Goal: Task Accomplishment & Management: Use online tool/utility

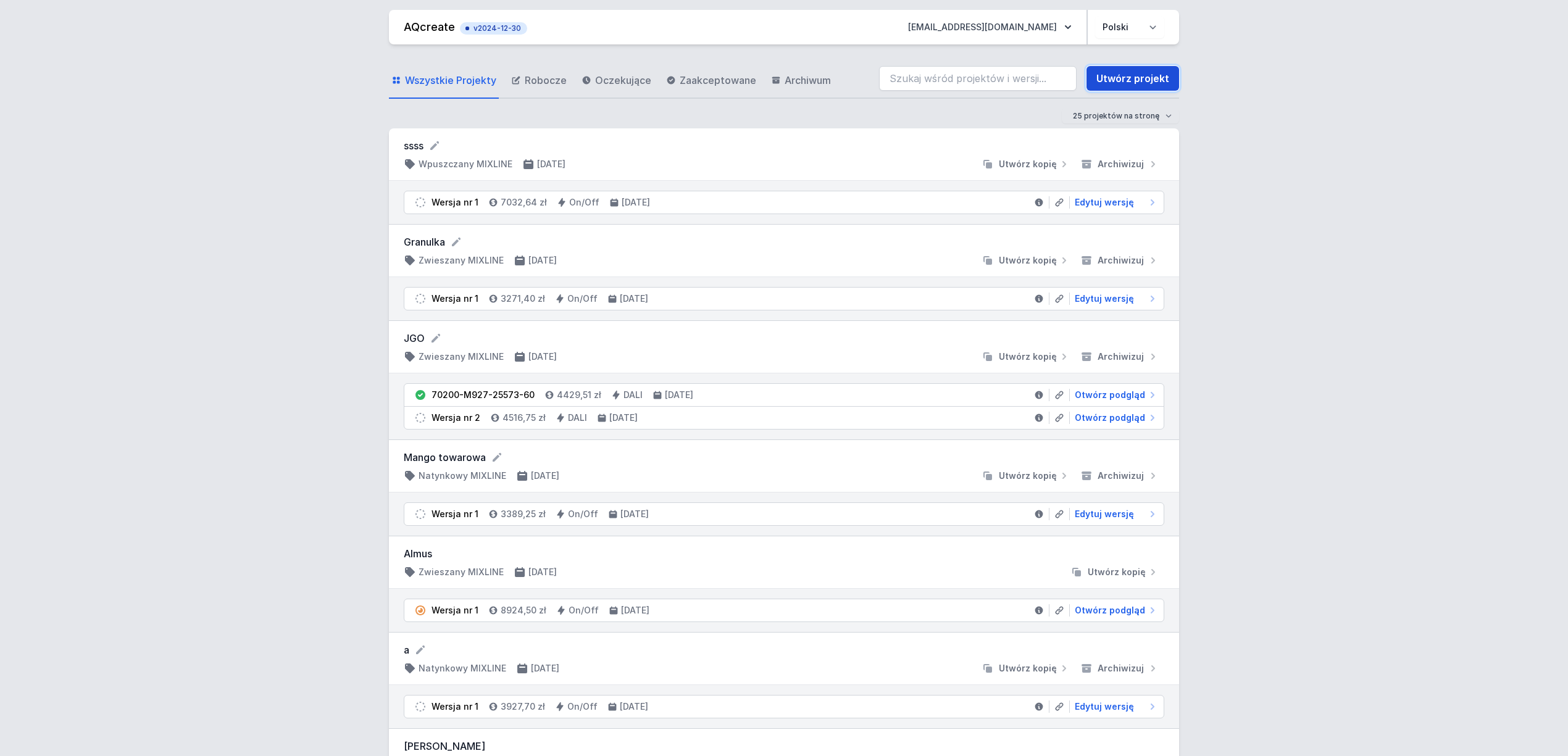
click at [1120, 77] on link "Utwórz projekt" at bounding box center [1133, 78] width 93 height 25
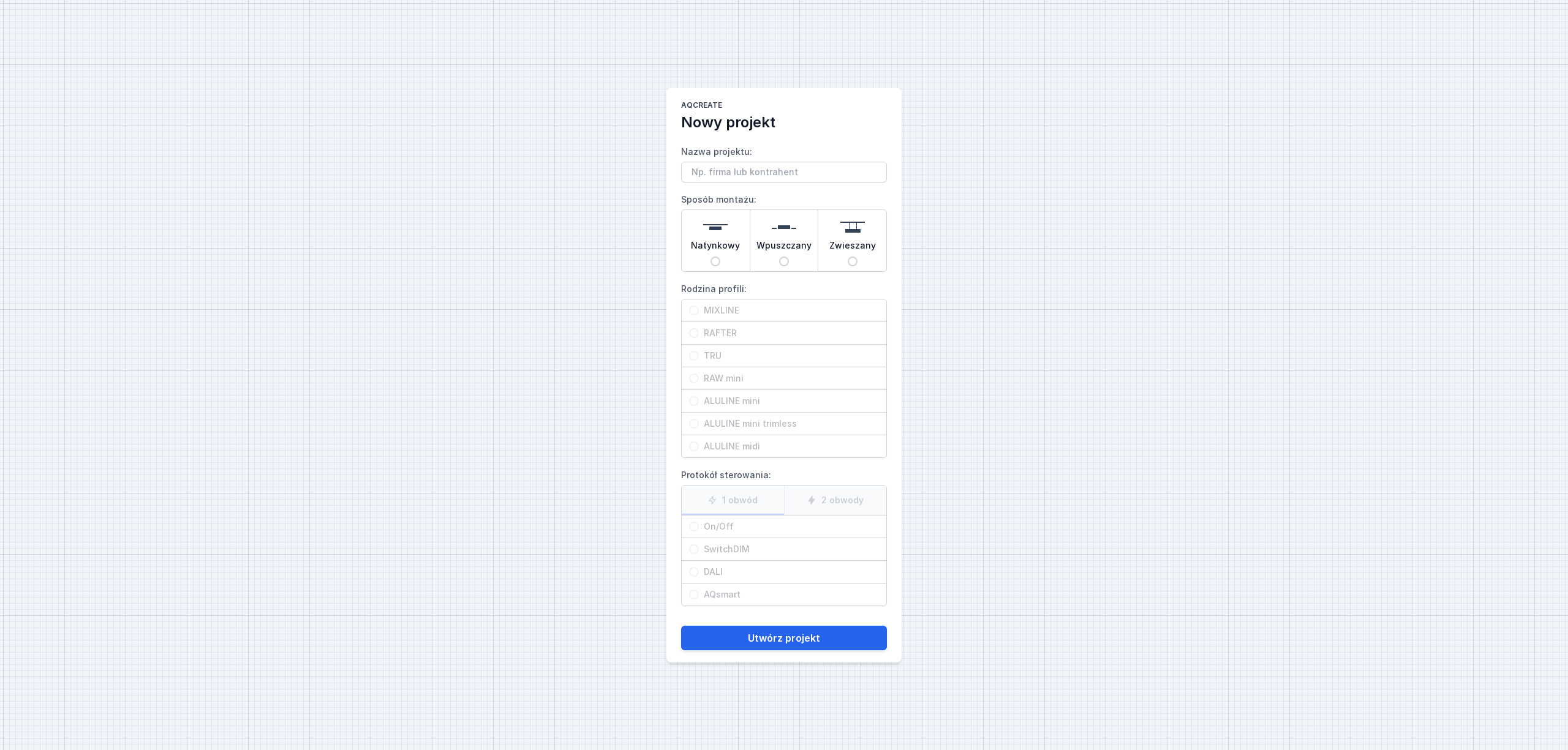
click at [774, 249] on span "Wpuszczany" at bounding box center [784, 248] width 55 height 17
click at [779, 257] on input "Wpuszczany" at bounding box center [784, 261] width 10 height 10
radio input "true"
click at [745, 332] on span "RAFTER" at bounding box center [789, 333] width 180 height 12
click at [699, 332] on input "RAFTER" at bounding box center [694, 333] width 10 height 10
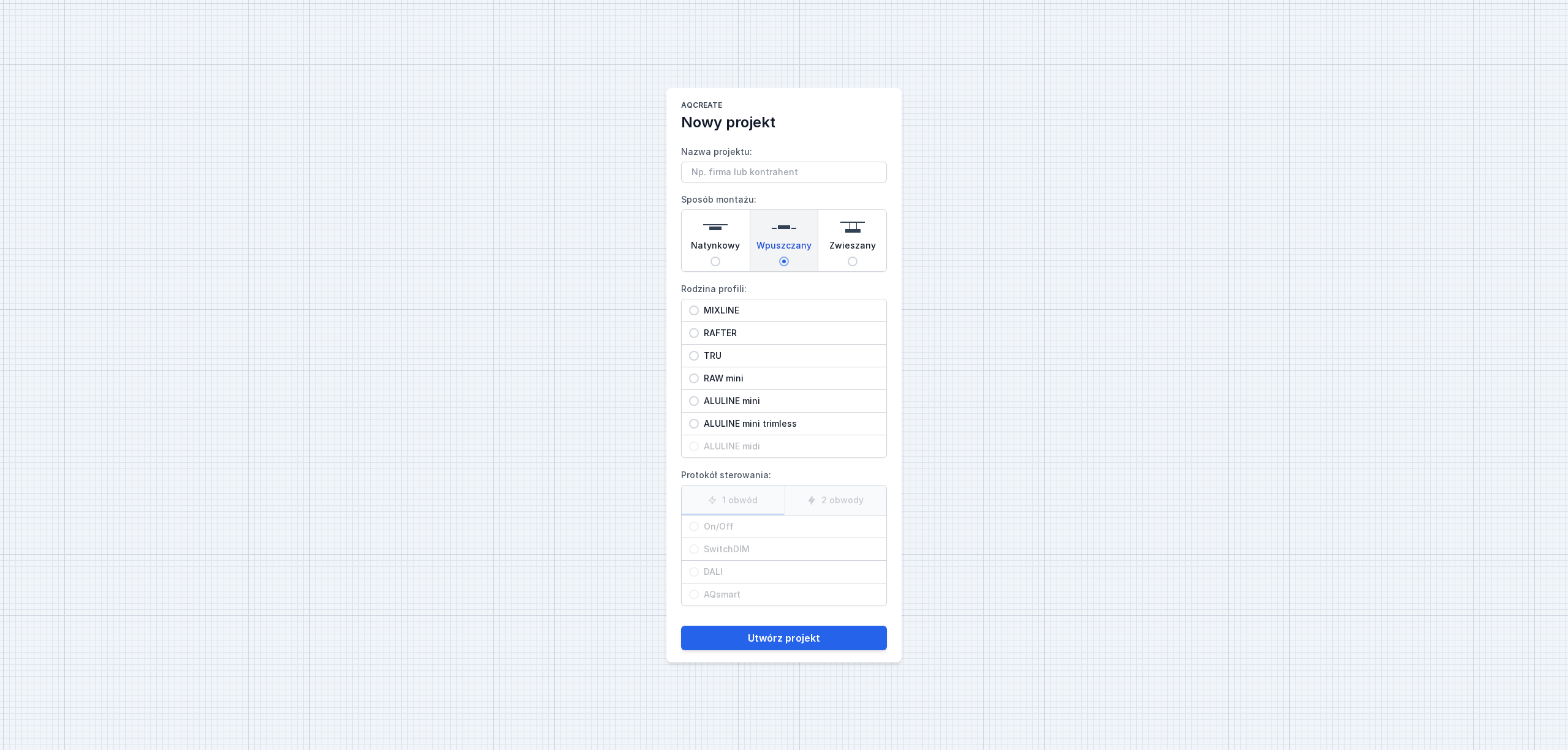
radio input "true"
click at [731, 576] on span "DALI" at bounding box center [789, 572] width 180 height 12
click at [699, 576] on input "DALI" at bounding box center [694, 572] width 10 height 10
radio input "true"
click at [785, 636] on button "Utwórz projekt" at bounding box center [784, 638] width 206 height 25
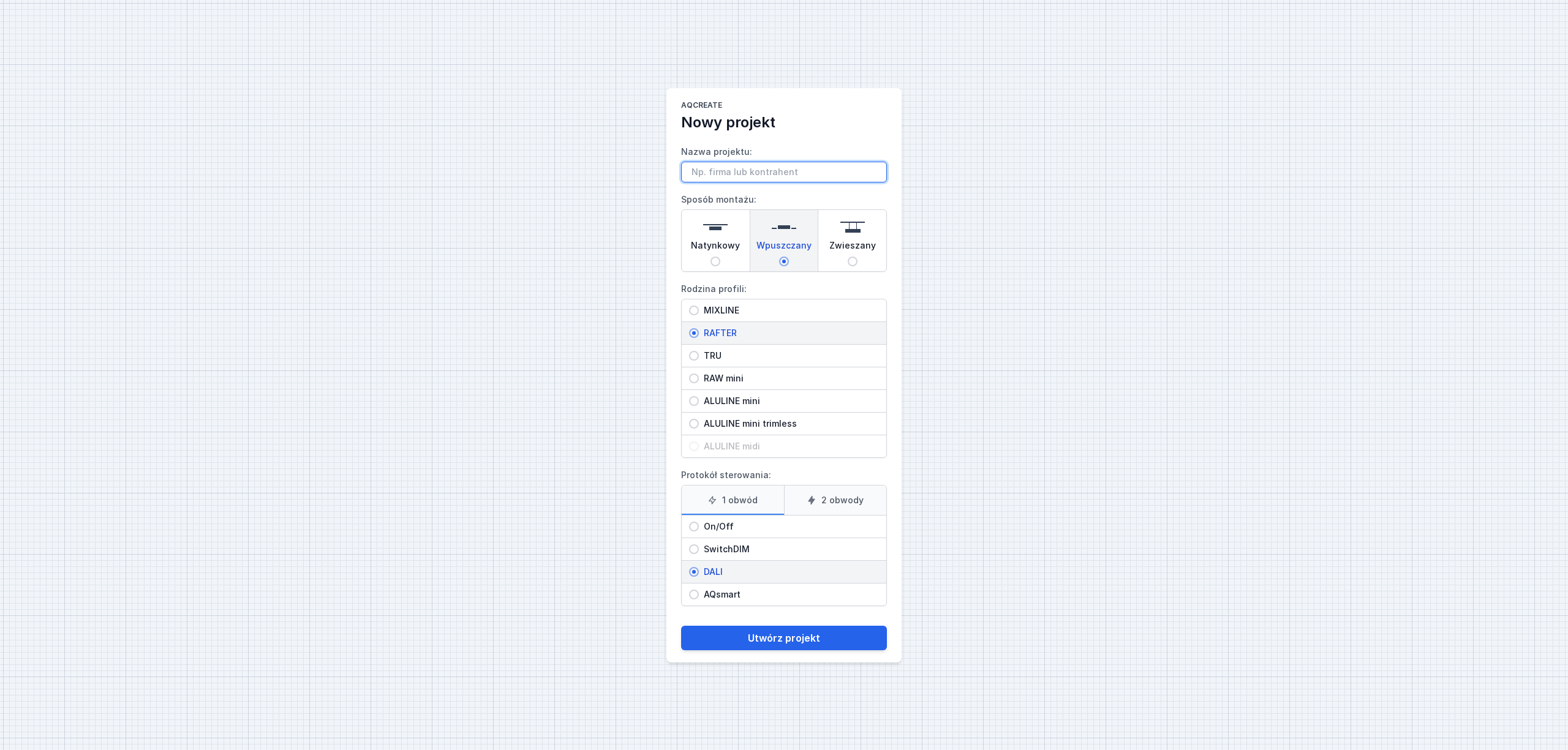
click at [726, 164] on input "Nazwa projektu:" at bounding box center [784, 172] width 206 height 21
type input "Rafter"
click at [804, 651] on button "Utwórz projekt" at bounding box center [784, 638] width 206 height 25
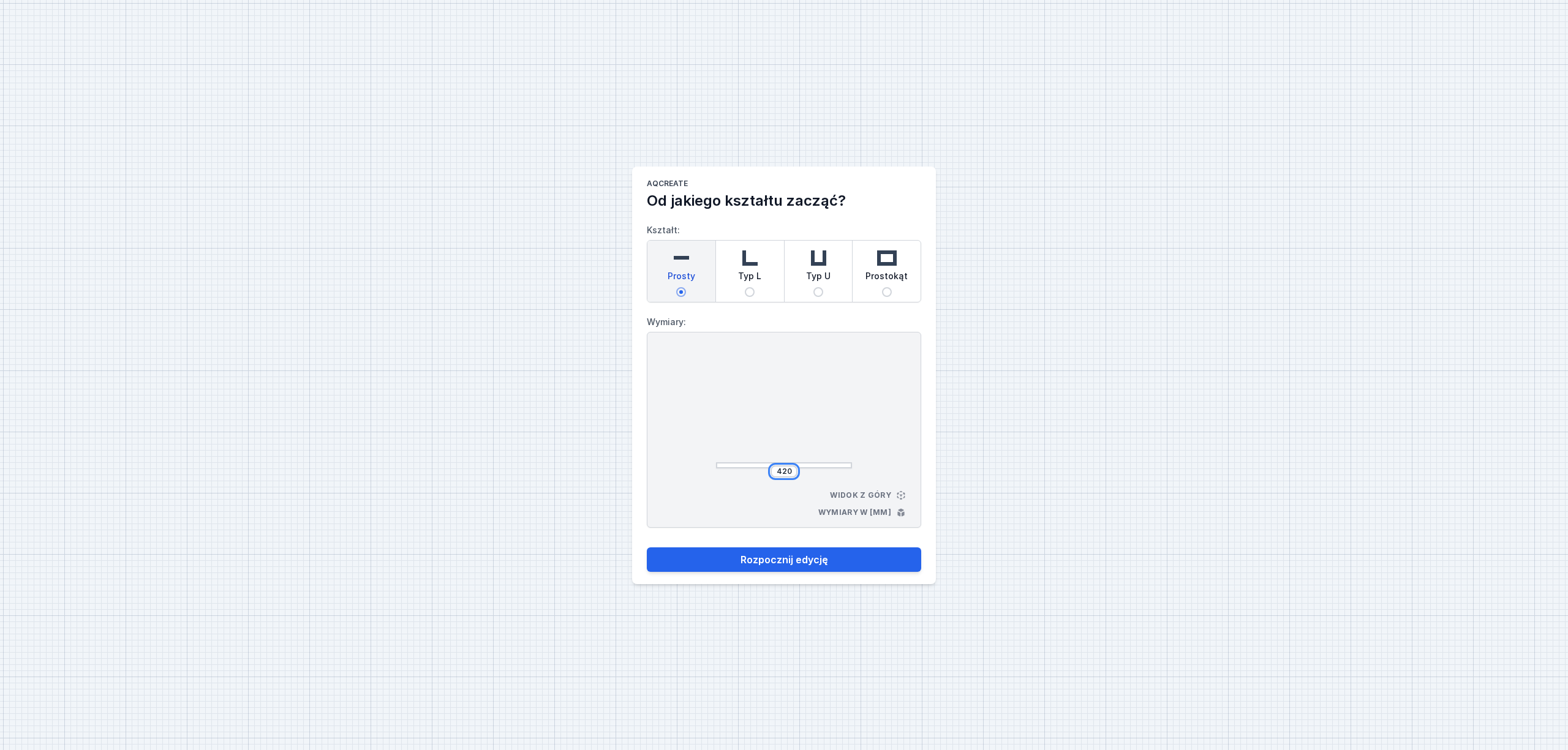
click at [790, 473] on input "420" at bounding box center [784, 471] width 20 height 10
drag, startPoint x: 797, startPoint y: 471, endPoint x: 789, endPoint y: 471, distance: 8.0
click at [789, 471] on div "420" at bounding box center [784, 471] width 136 height 12
drag, startPoint x: 789, startPoint y: 471, endPoint x: 694, endPoint y: 462, distance: 95.4
click at [694, 462] on div "420 Widok z góry Wymiary w [mm]" at bounding box center [784, 430] width 274 height 196
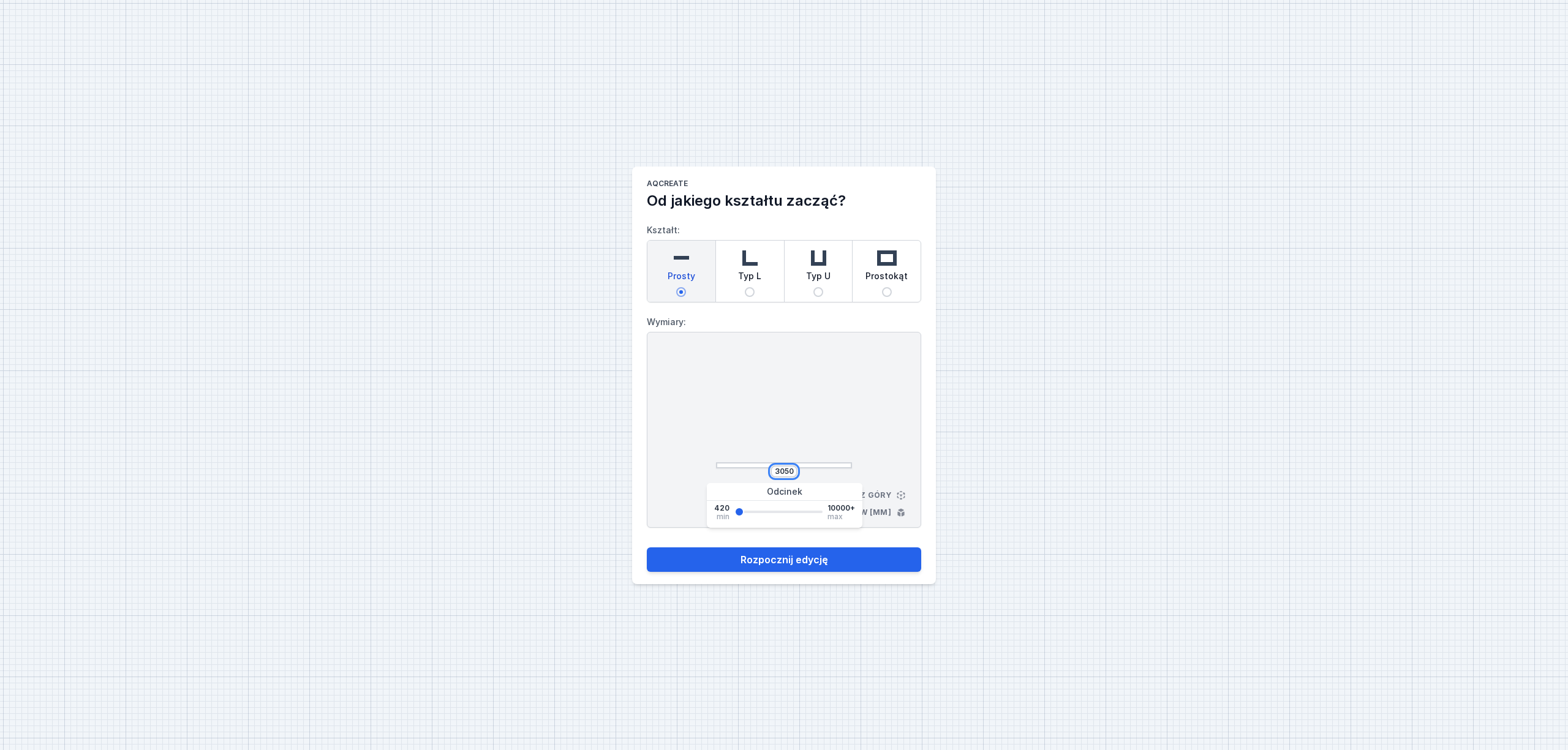
type input "3050"
click at [646, 548] on button "Rozpocznij edycję" at bounding box center [784, 560] width 274 height 25
type input "3050"
select select "M"
select select "3000"
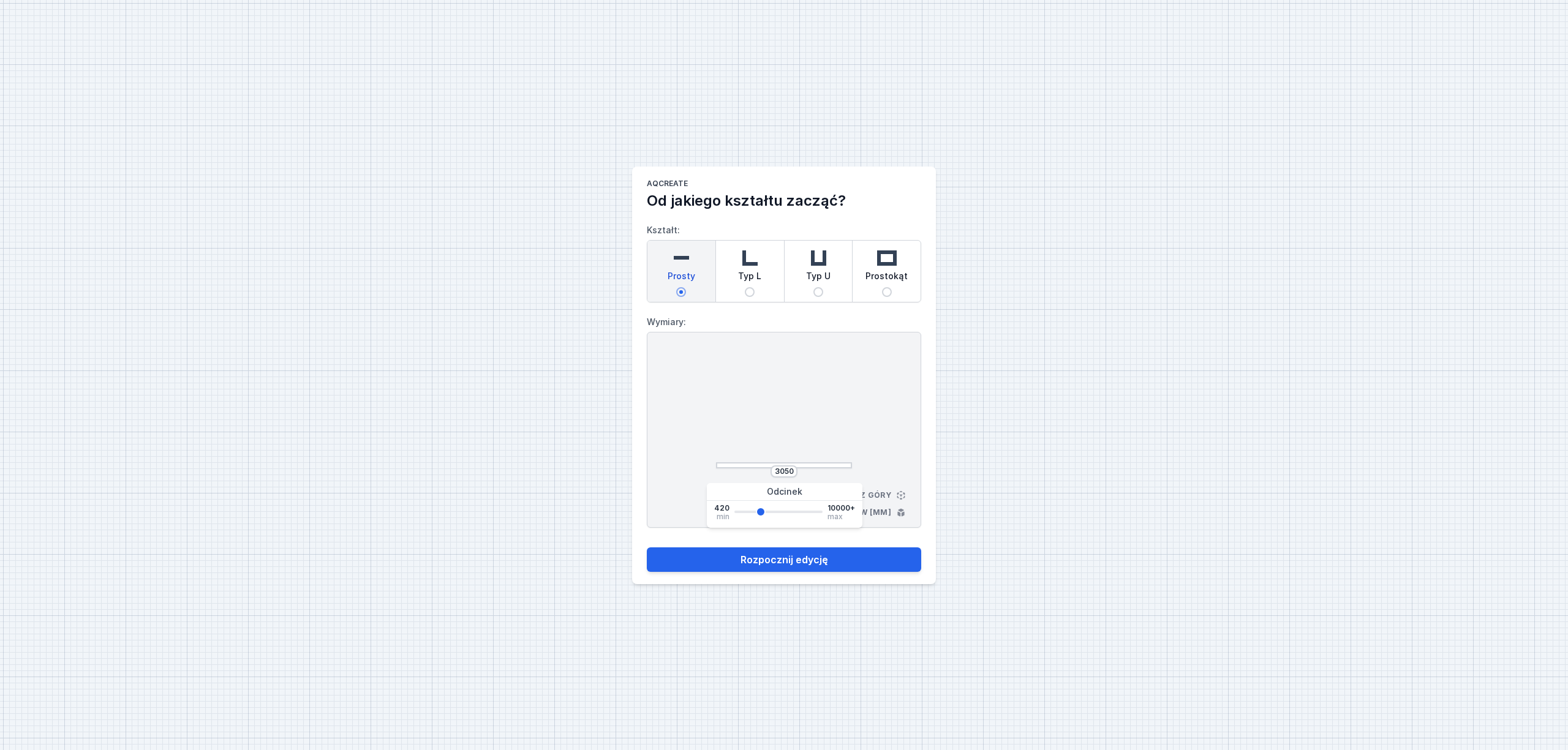
select select "4"
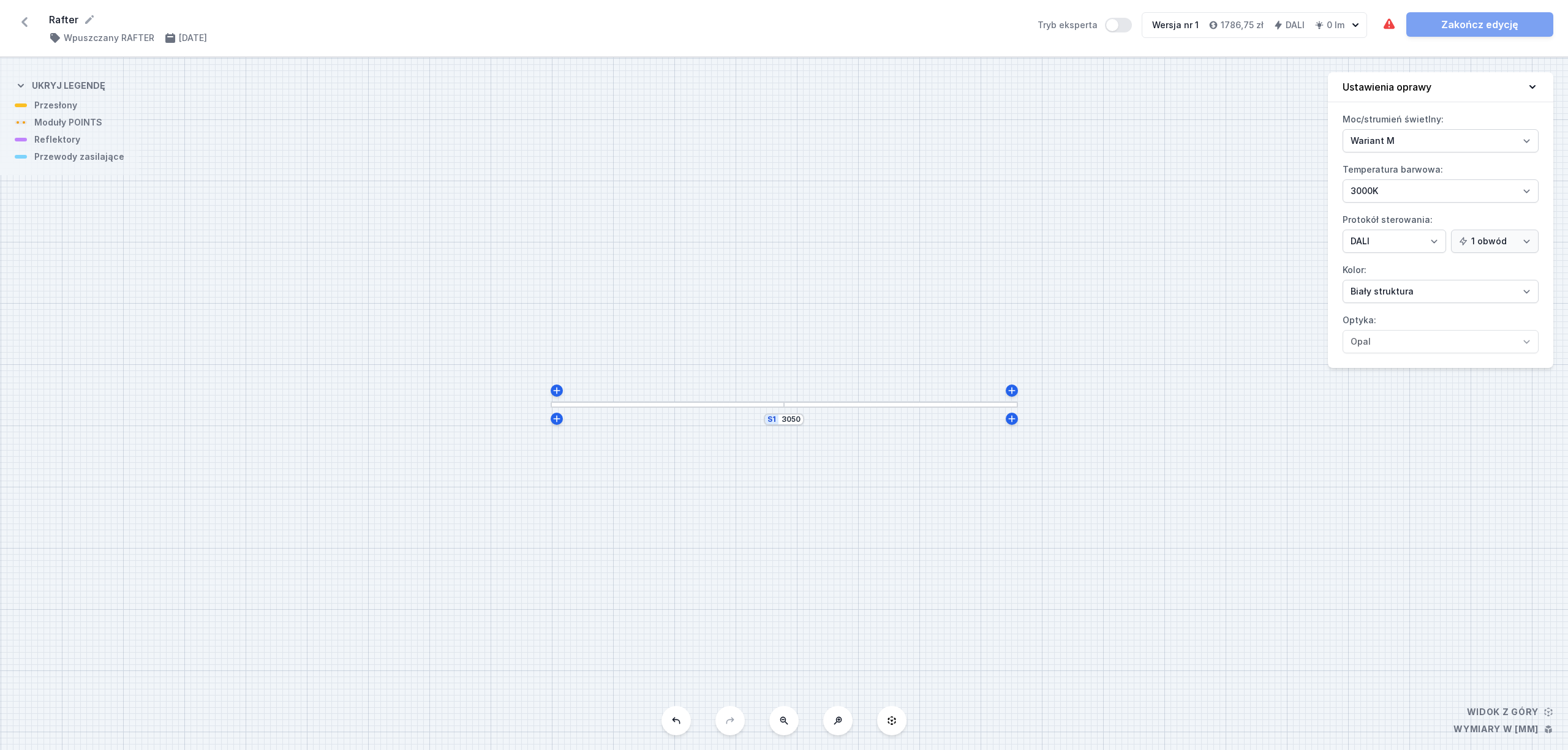
click at [750, 414] on div "S1 3050" at bounding box center [784, 404] width 1568 height 693
click at [757, 412] on div "S1 3050" at bounding box center [784, 404] width 1568 height 693
click at [760, 407] on div at bounding box center [667, 405] width 233 height 6
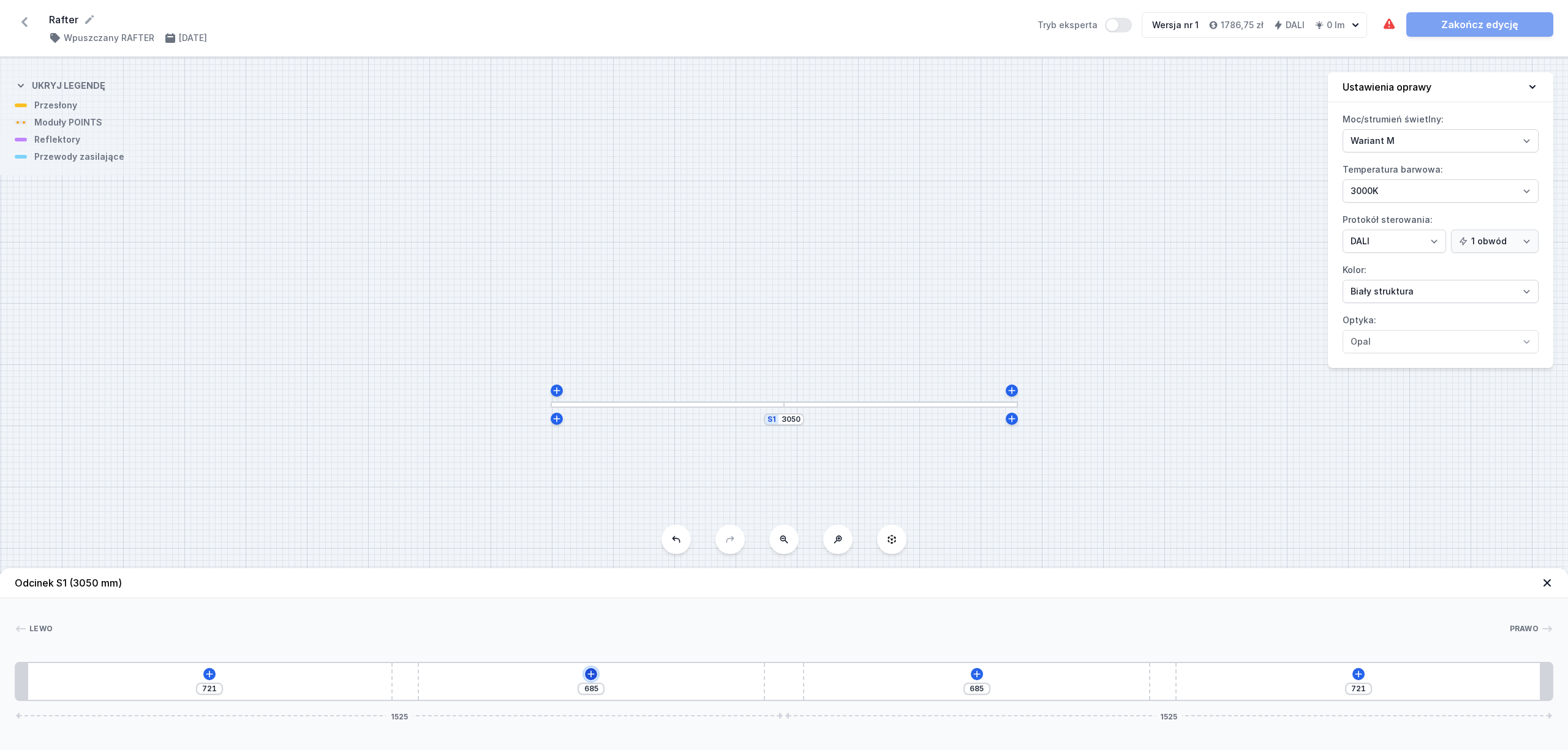
click at [589, 669] on button at bounding box center [591, 674] width 12 height 12
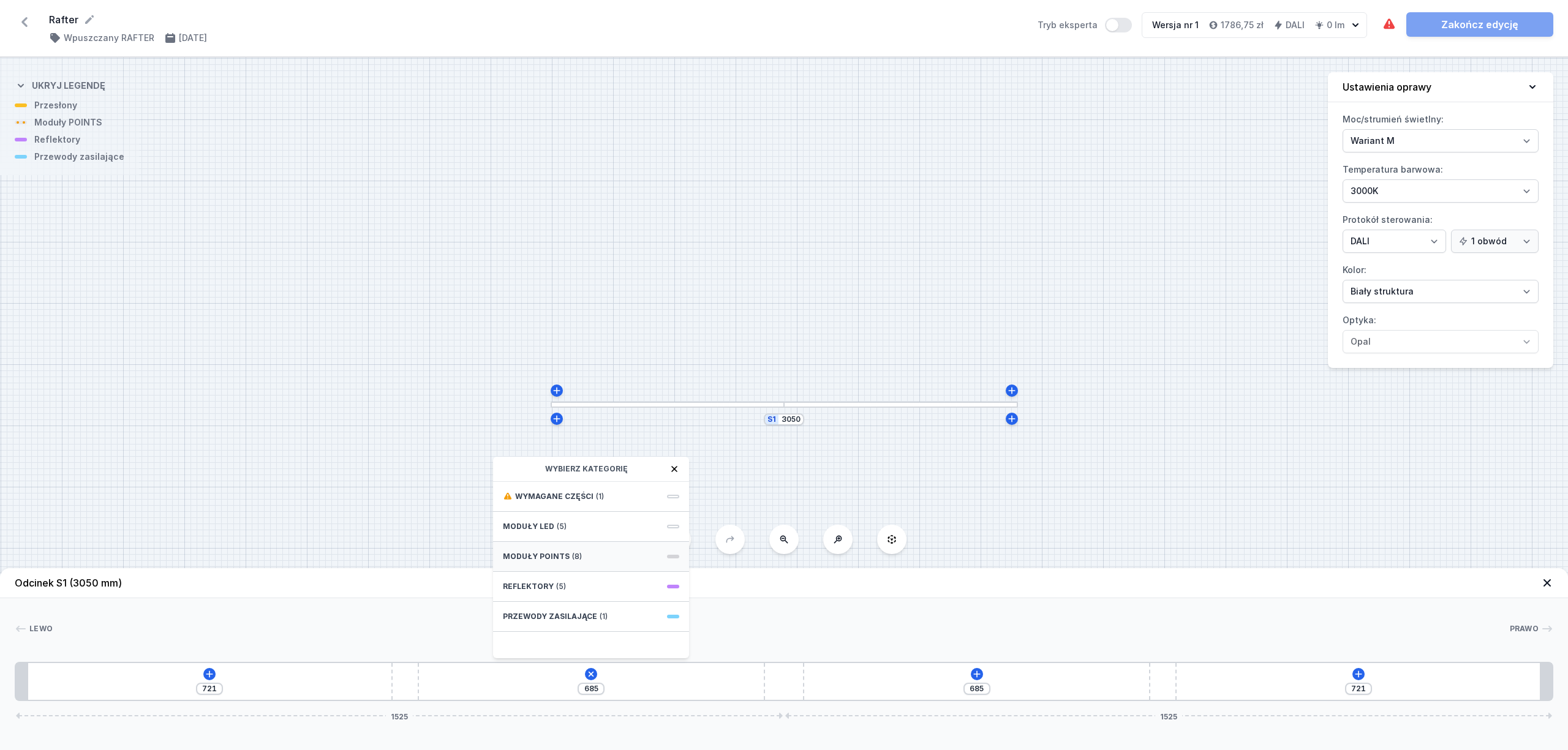
click at [577, 561] on span "(8)" at bounding box center [577, 556] width 10 height 10
click at [654, 572] on div "10 POINTS module 266mm 50°" at bounding box center [591, 579] width 196 height 28
type input "419"
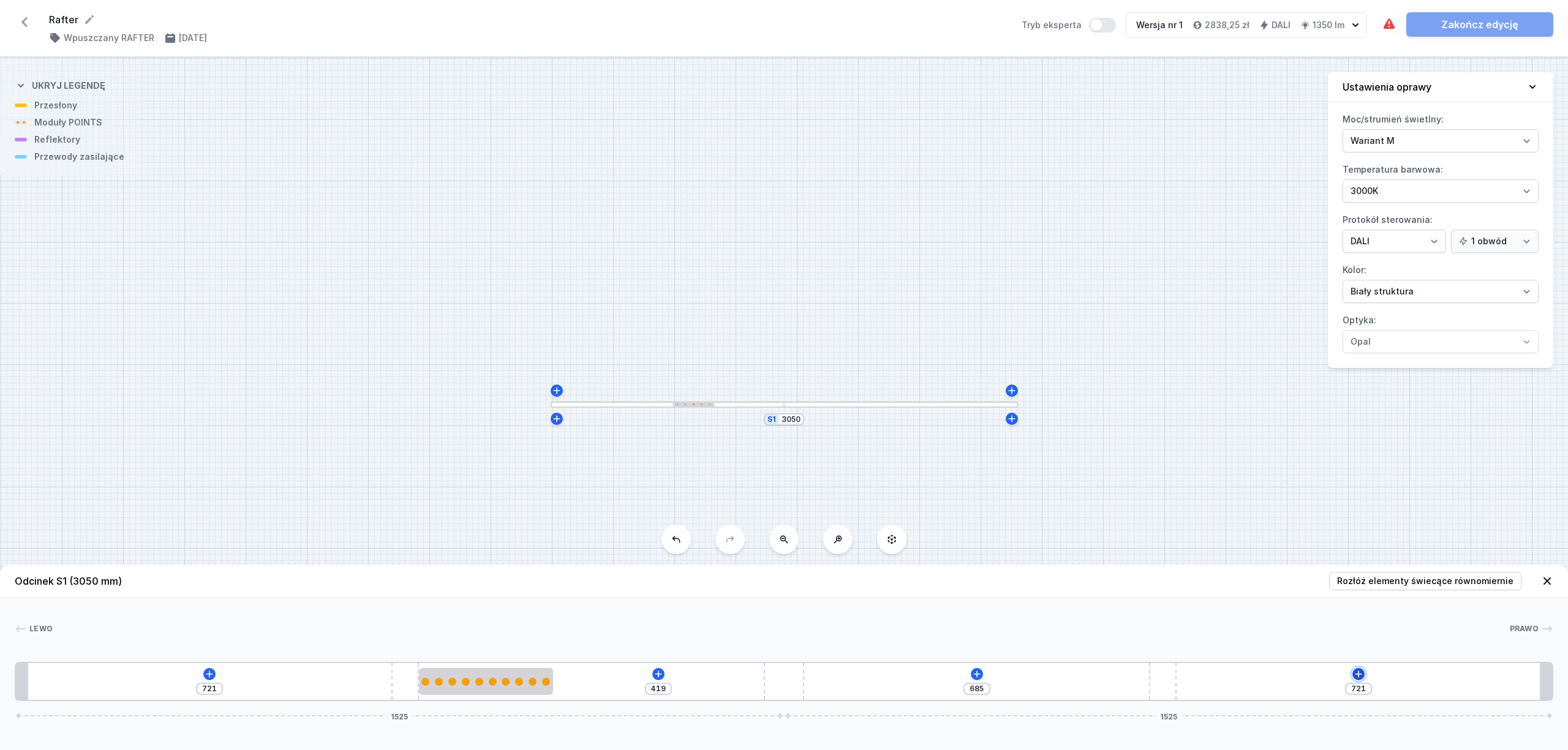
click at [1360, 678] on icon at bounding box center [1358, 674] width 10 height 10
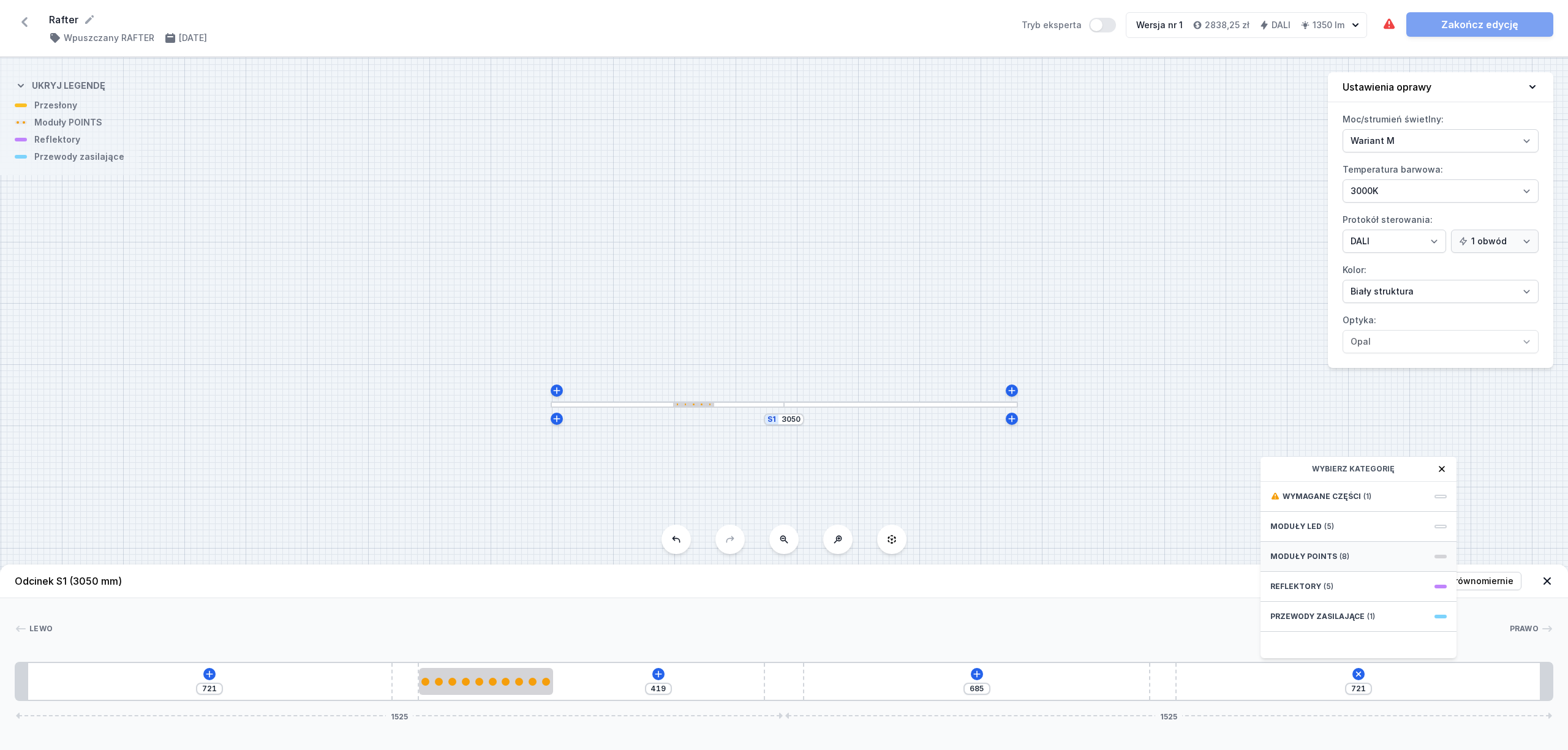
click at [1343, 557] on span "(8)" at bounding box center [1344, 556] width 10 height 10
click at [1405, 584] on span "10 POINTS module 266mm 50°" at bounding box center [1358, 578] width 176 height 12
type input "455"
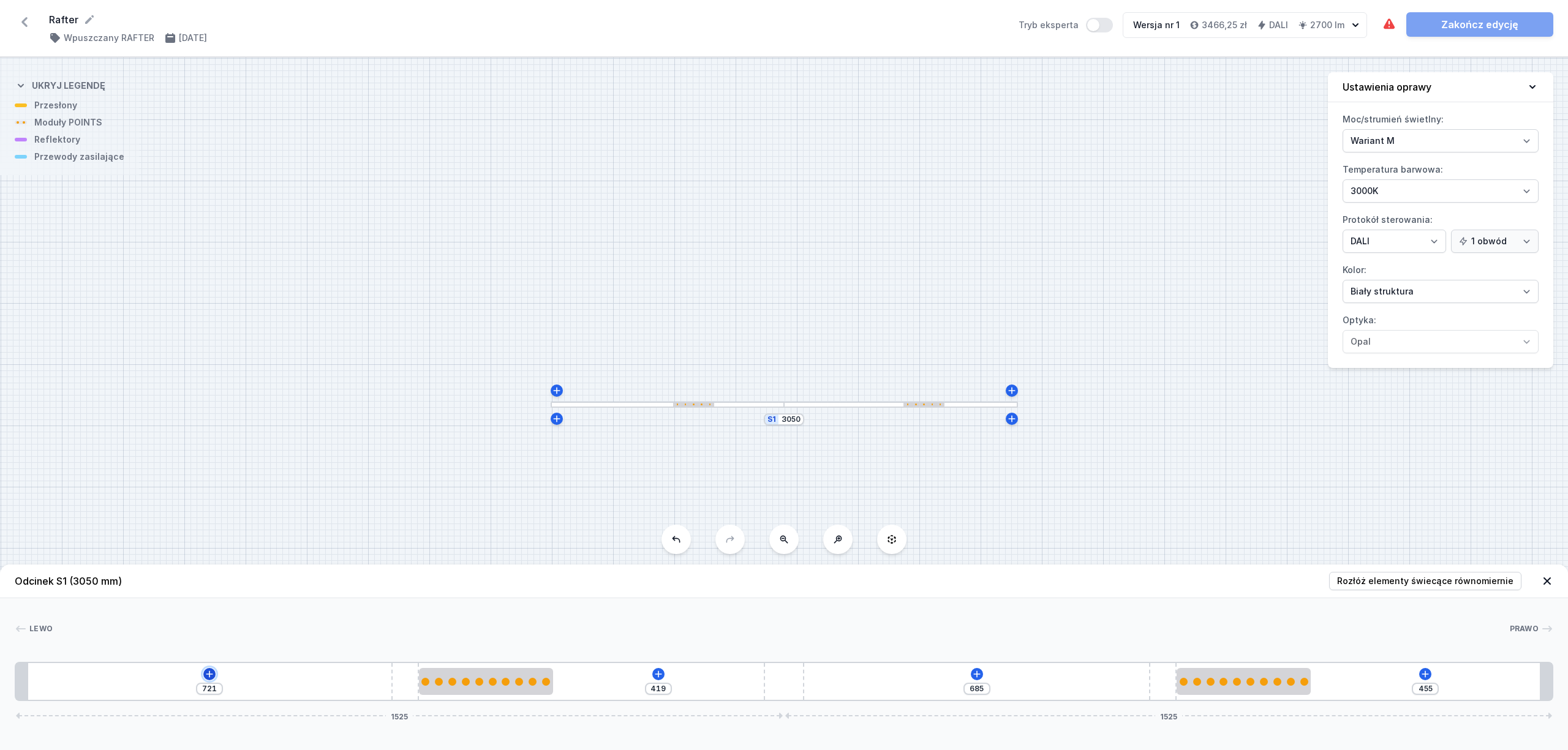
click at [209, 671] on icon at bounding box center [210, 674] width 10 height 10
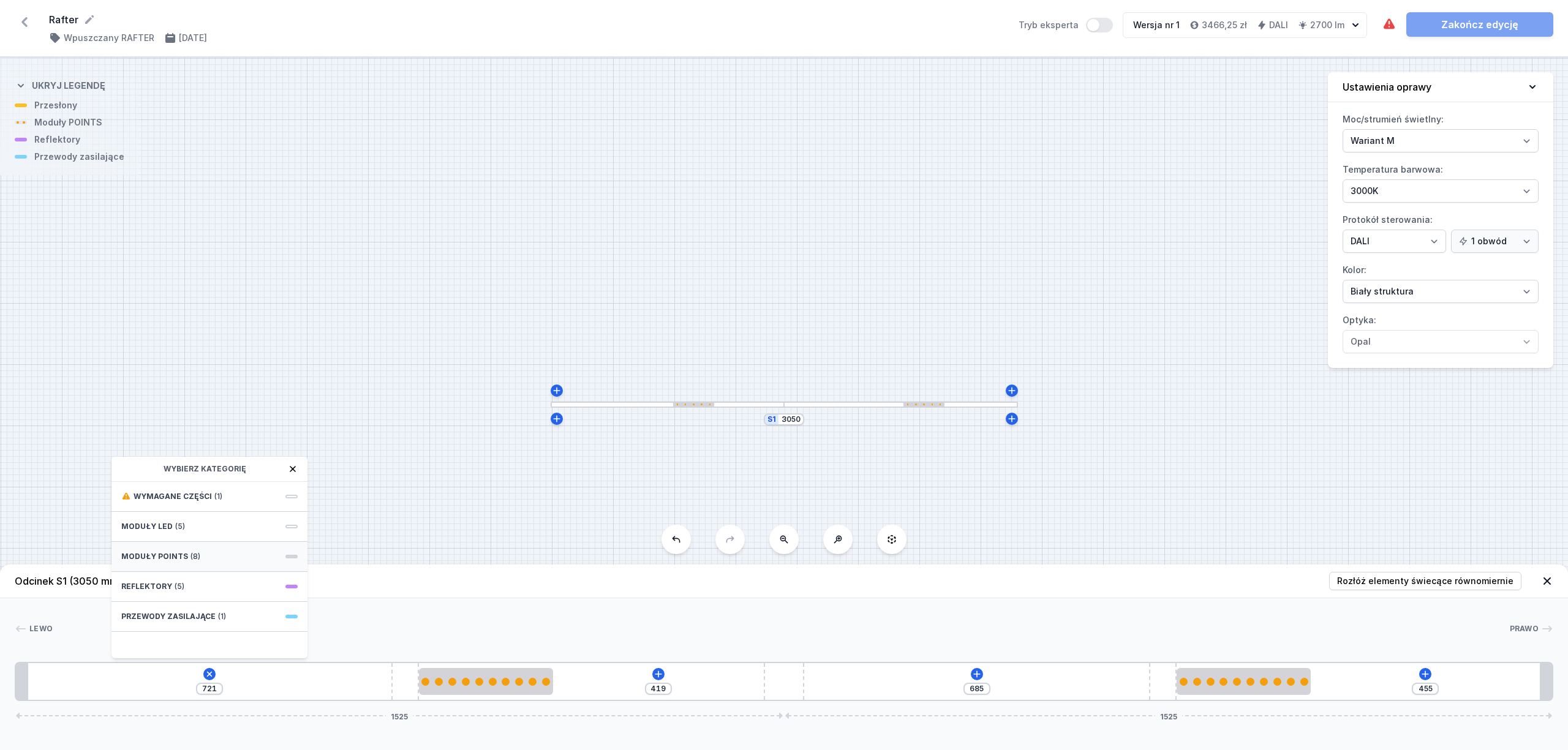
click at [253, 551] on div "Moduły POINTS (8)" at bounding box center [210, 556] width 196 height 30
click at [260, 577] on span "10 POINTS module 266mm 50°" at bounding box center [210, 578] width 176 height 12
type input "477"
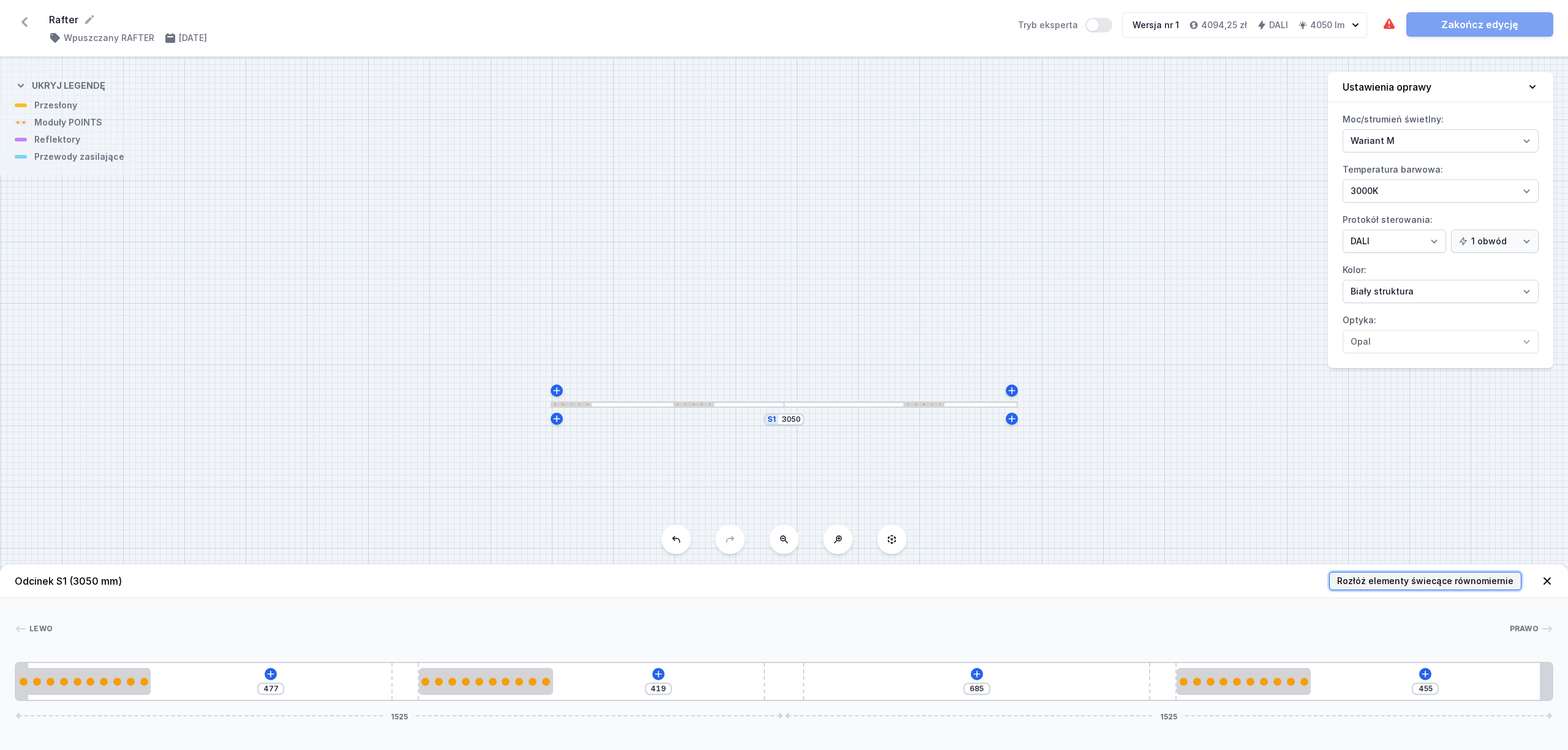
click at [1490, 587] on button "Rozłóż elementy świecące równomiernie" at bounding box center [1425, 582] width 192 height 19
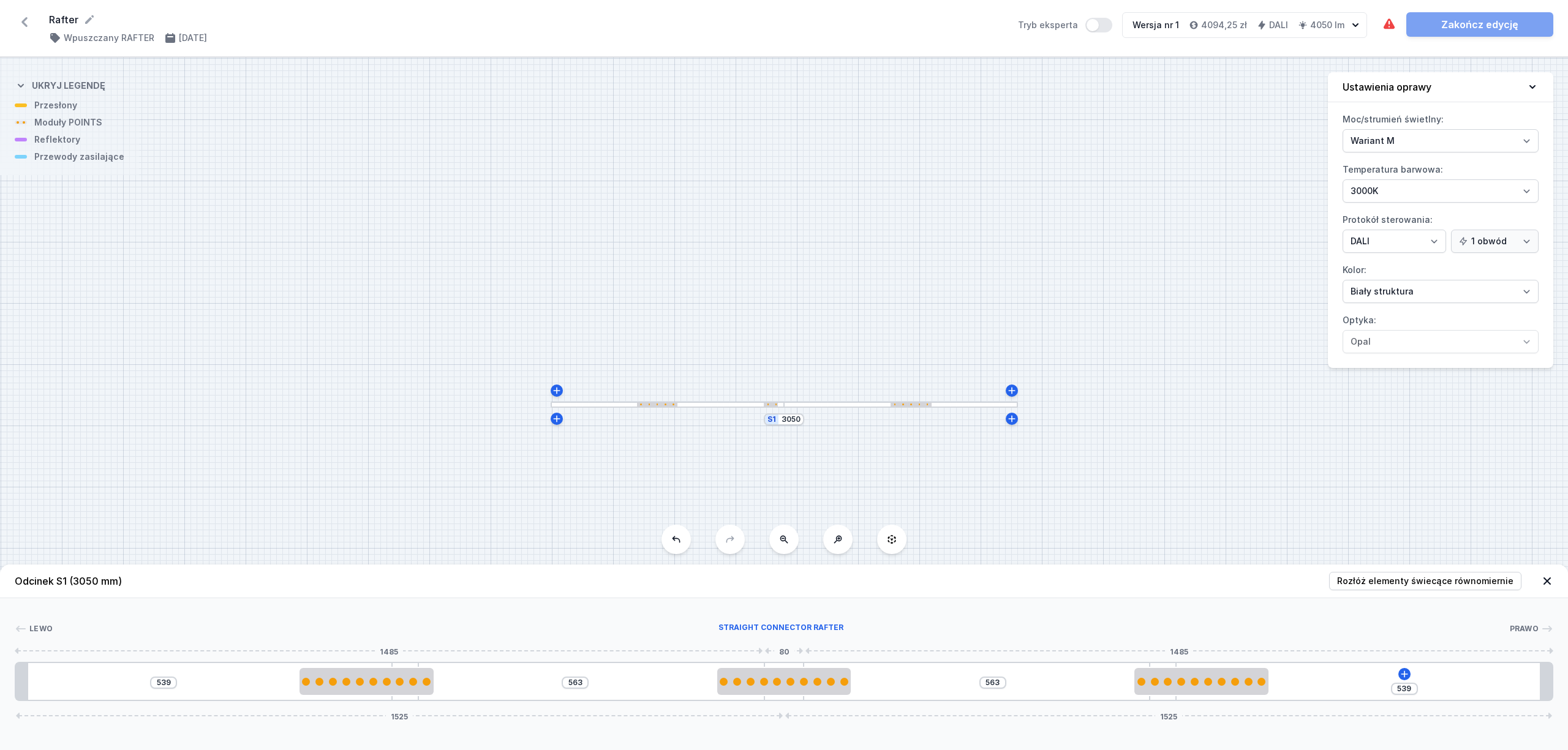
type input "406"
type input "656"
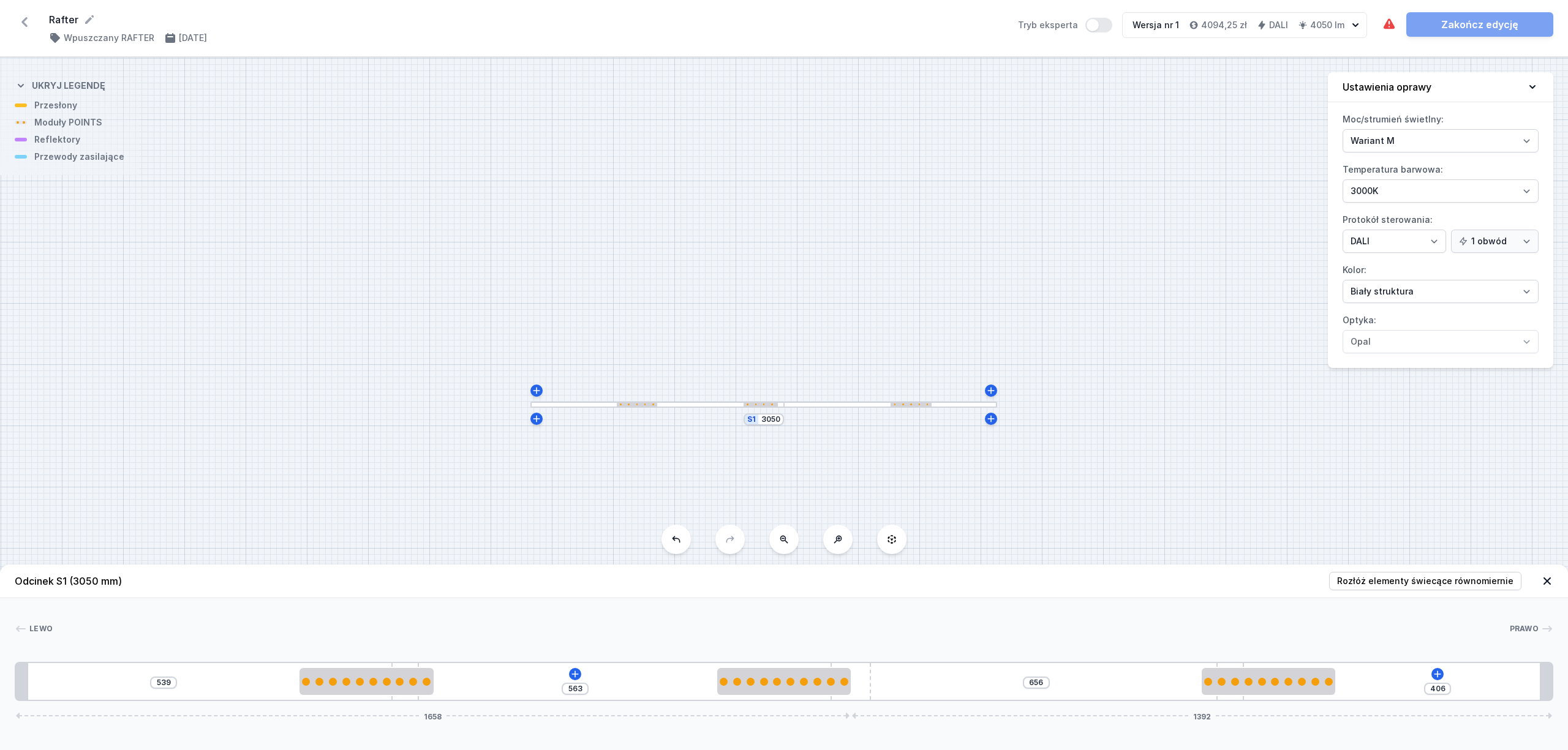
drag, startPoint x: 782, startPoint y: 664, endPoint x: 698, endPoint y: 657, distance: 84.3
drag, startPoint x: 866, startPoint y: 669, endPoint x: 888, endPoint y: 674, distance: 22.6
click at [892, 671] on div "539 563 656 406 1658 1392" at bounding box center [784, 681] width 1538 height 39
drag, startPoint x: 863, startPoint y: 682, endPoint x: 894, endPoint y: 677, distance: 31.4
click at [894, 677] on div "539 563 656 406 1658 1392" at bounding box center [784, 681] width 1538 height 39
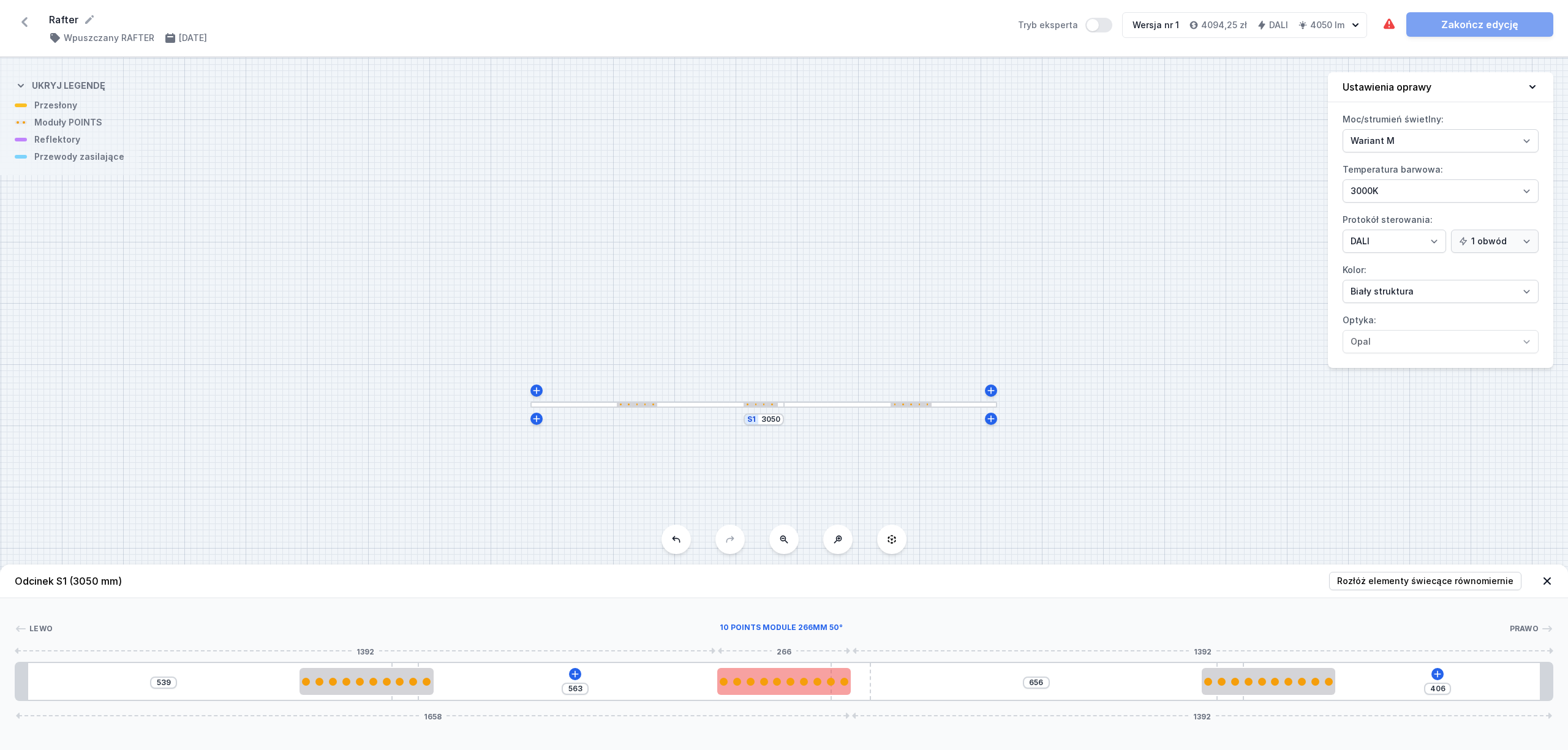
drag, startPoint x: 863, startPoint y: 674, endPoint x: 823, endPoint y: 672, distance: 40.0
click at [716, 675] on div "539 563 656 406 1658 1392" at bounding box center [784, 681] width 1538 height 39
drag, startPoint x: 865, startPoint y: 682, endPoint x: 892, endPoint y: 684, distance: 27.1
click at [892, 684] on div "539 563 656 406 1658 1392" at bounding box center [784, 681] width 1538 height 39
drag, startPoint x: 866, startPoint y: 694, endPoint x: 726, endPoint y: 692, distance: 140.0
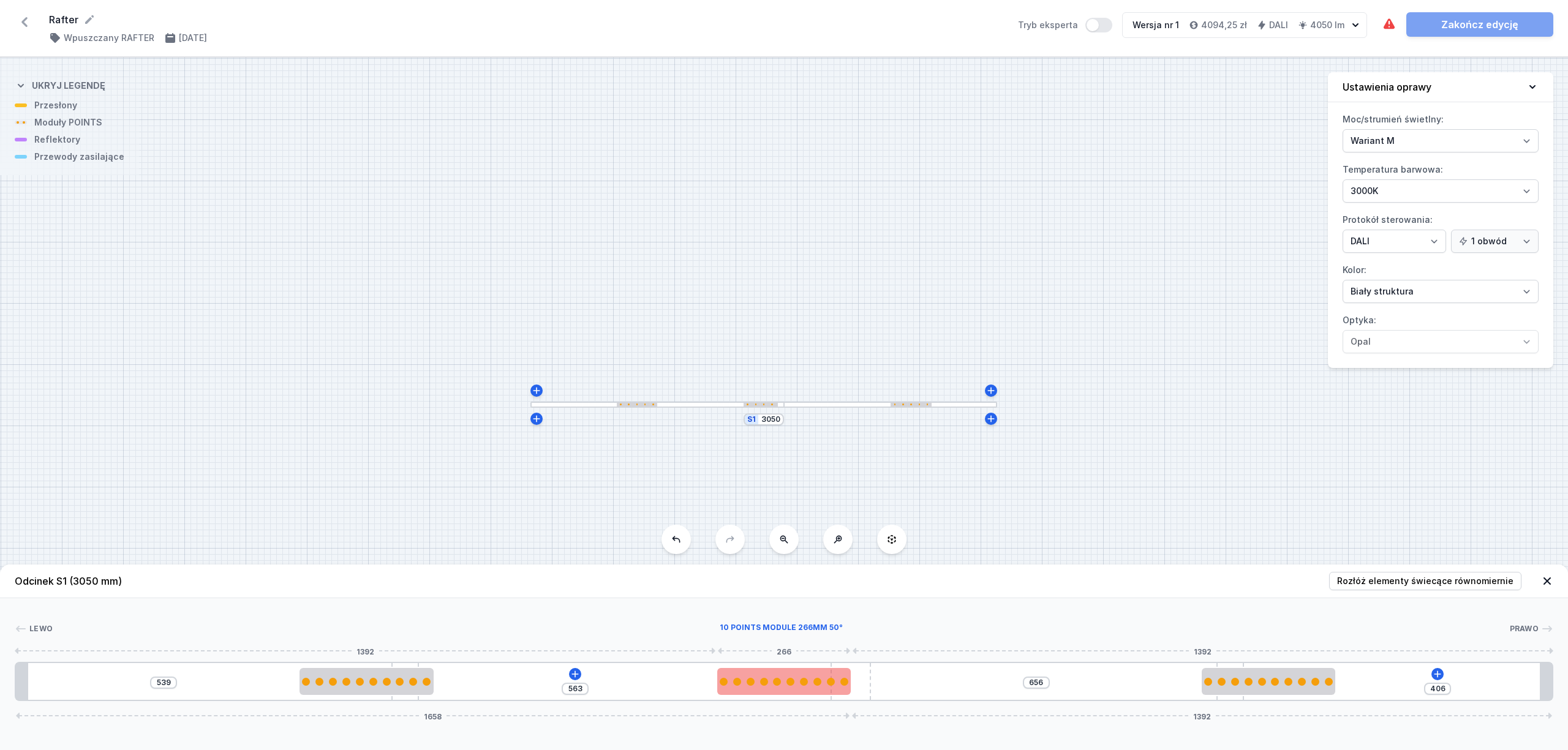
click at [726, 692] on div "539 563 656 406 1658 1392" at bounding box center [784, 681] width 1538 height 39
type input "470"
drag, startPoint x: 784, startPoint y: 681, endPoint x: 753, endPoint y: 682, distance: 31.0
click at [780, 682] on div at bounding box center [784, 682] width 8 height 8
type input "392"
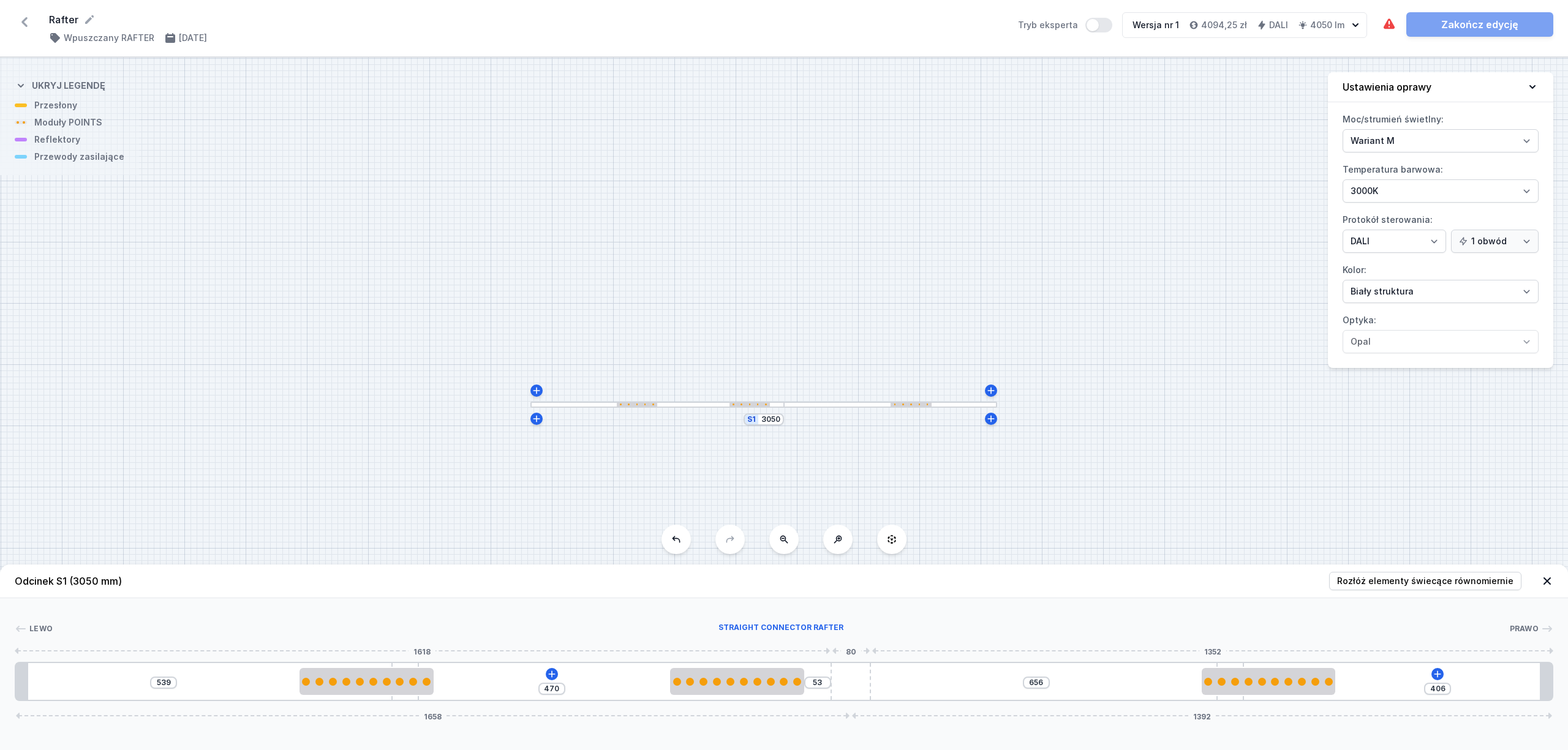
type input "67"
type input "384"
type input "75"
type input "363"
type input "96"
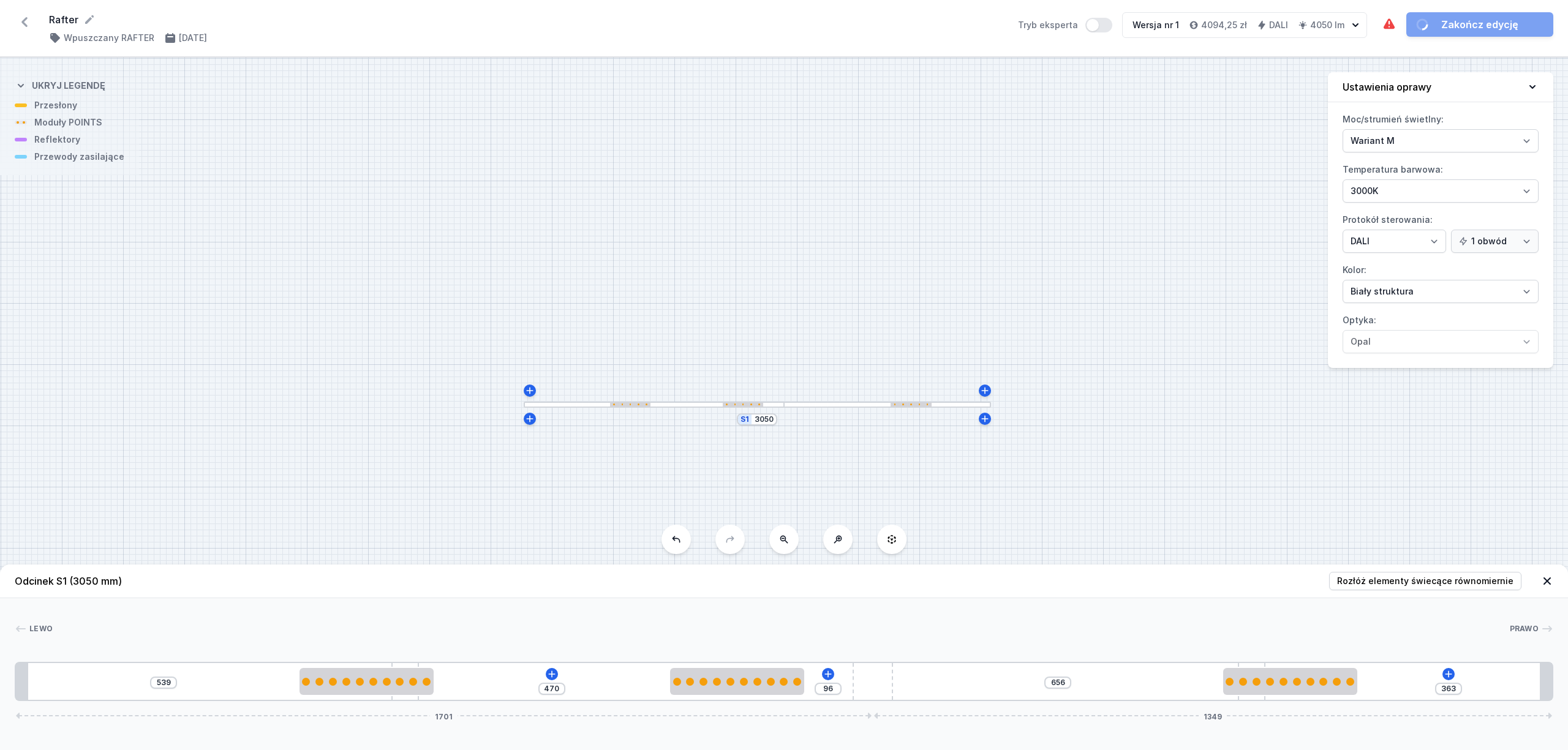
type input "349"
type input "110"
type input "348"
type input "111"
type input "346"
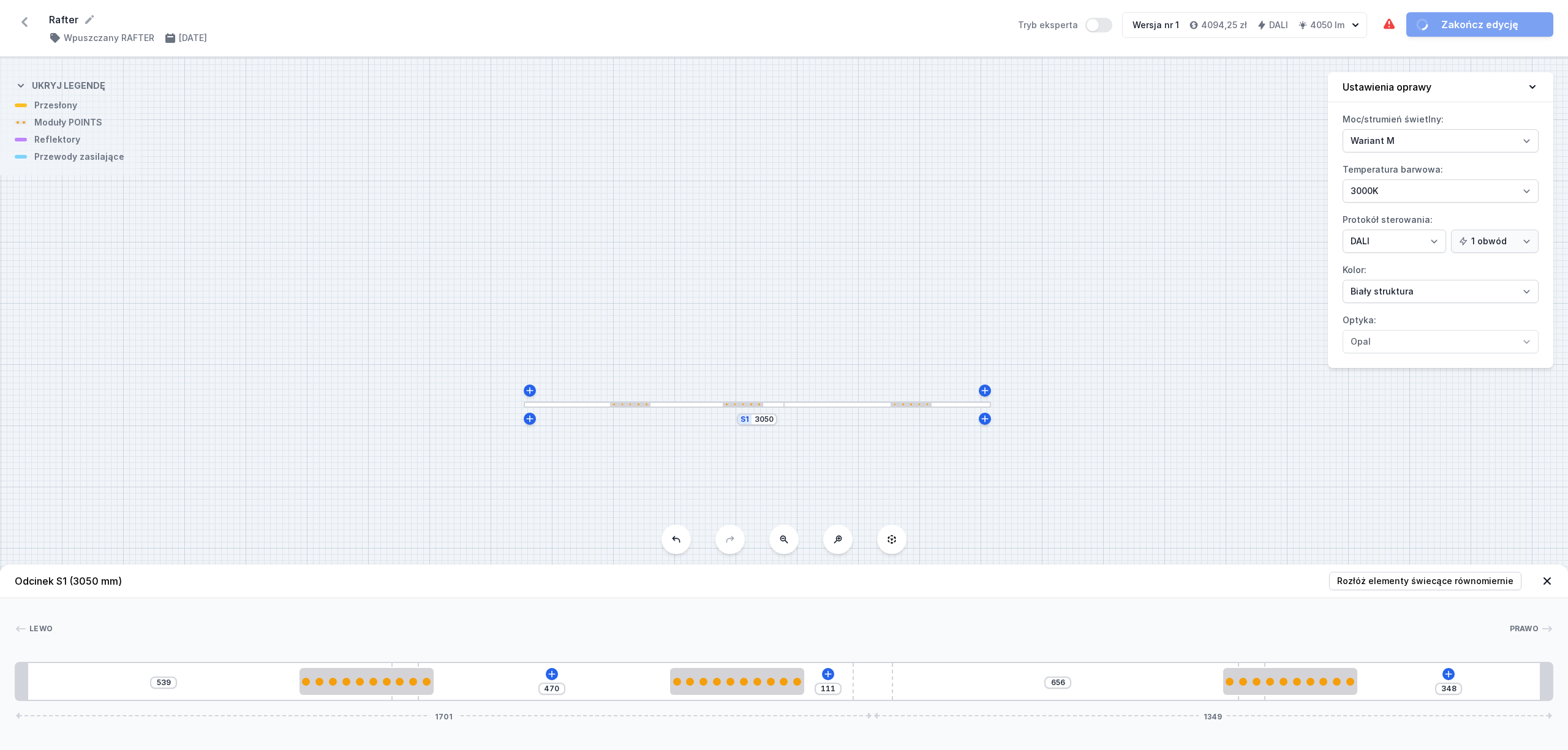
type input "113"
type input "344"
type input "115"
type input "338"
type input "121"
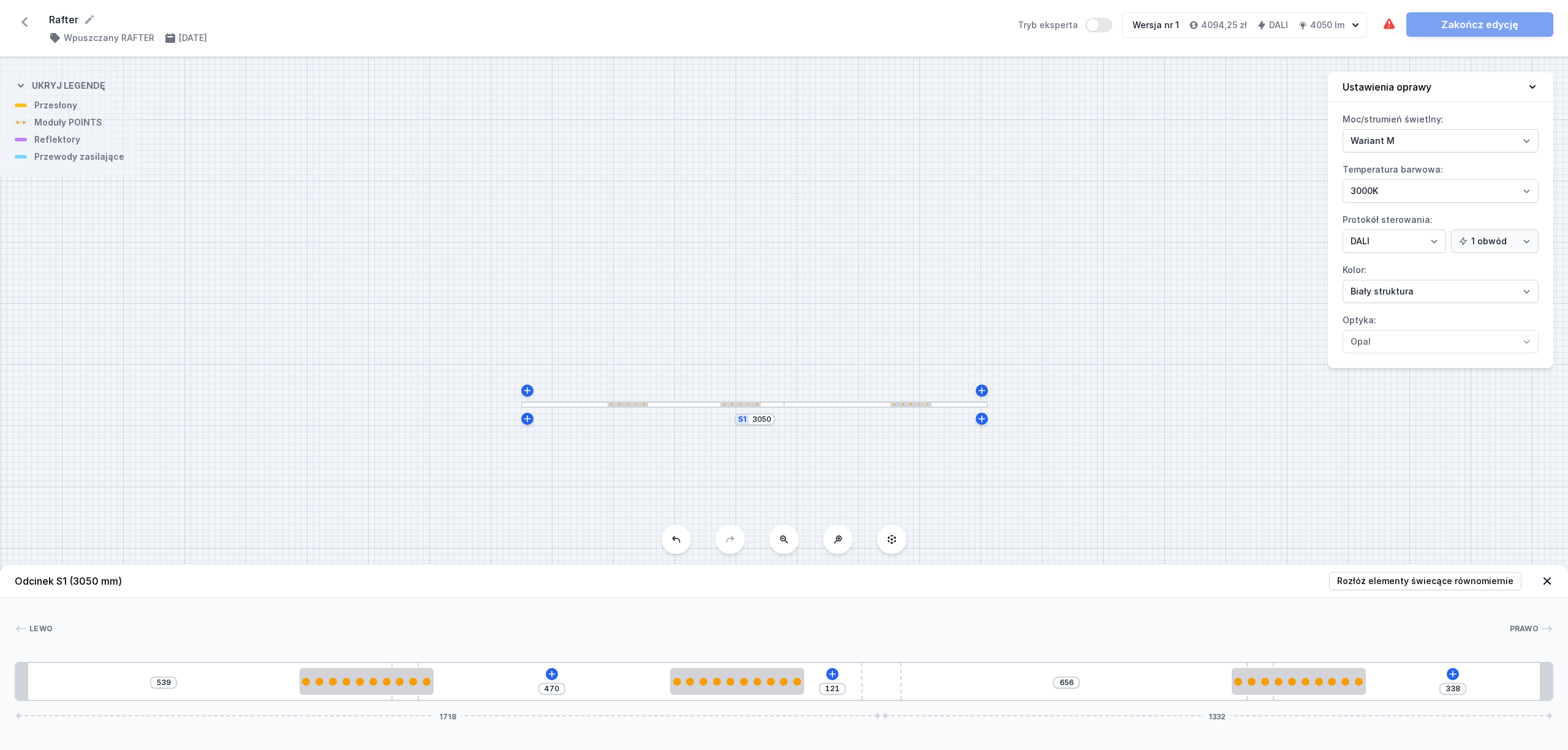
type input "312"
type input "147"
type input "302"
type input "157"
type input "295"
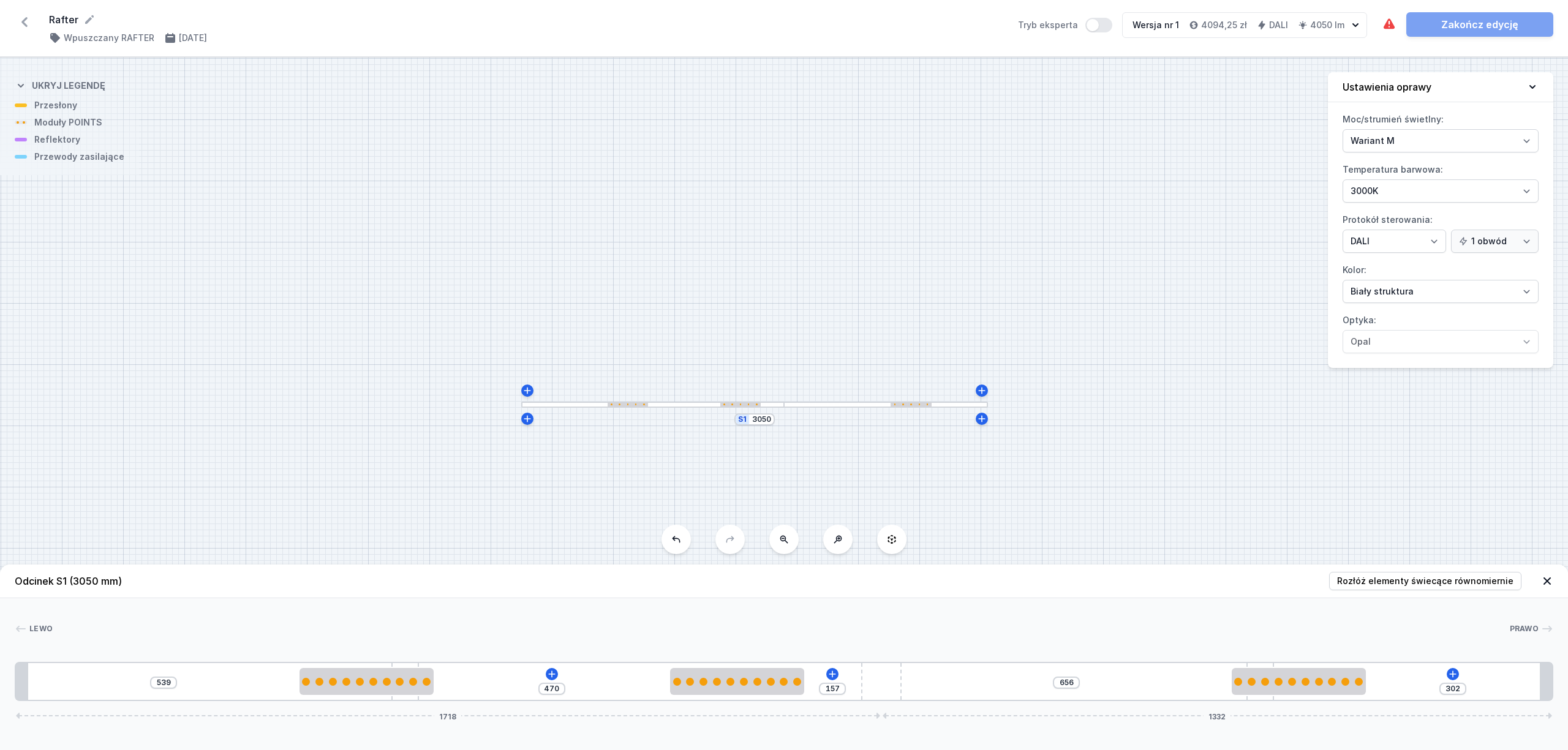
type input "164"
type input "288"
type input "171"
type input "287"
type input "172"
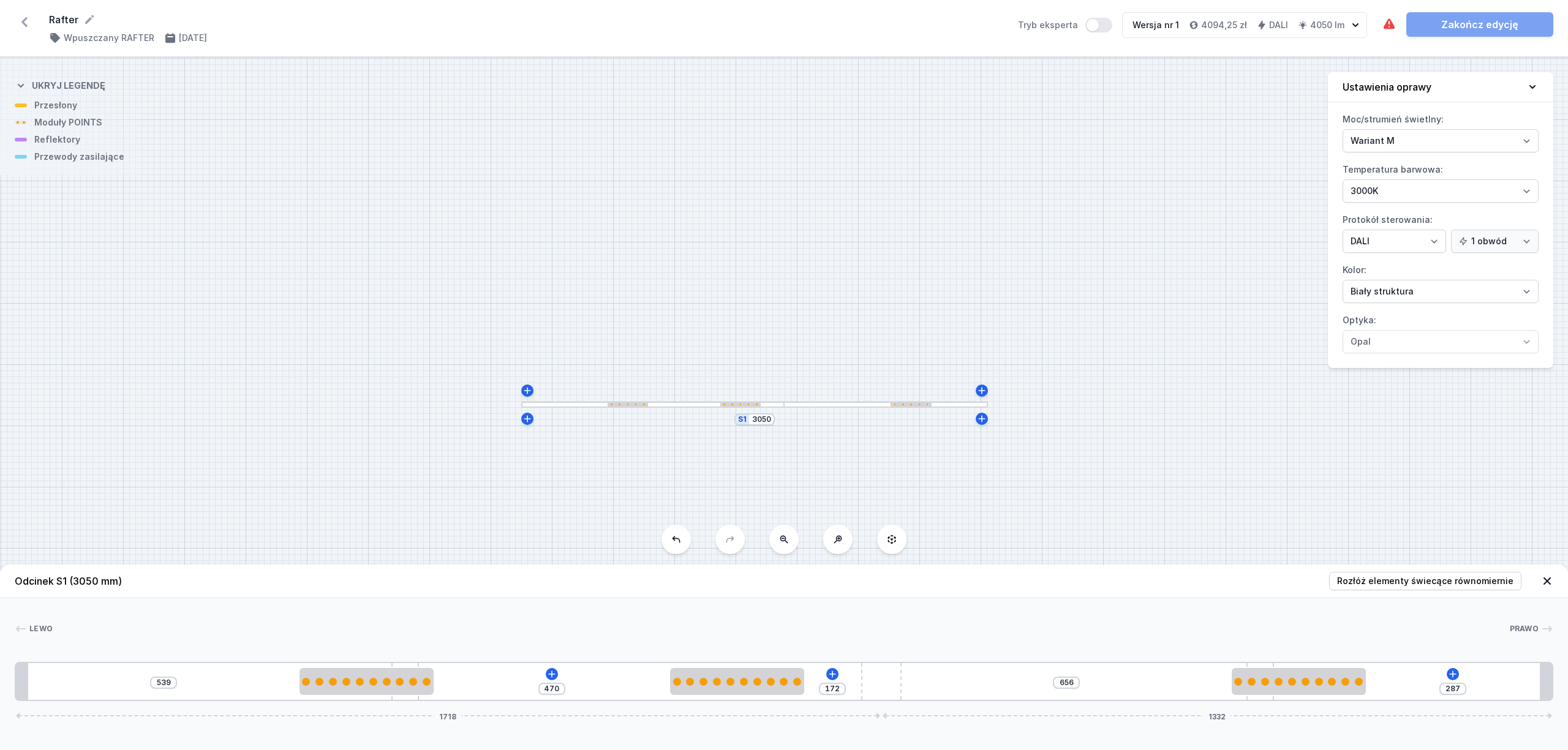
type input "283"
type input "176"
type input "282"
type input "177"
type input "281"
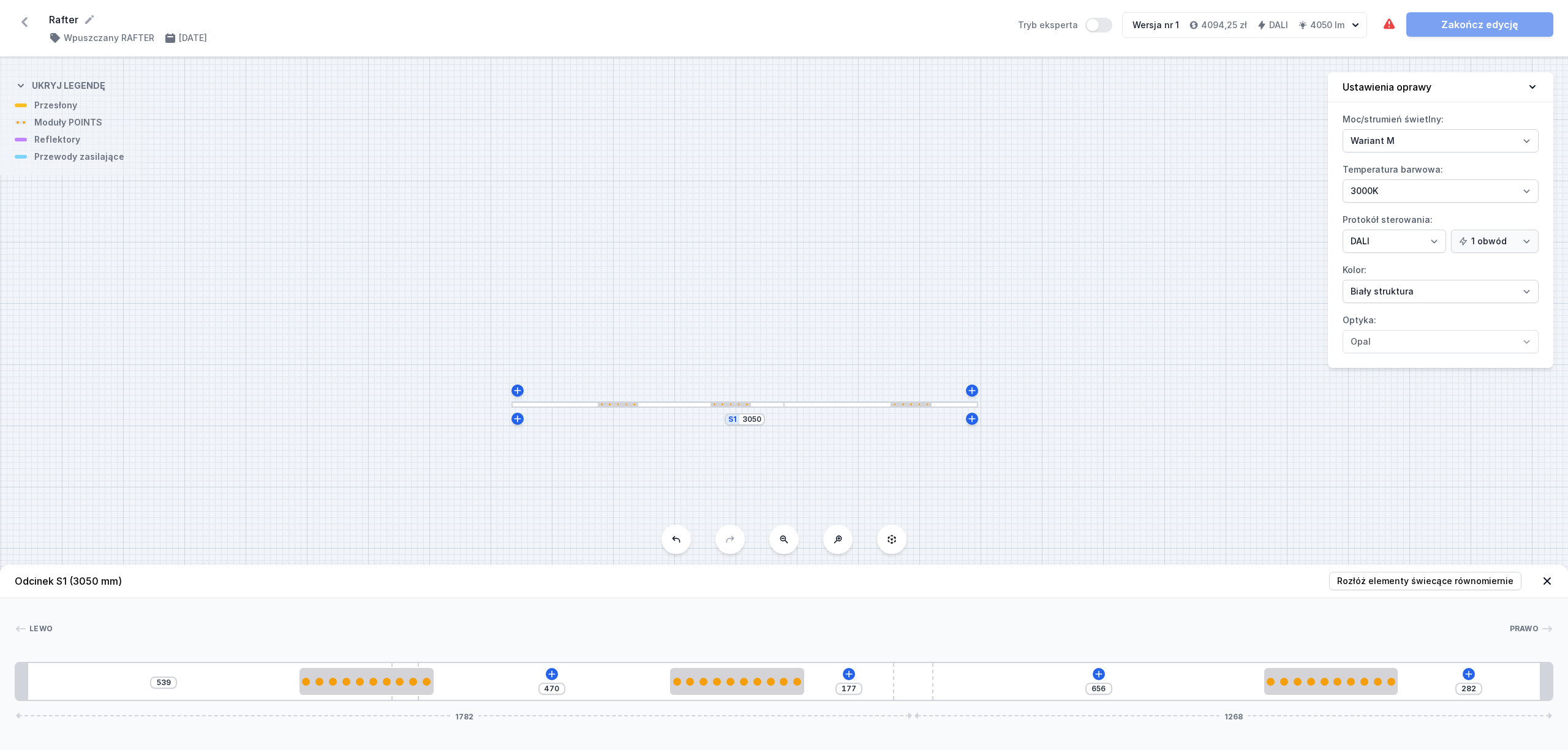
type input "178"
drag, startPoint x: 892, startPoint y: 684, endPoint x: 949, endPoint y: 682, distance: 57.0
click at [949, 682] on div "539 470 178 656 281 1782 1268" at bounding box center [784, 681] width 1538 height 39
click at [1454, 579] on span "Rozłóż elementy świecące równomiernie" at bounding box center [1425, 581] width 176 height 12
type input "539"
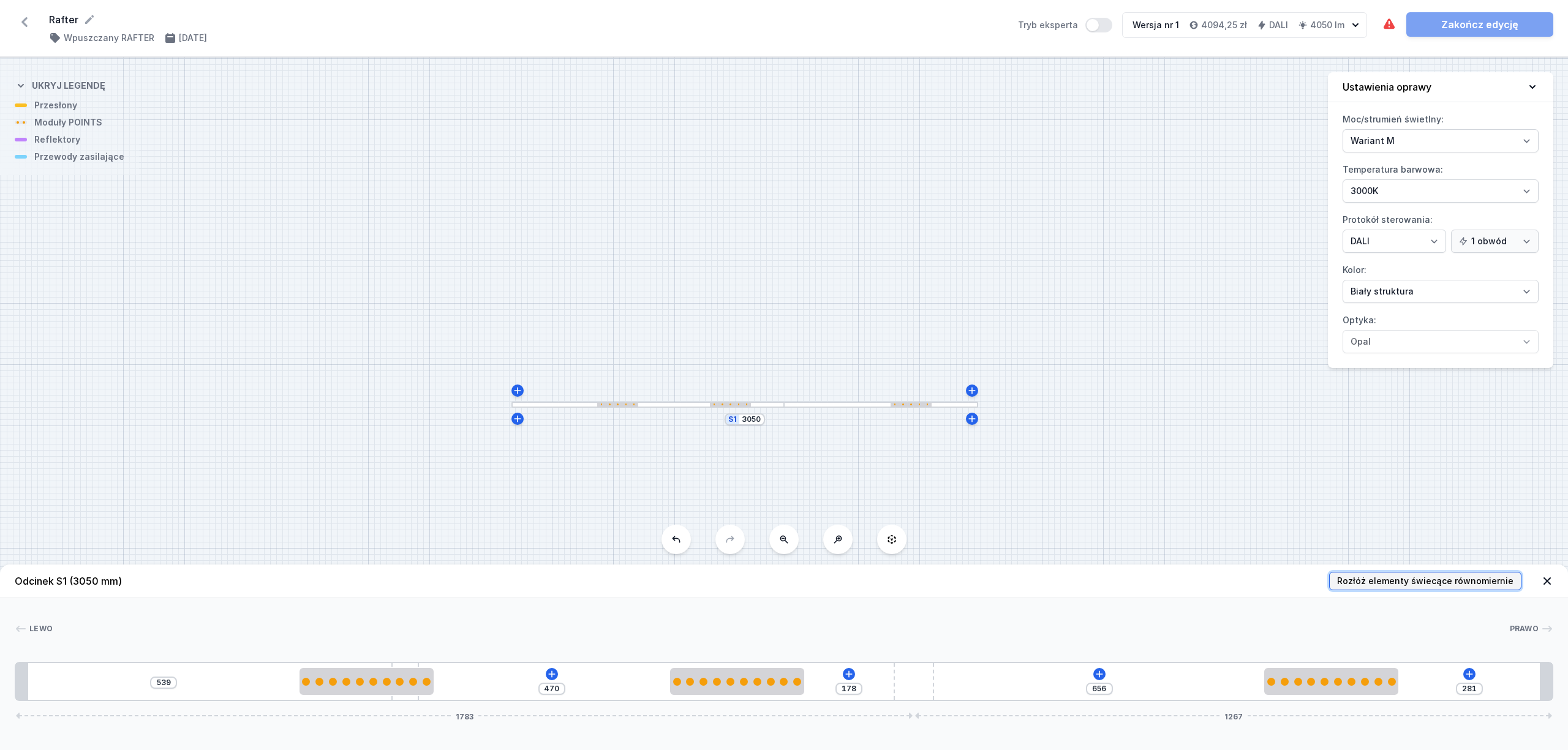
type input "563"
type input "398"
type input "85"
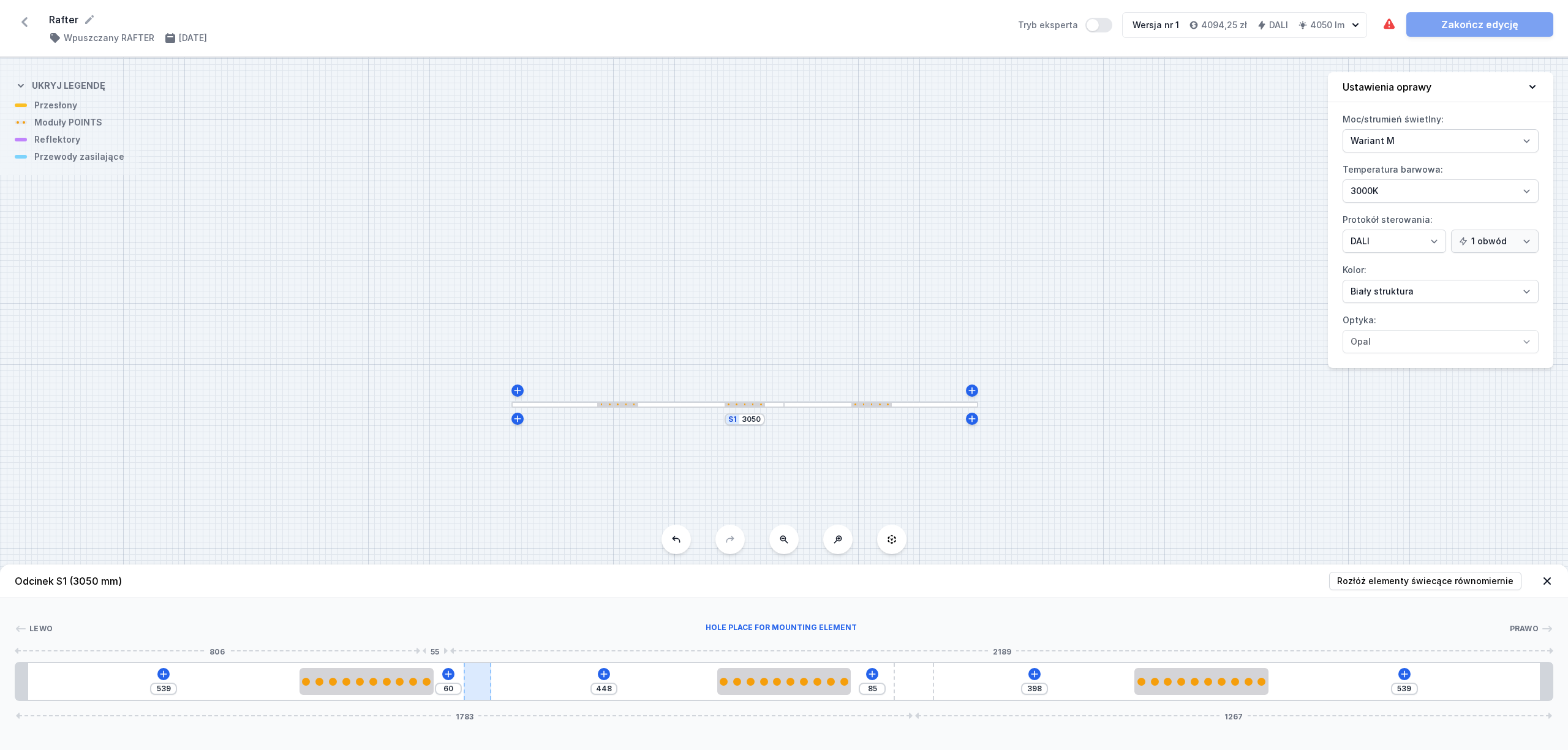
type input "446"
type input "62"
type input "454"
type input "54"
type input "459"
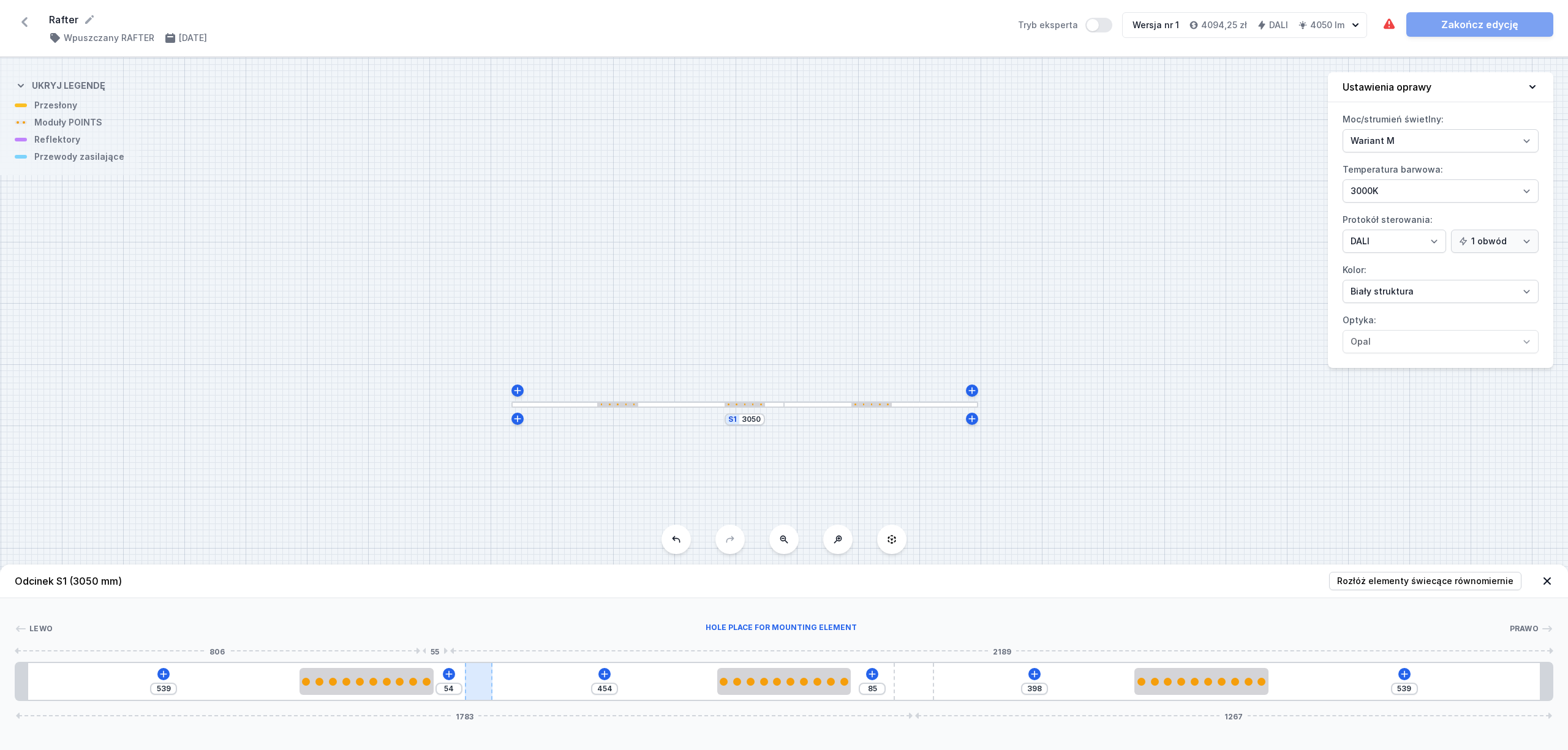
type input "49"
type input "460"
type input "48"
type input "464"
type input "44"
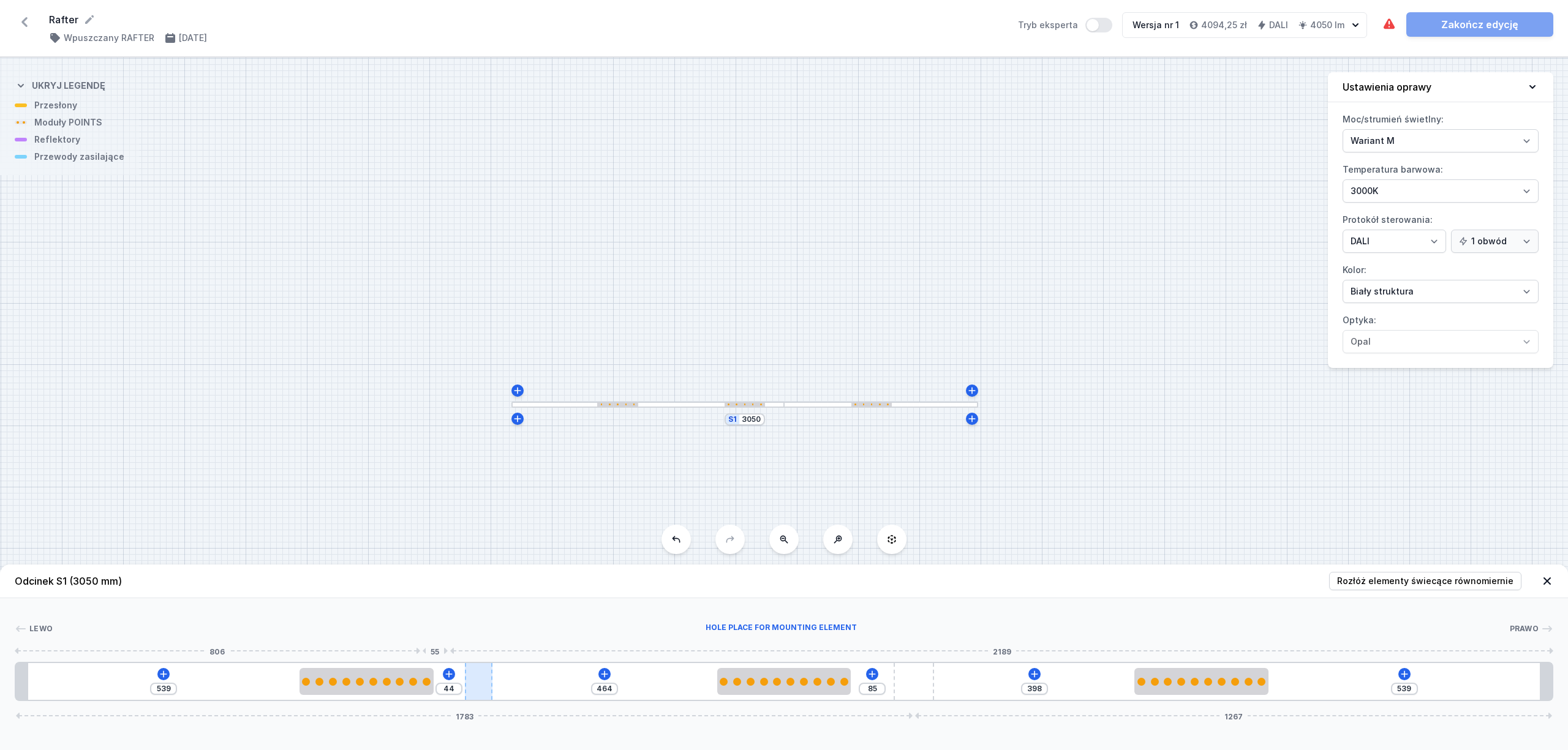
type input "465"
type input "43"
type input "468"
type input "40"
drag, startPoint x: 405, startPoint y: 667, endPoint x: 464, endPoint y: 674, distance: 59.4
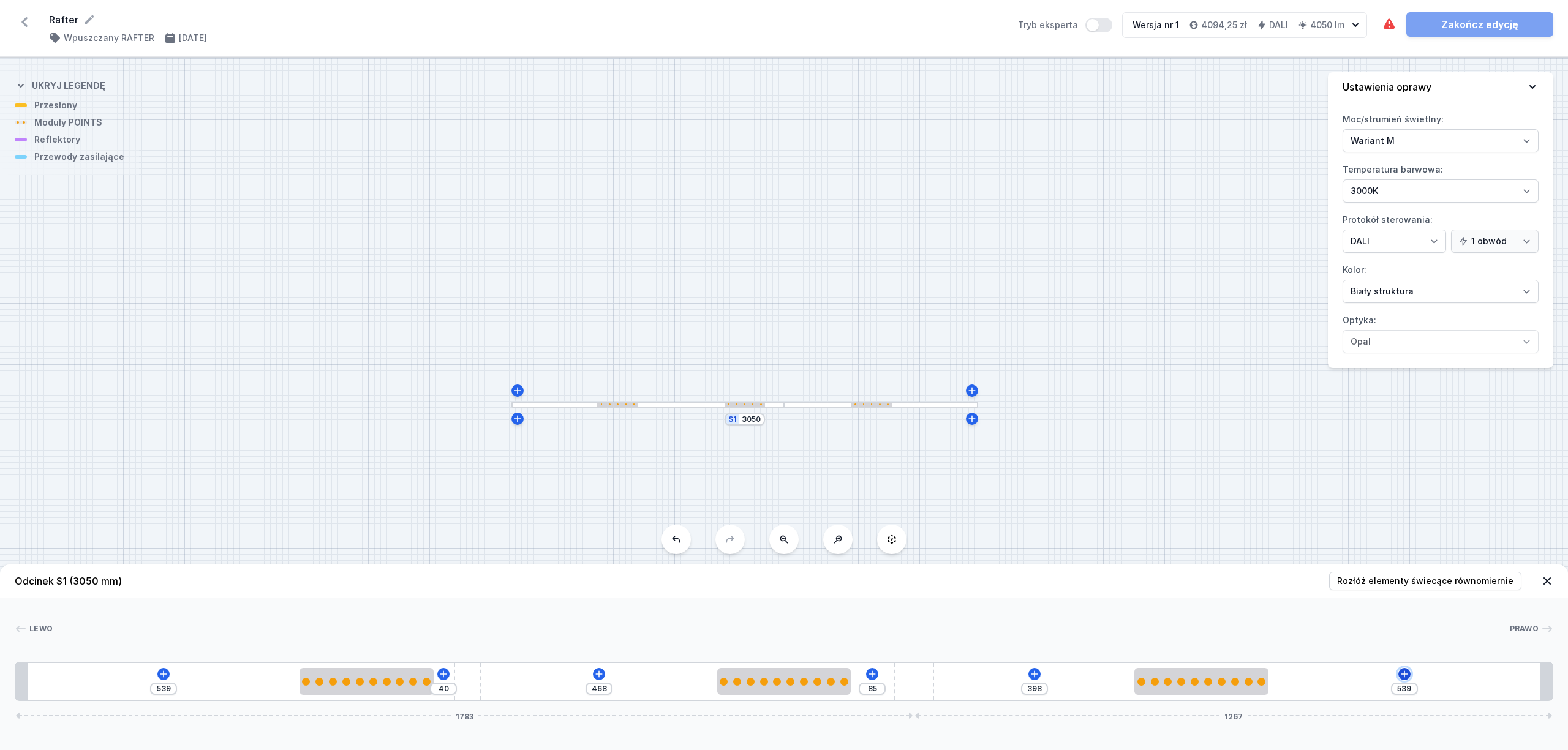
click at [1404, 672] on icon at bounding box center [1404, 674] width 10 height 10
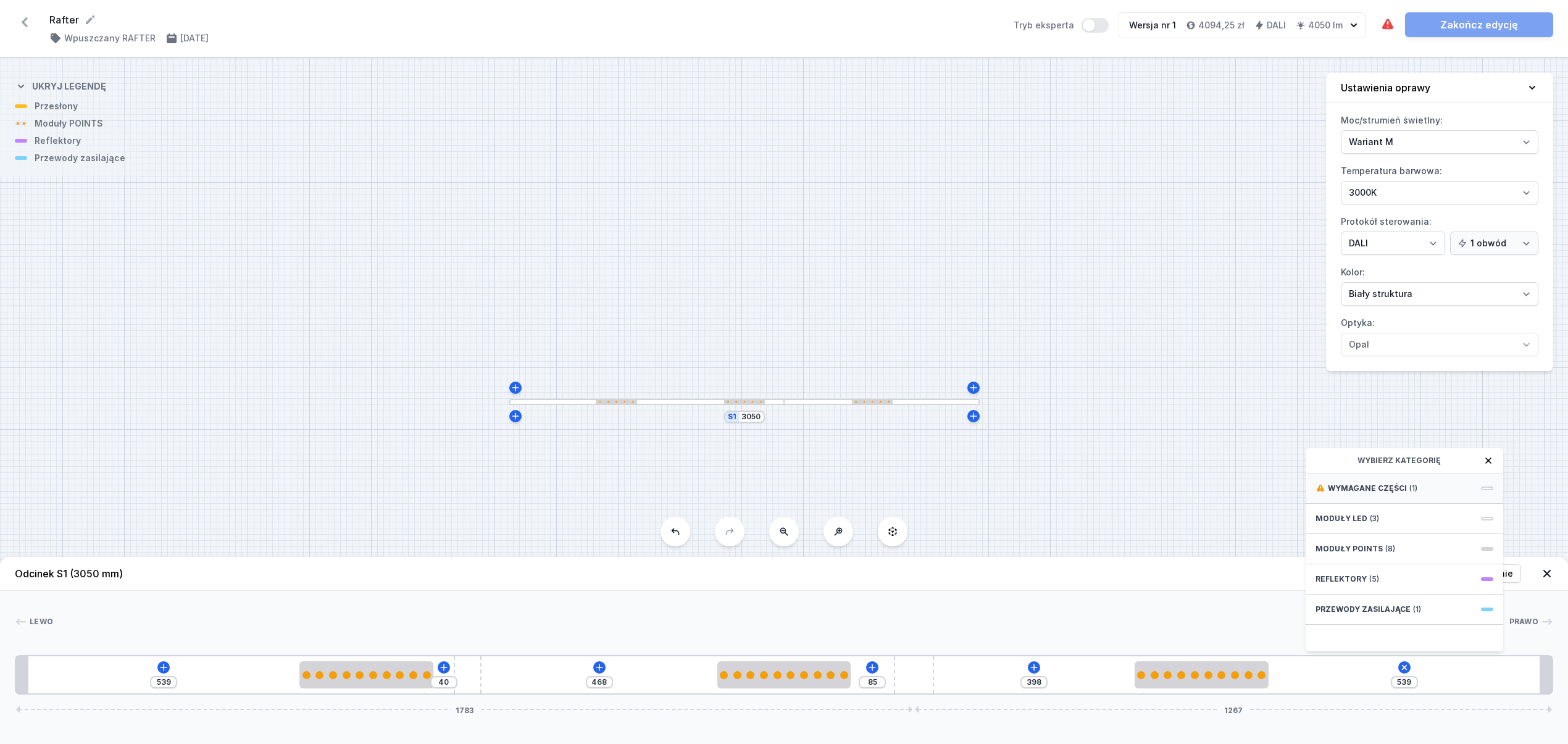
click at [1428, 504] on div "Wymagane części (1)" at bounding box center [1405, 488] width 198 height 30
click at [1393, 493] on span "Hole for power supply cable" at bounding box center [1404, 487] width 178 height 12
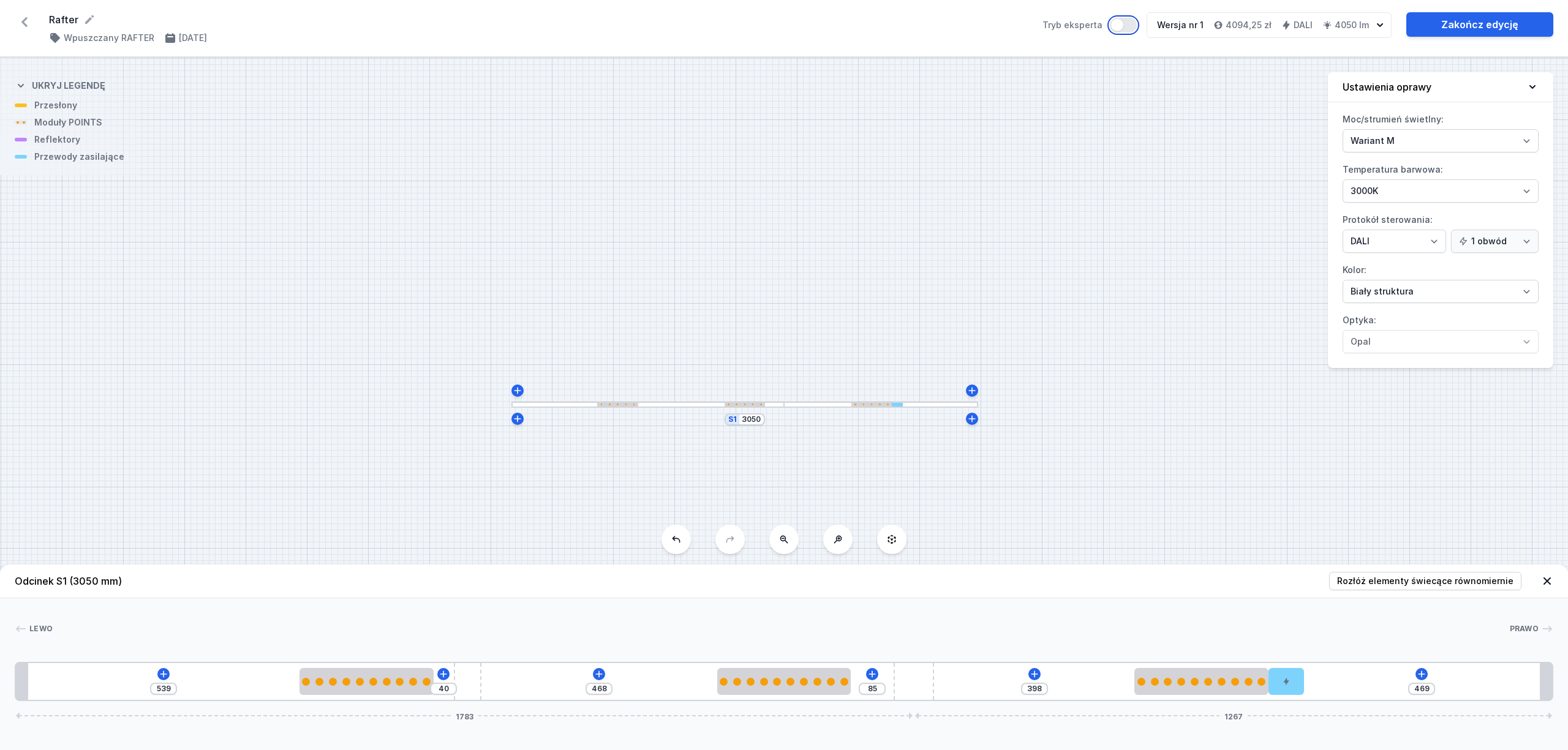
click at [1125, 22] on button "Tryb eksperta" at bounding box center [1123, 25] width 27 height 15
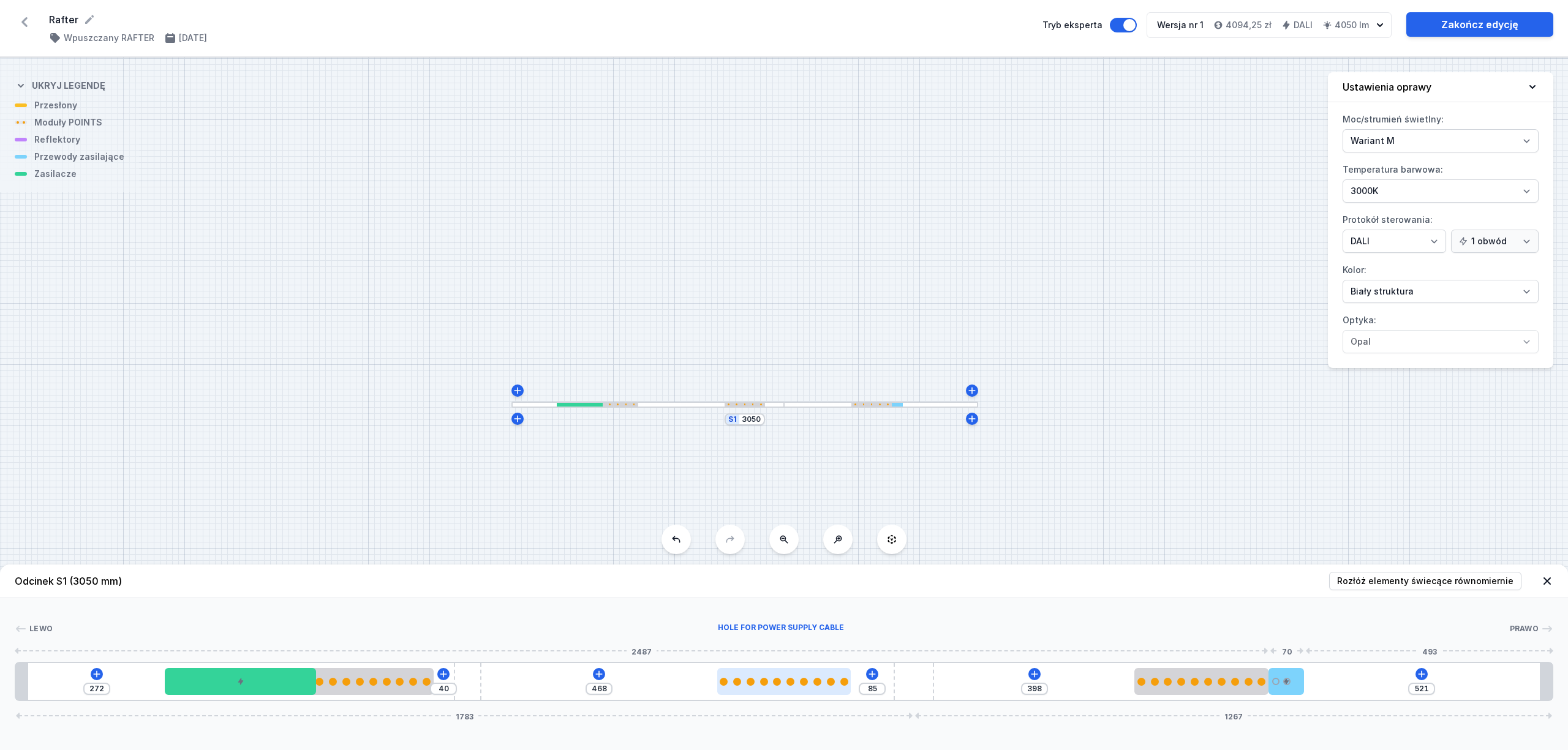
type input "539"
type input "398"
type input "85"
type input "244"
type input "154"
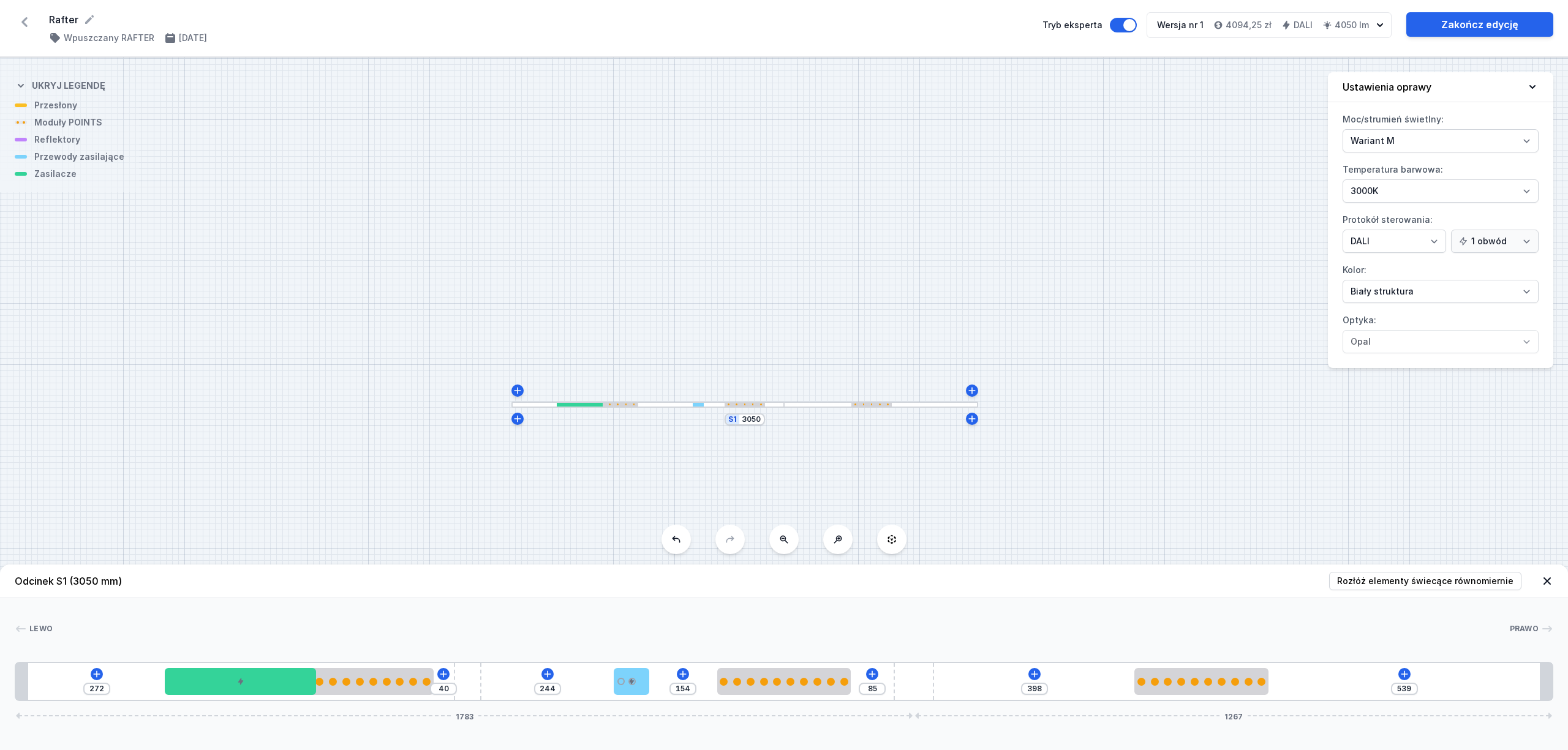
type input "232"
type input "166"
type input "228"
type input "170"
type input "227"
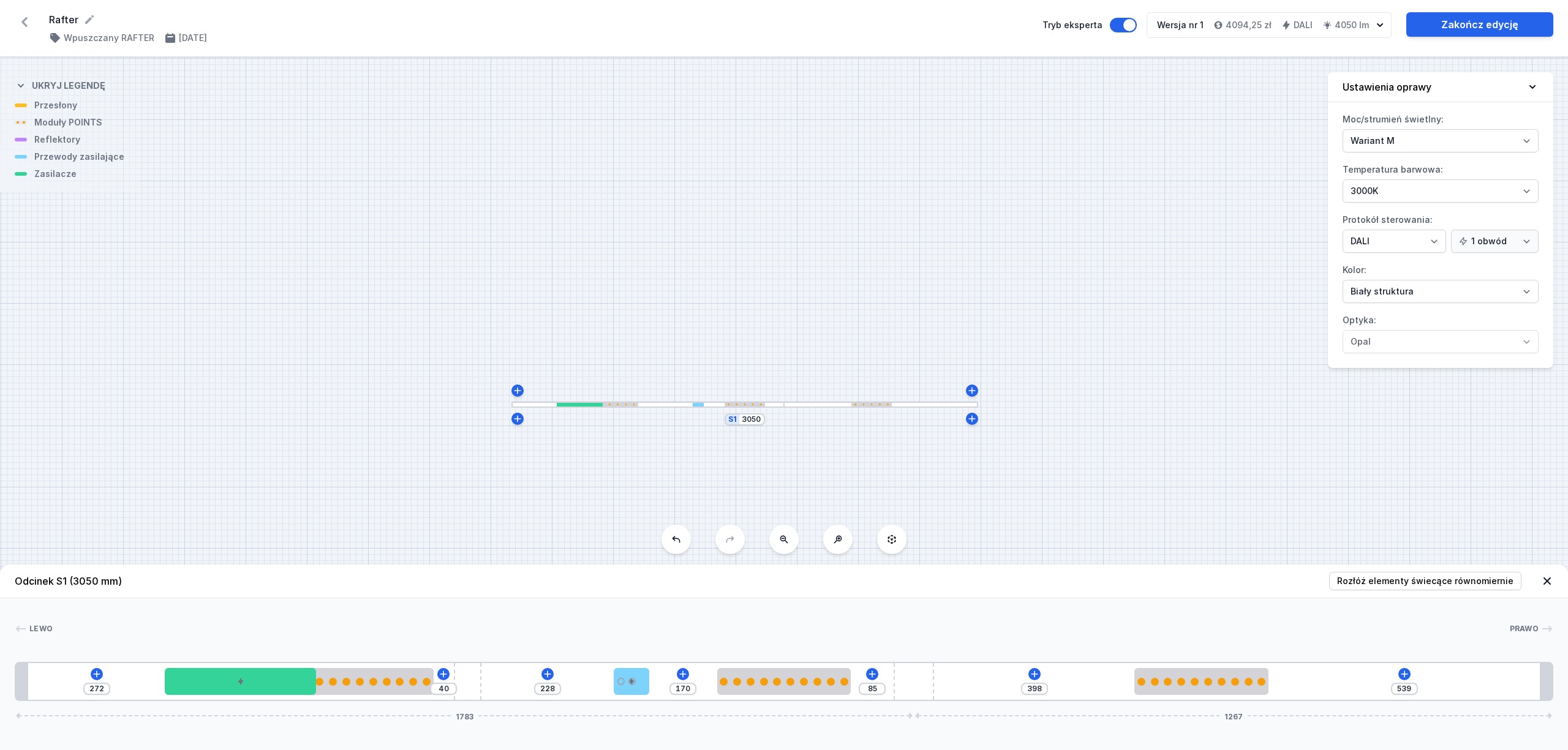
type input "171"
type input "224"
type input "174"
type input "220"
type input "178"
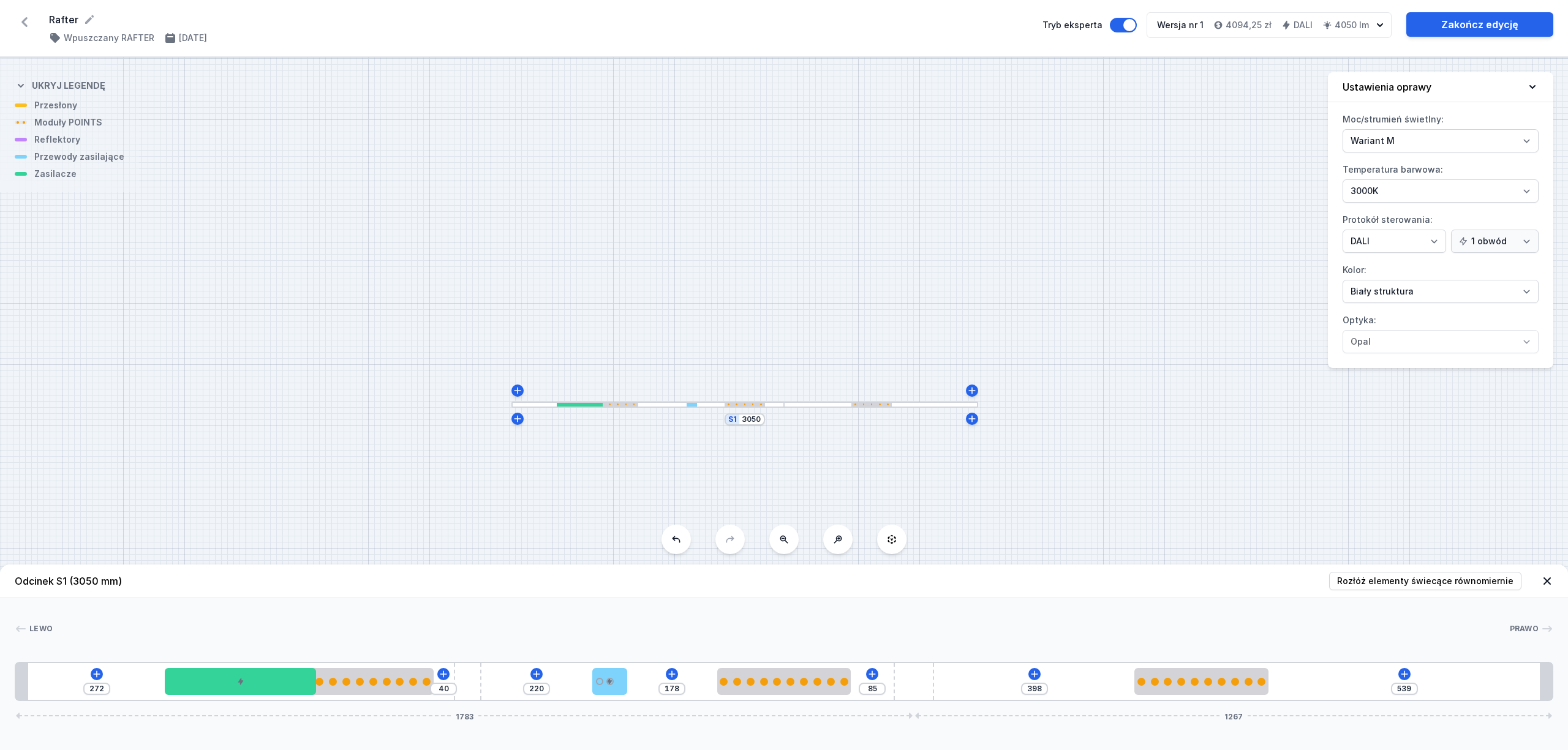
type input "215"
type input "183"
type input "209"
type input "189"
type input "206"
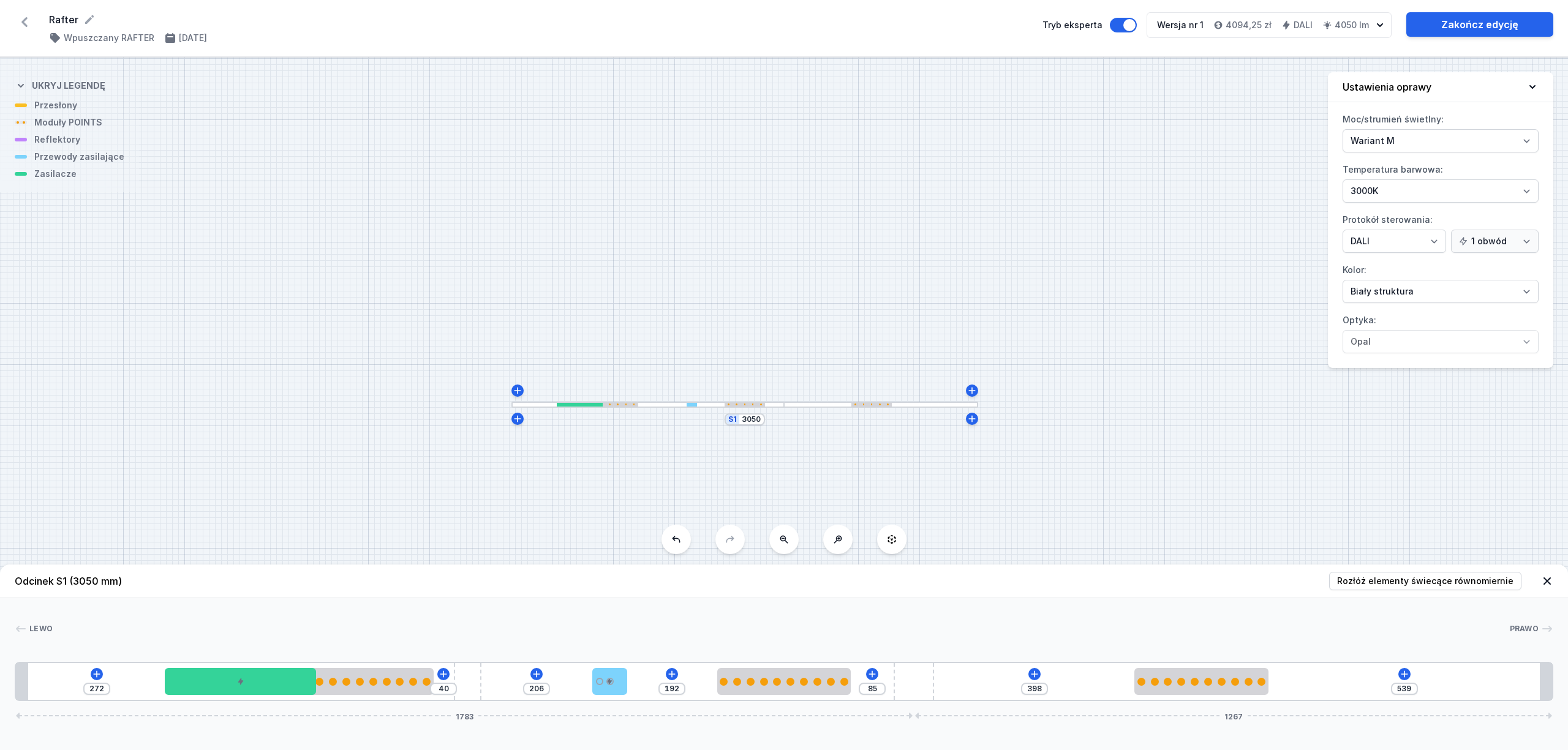
drag, startPoint x: 1295, startPoint y: 687, endPoint x: 609, endPoint y: 700, distance: 686.1
click at [609, 700] on div "272 40 206 192 85 398 539 1783 1267" at bounding box center [784, 681] width 1538 height 39
type input "189"
type input "144"
type input "468"
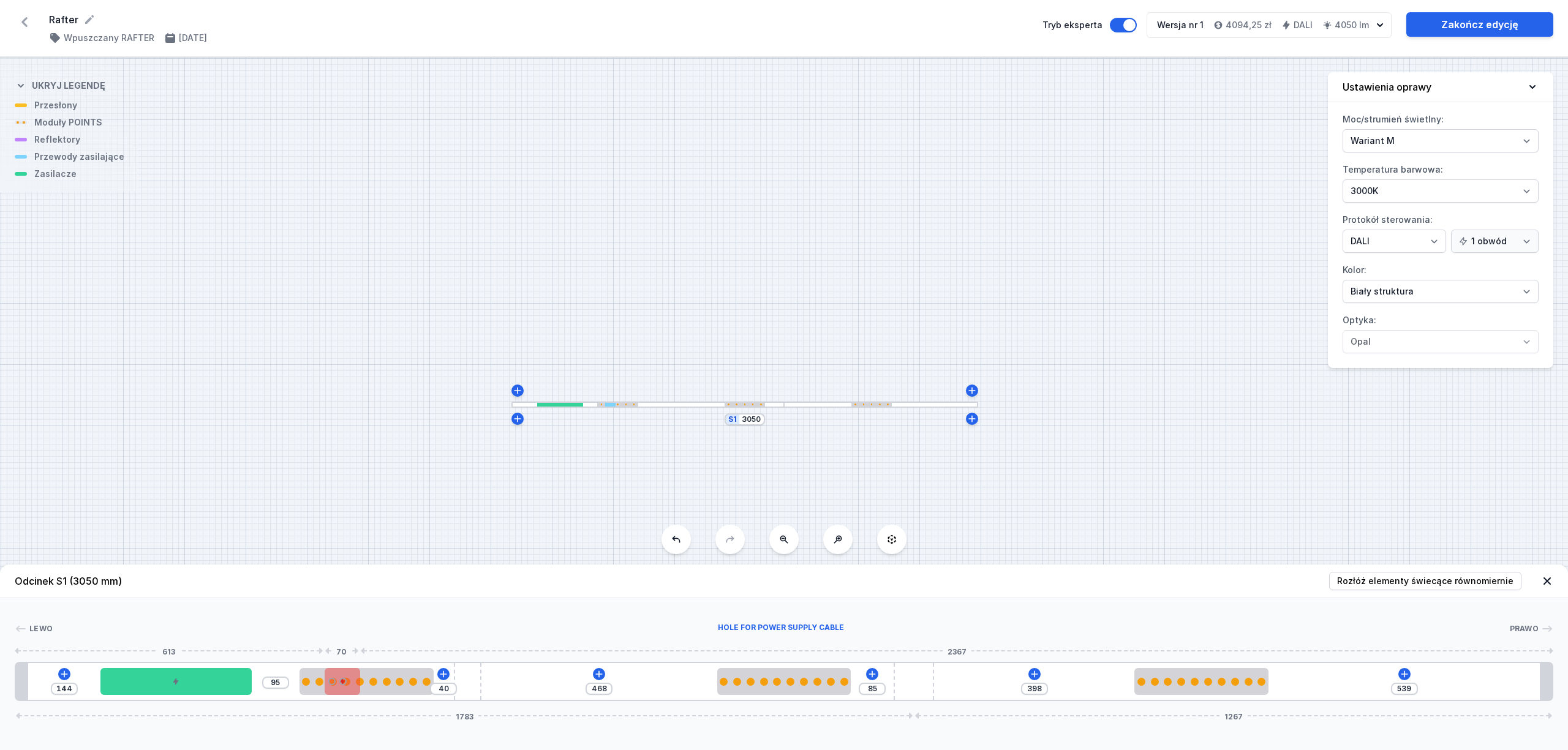
type input "139"
type input "100"
type input "138"
type input "101"
type input "137"
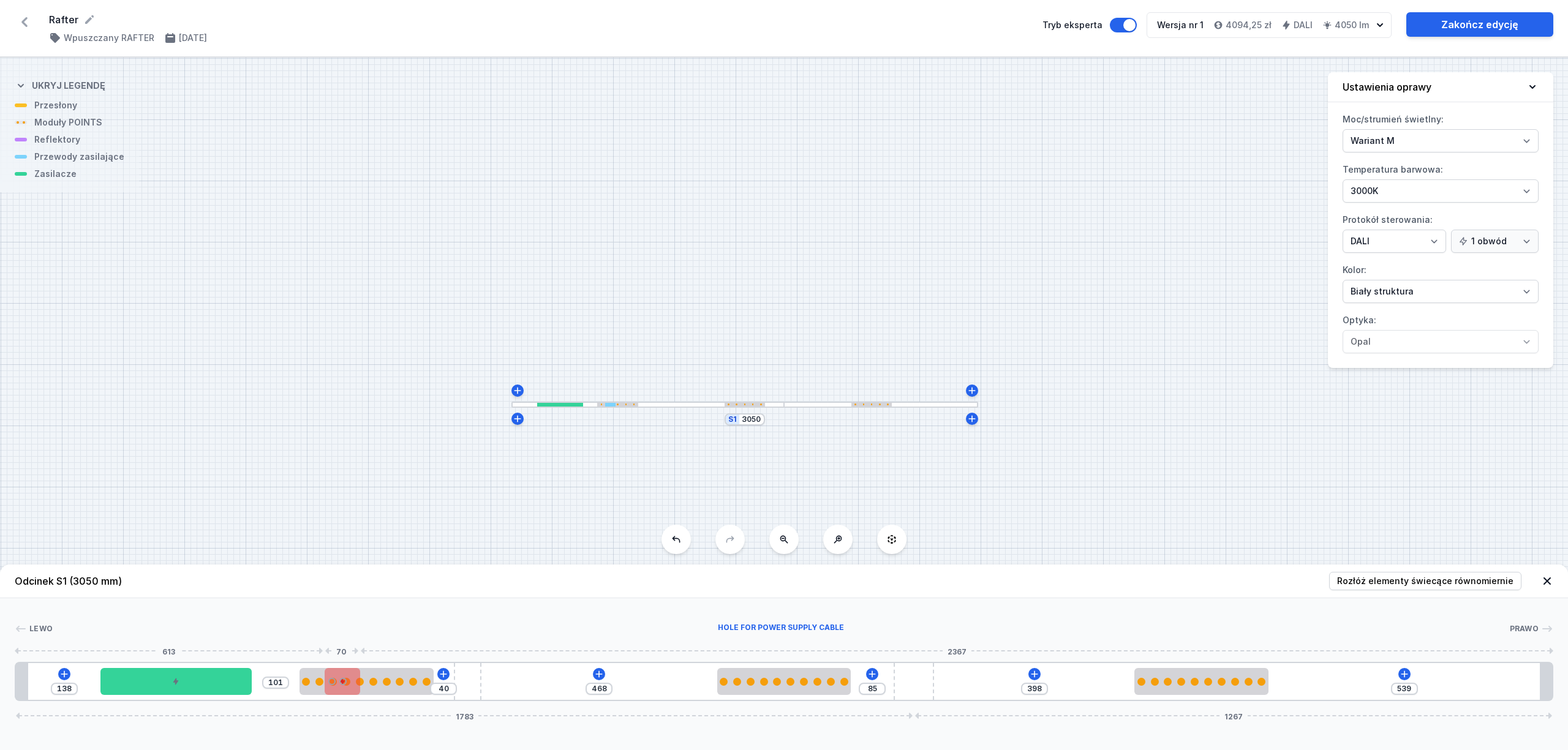
type input "102"
type input "136"
type input "103"
type input "64"
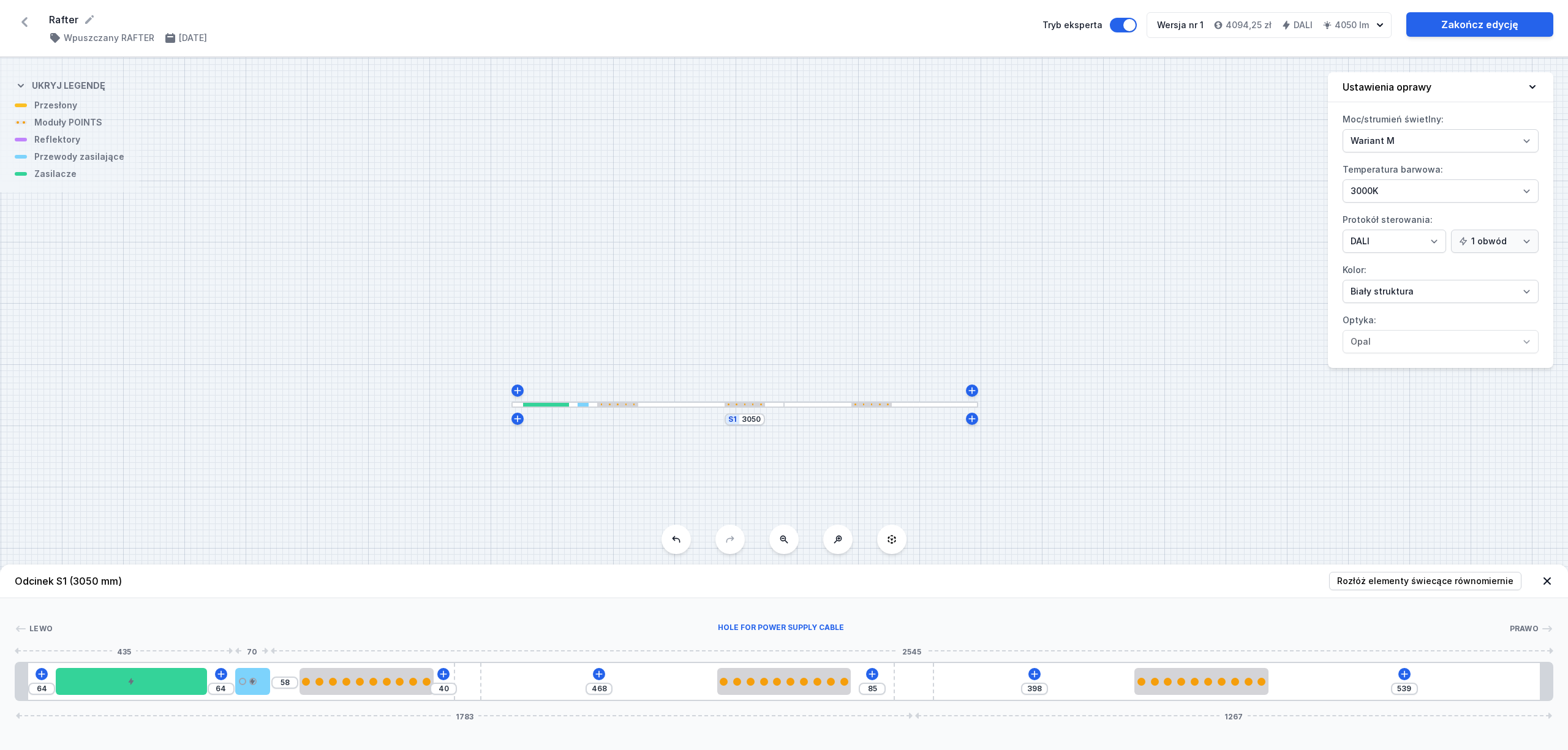
type input "55"
type input "56"
type input "27"
type input "28"
type input "114"
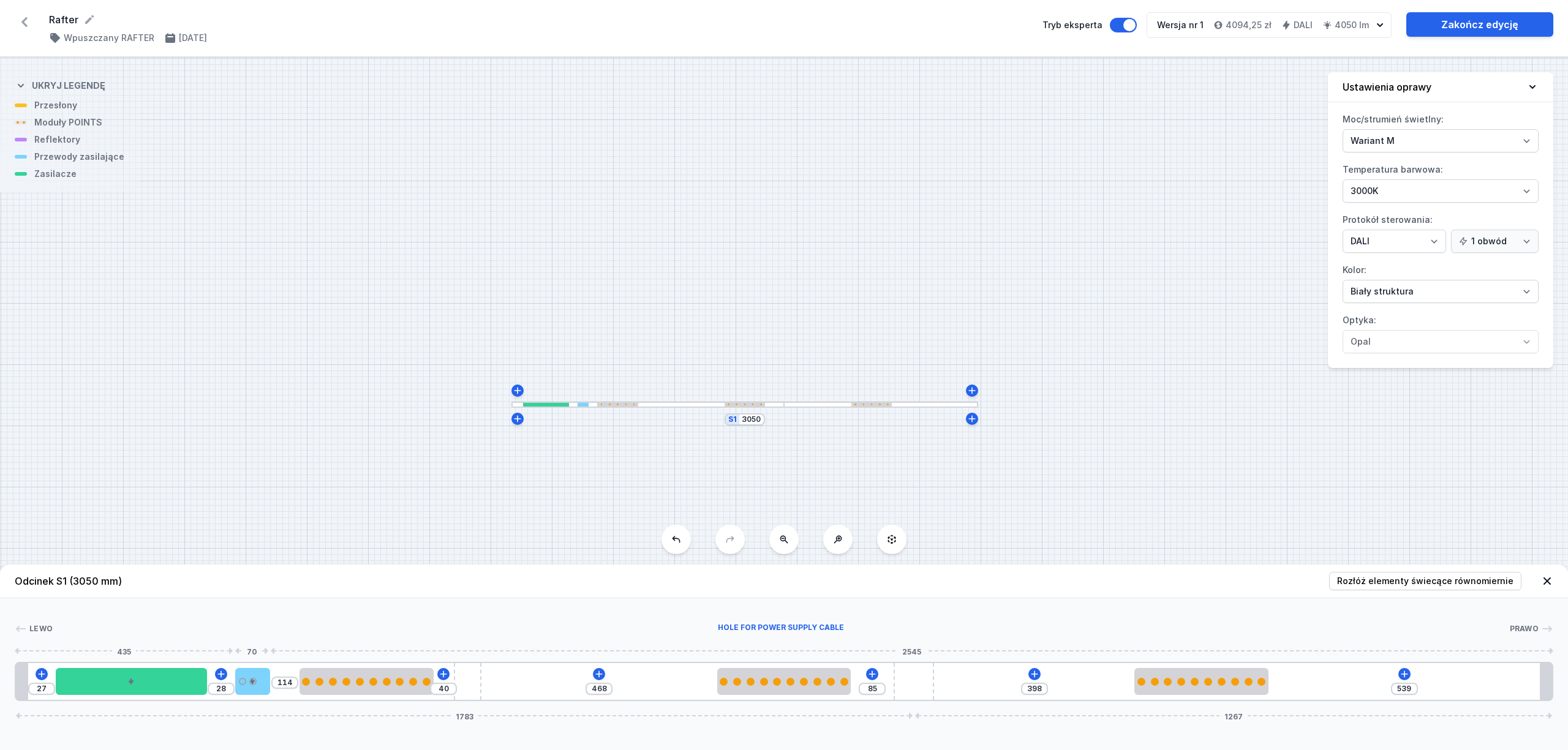
type input "54"
type input "55"
type input "60"
type input "27"
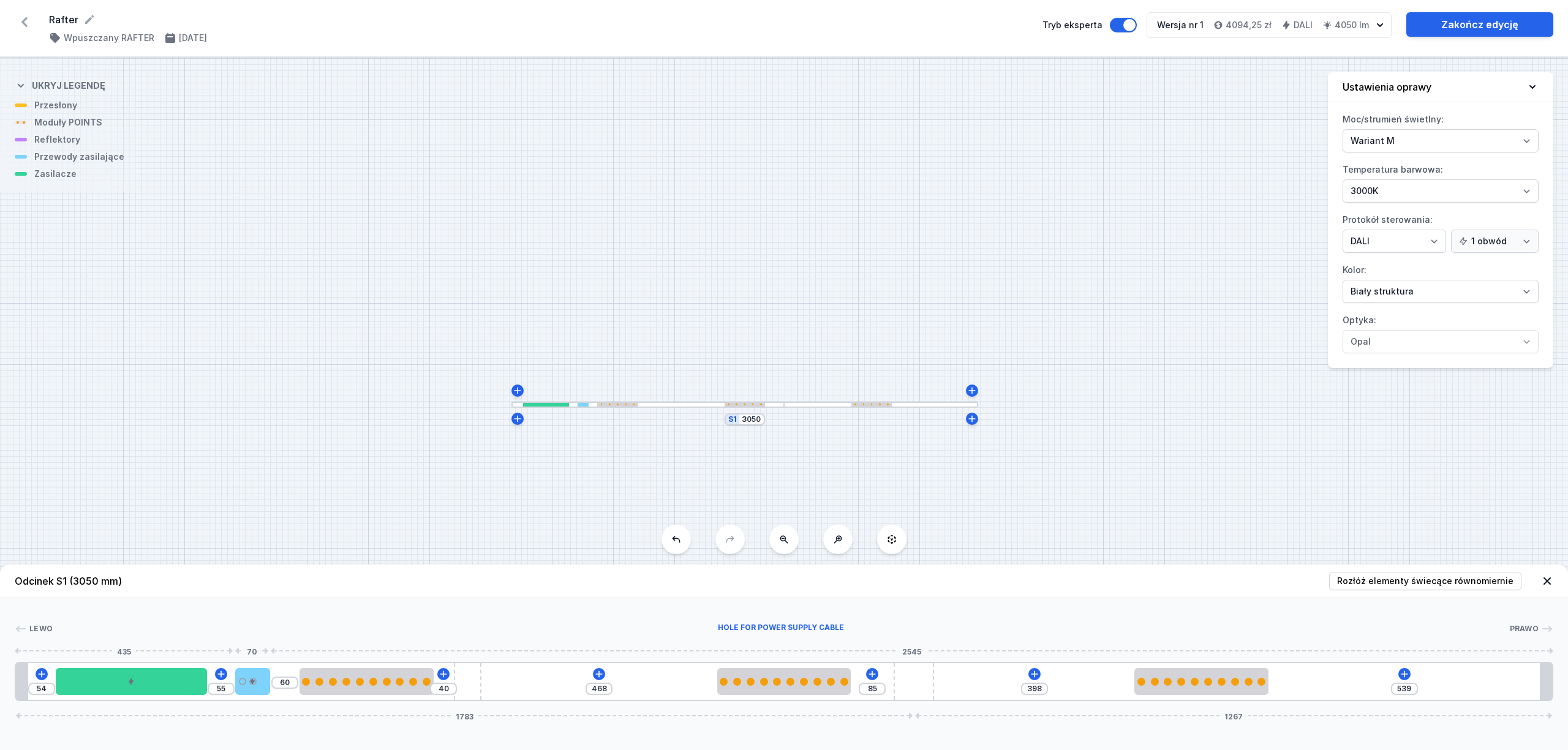
type input "115"
type input "52"
type input "53"
type input "64"
type input "26"
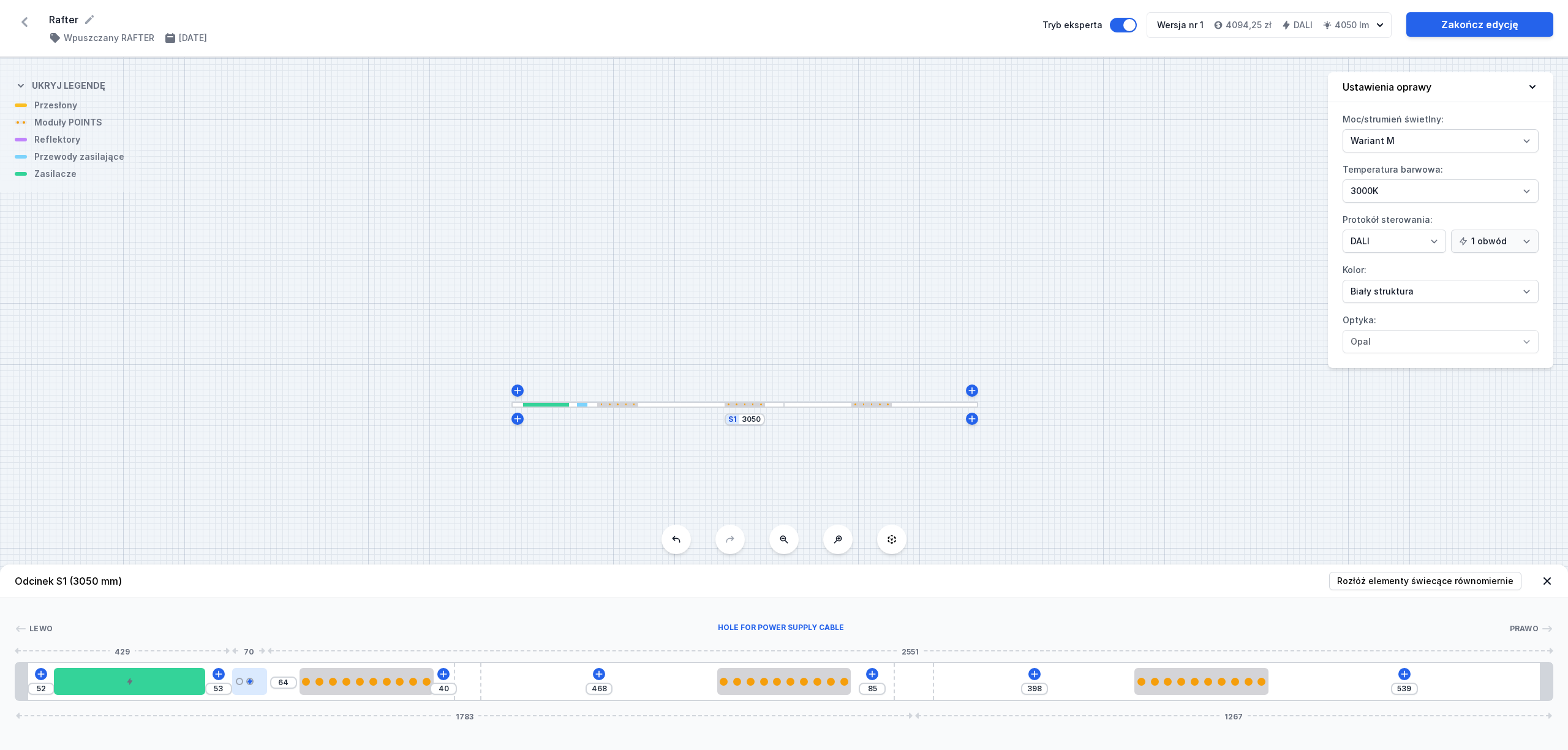
type input "26"
type input "117"
type input "50"
type input "51"
type input "68"
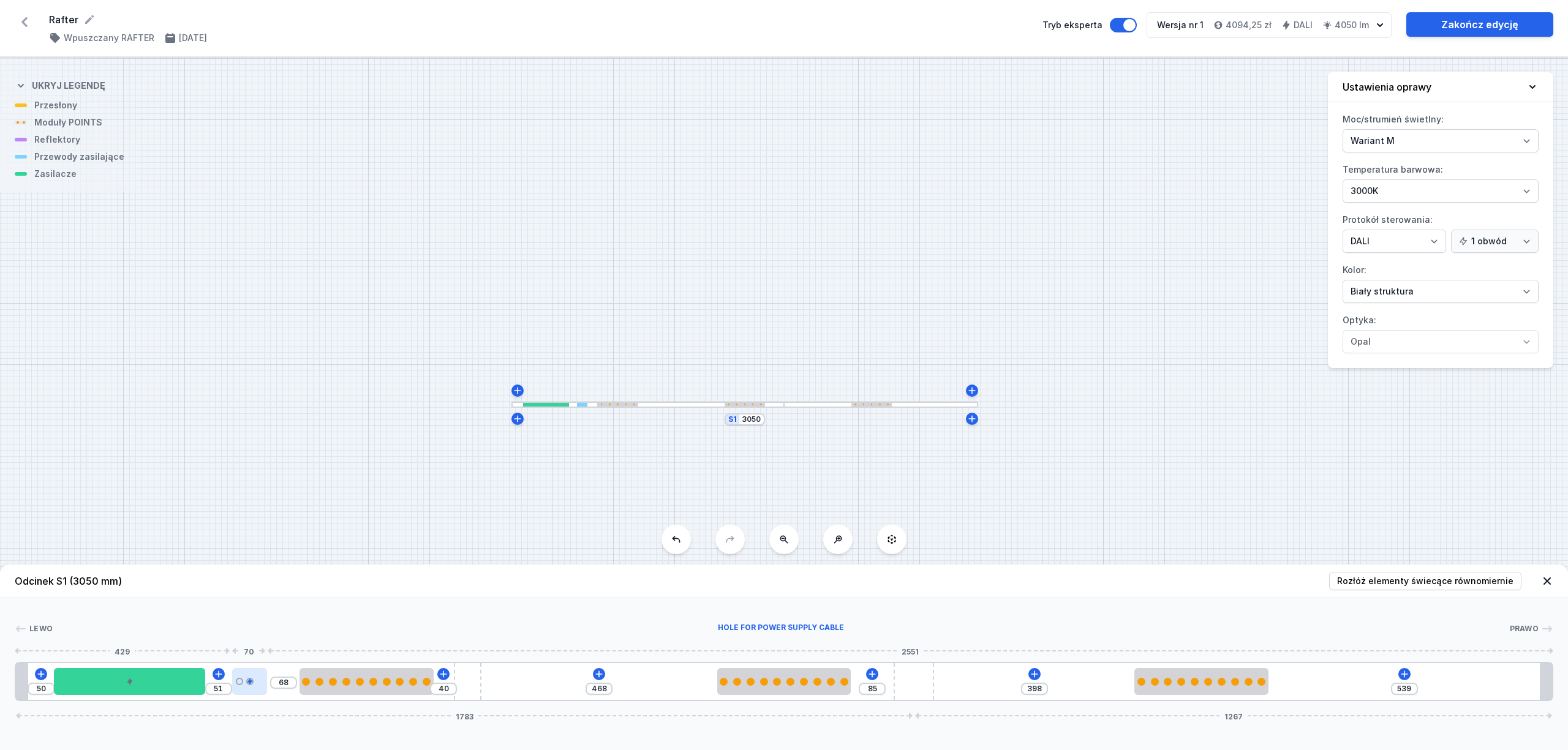
type input "24"
type input "121"
type input "43"
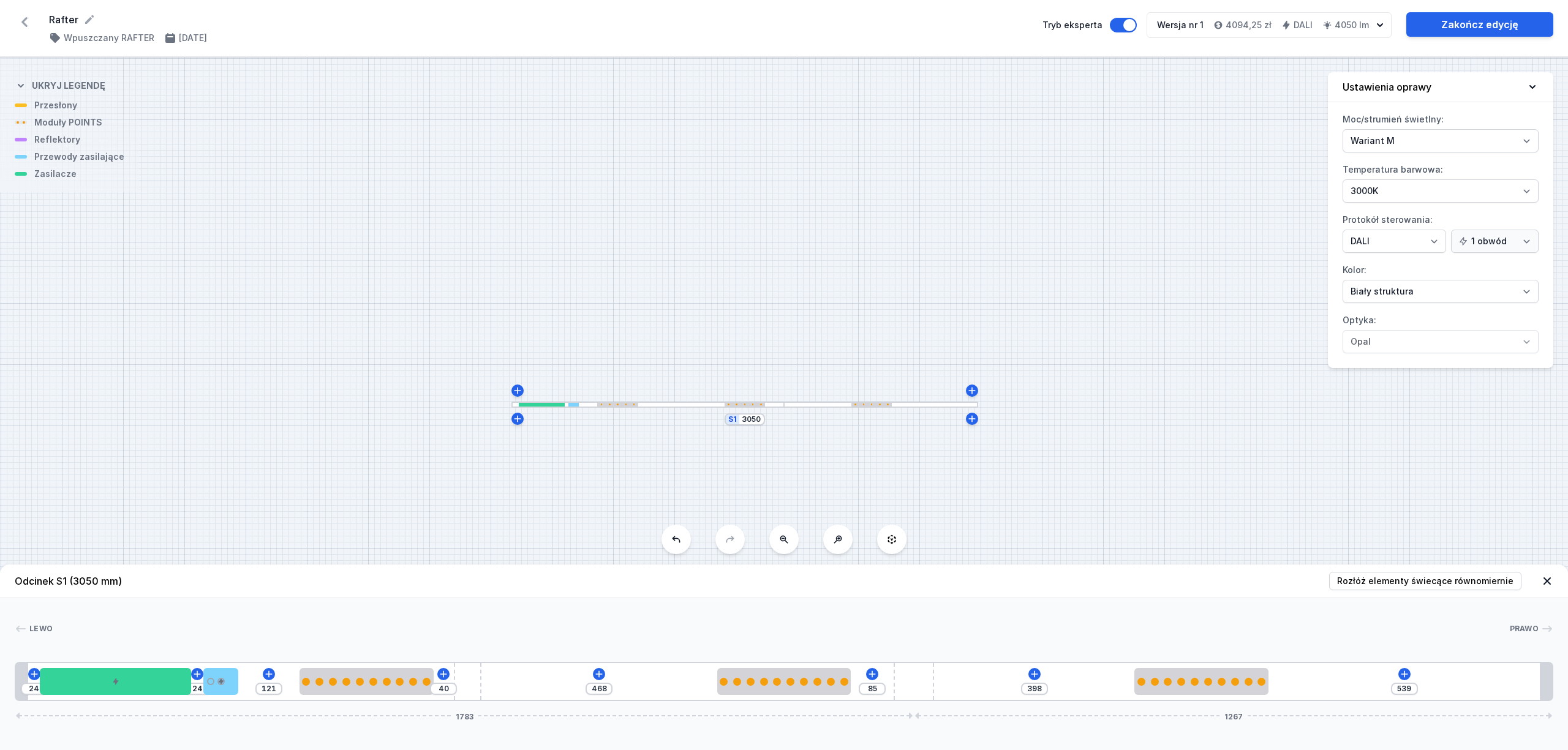
type input "83"
drag, startPoint x: 606, startPoint y: 680, endPoint x: 236, endPoint y: 682, distance: 370.0
click at [236, 682] on div at bounding box center [240, 682] width 36 height 27
click at [1419, 290] on select "Biały struktura Czarny struktura Złoty struktura Miedziany Szary Inny (z palety…" at bounding box center [1441, 291] width 196 height 23
select select "2"
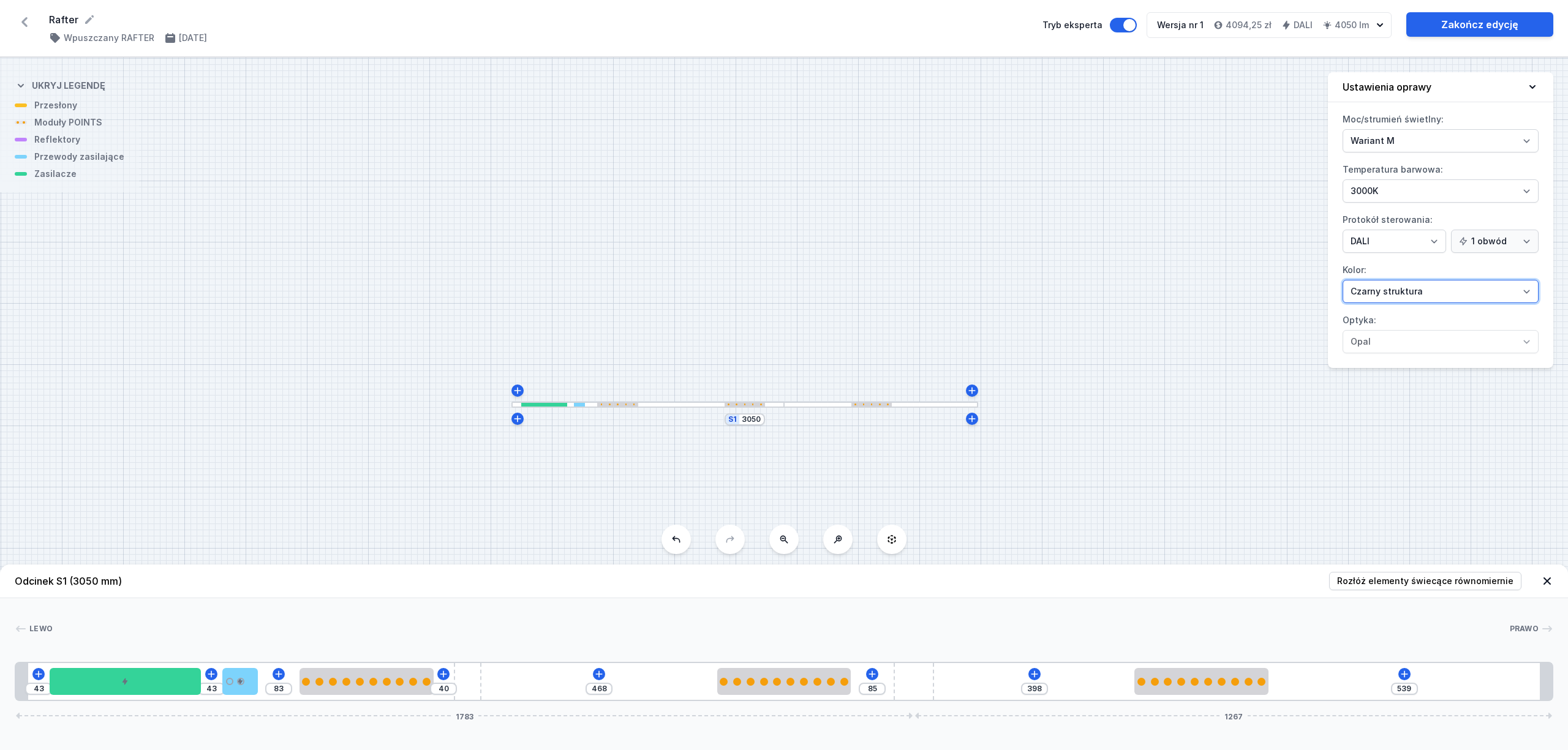
click at [1343, 282] on select "Biały struktura Czarny struktura Złoty struktura Miedziany Szary Inny (z palety…" at bounding box center [1441, 291] width 196 height 23
click at [1471, 23] on link "Zakończ edycję" at bounding box center [1480, 24] width 147 height 25
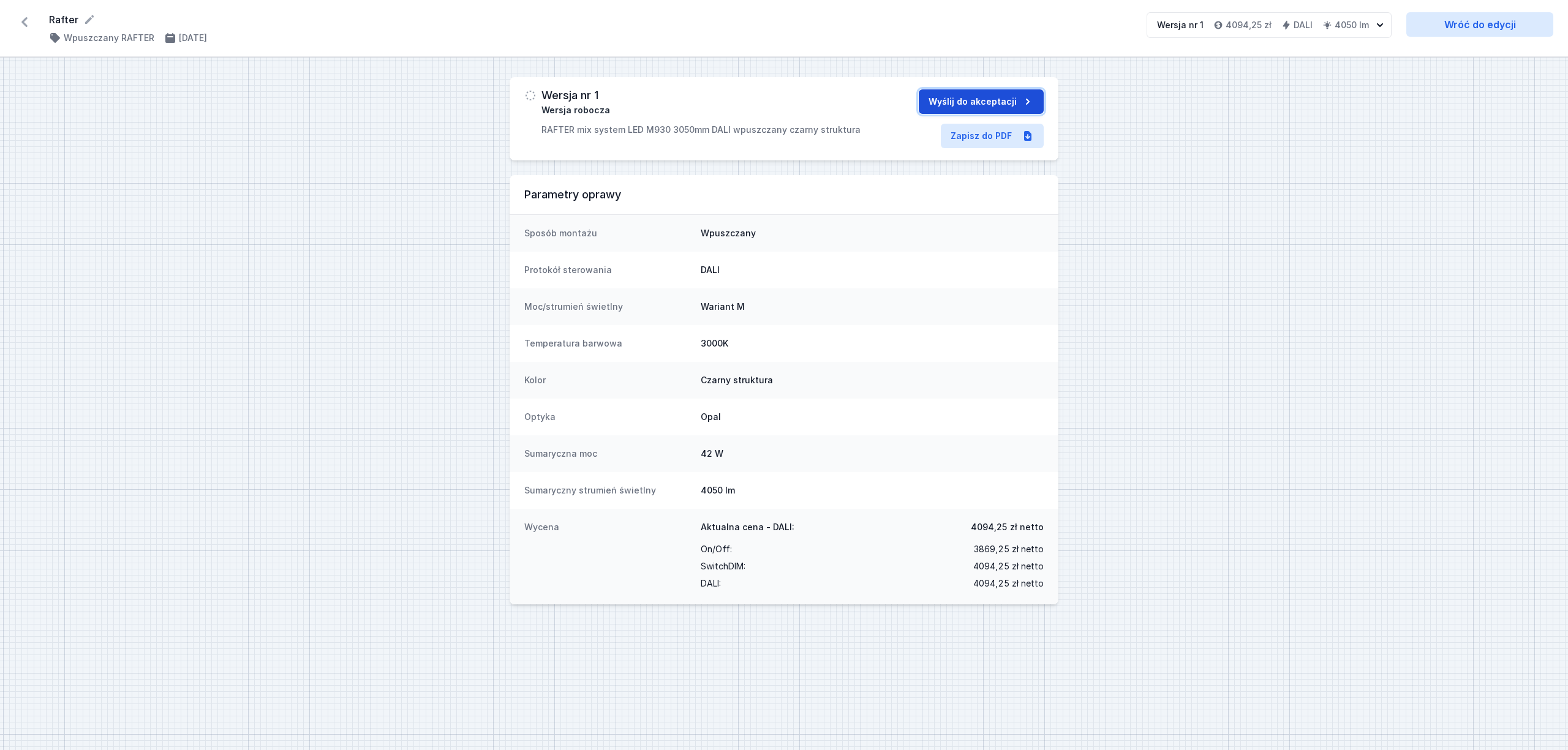
click at [966, 104] on button "Wyślij do akceptacji" at bounding box center [981, 101] width 125 height 25
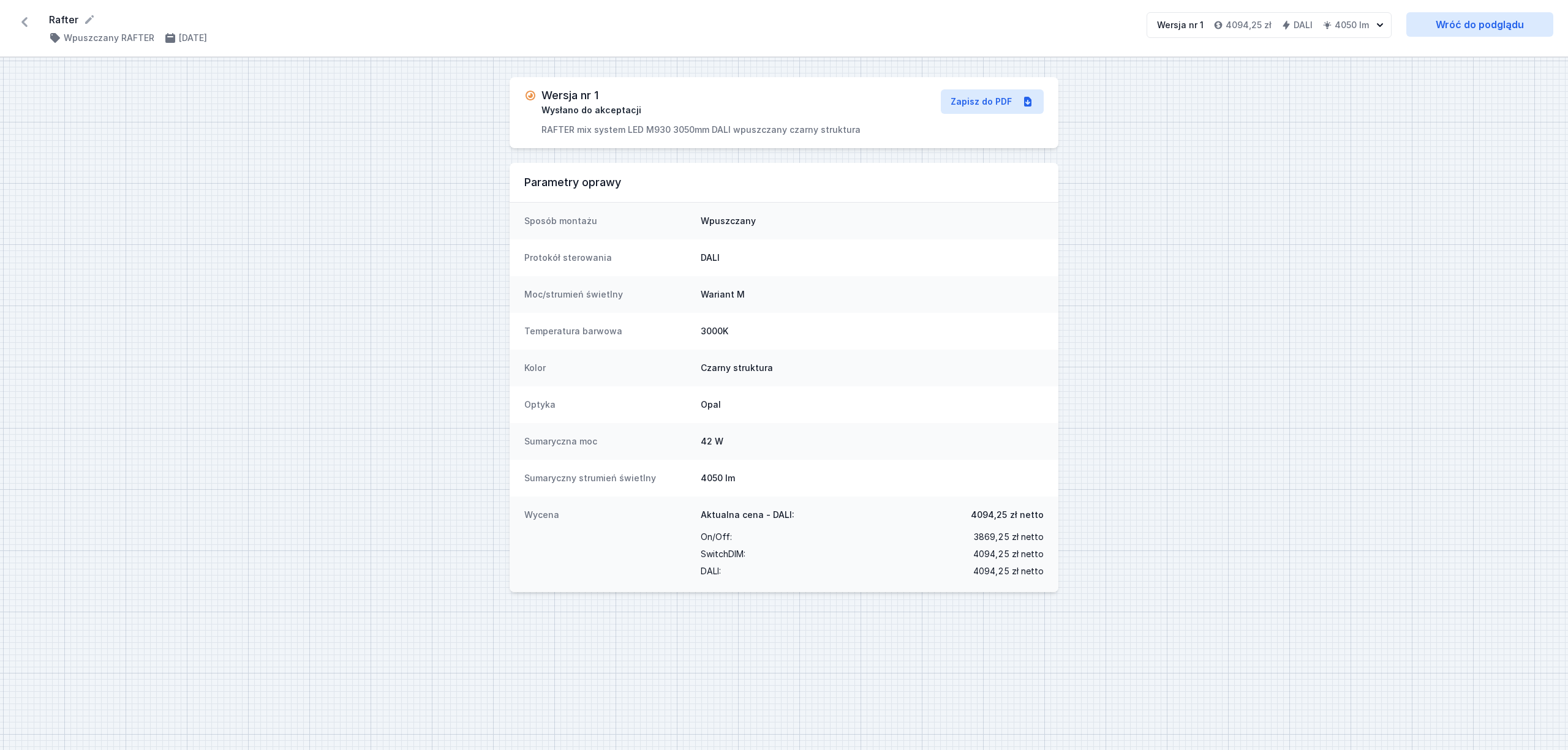
click at [25, 20] on icon at bounding box center [24, 22] width 6 height 10
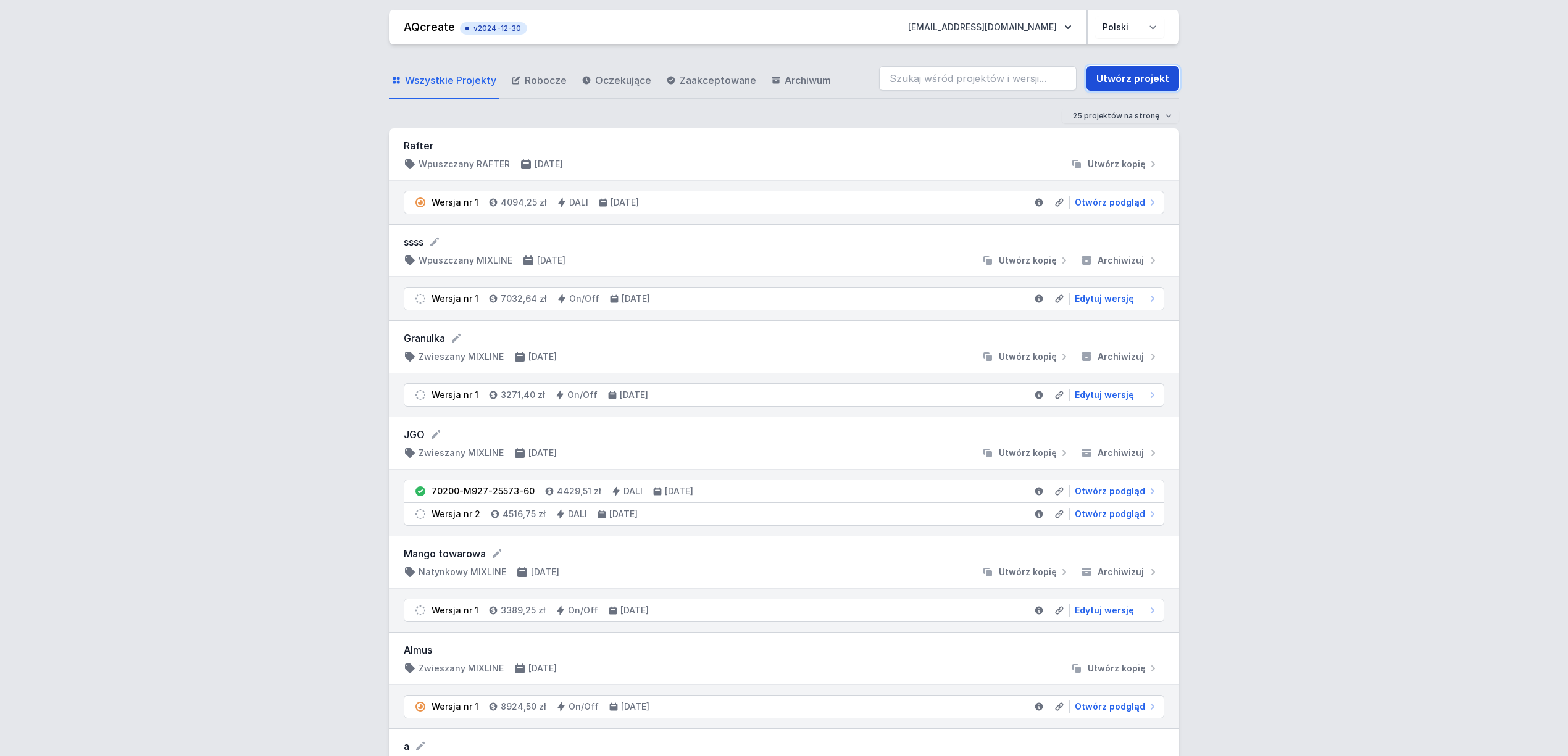
click at [1122, 80] on link "Utwórz projekt" at bounding box center [1133, 78] width 93 height 25
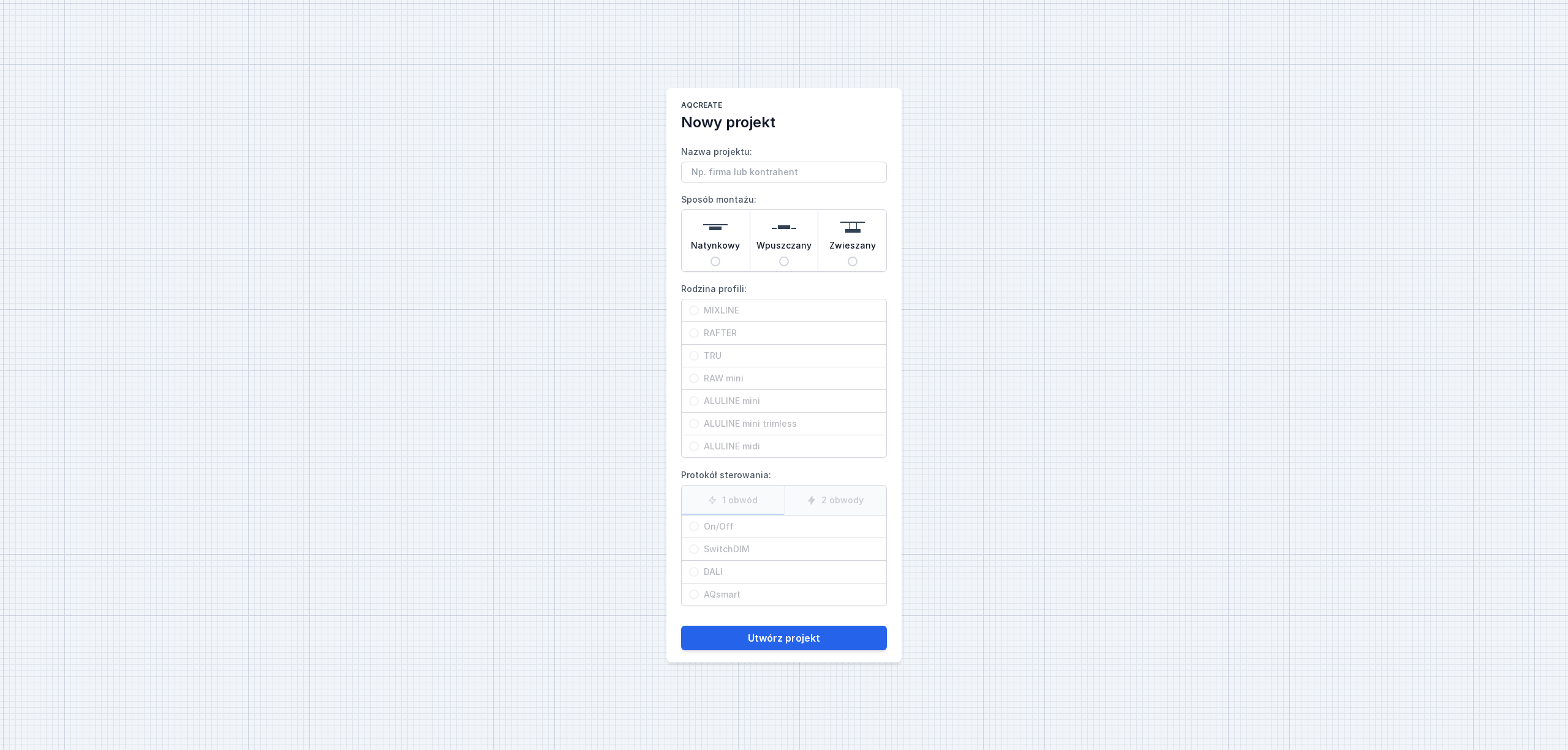
click at [777, 244] on span "Wpuszczany" at bounding box center [784, 248] width 55 height 17
click at [779, 257] on input "Wpuszczany" at bounding box center [784, 261] width 10 height 10
radio input "true"
click at [735, 332] on span "RAFTER" at bounding box center [789, 333] width 180 height 12
click at [699, 332] on input "RAFTER" at bounding box center [694, 333] width 10 height 10
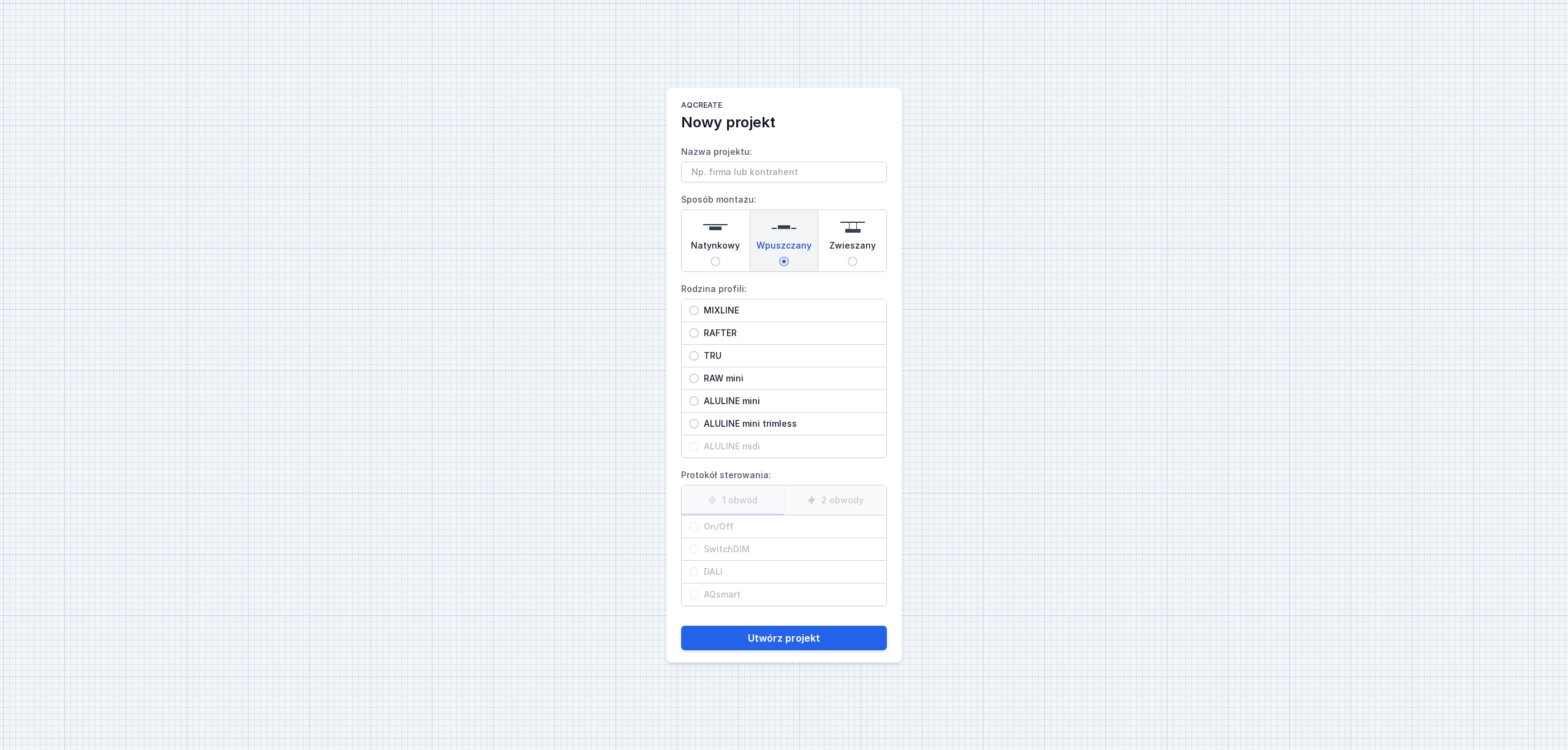
radio input "true"
click at [715, 525] on span "On/Off" at bounding box center [789, 527] width 180 height 12
click at [699, 525] on input "On/Off" at bounding box center [694, 527] width 10 height 10
radio input "true"
click at [748, 637] on button "Utwórz projekt" at bounding box center [784, 638] width 206 height 25
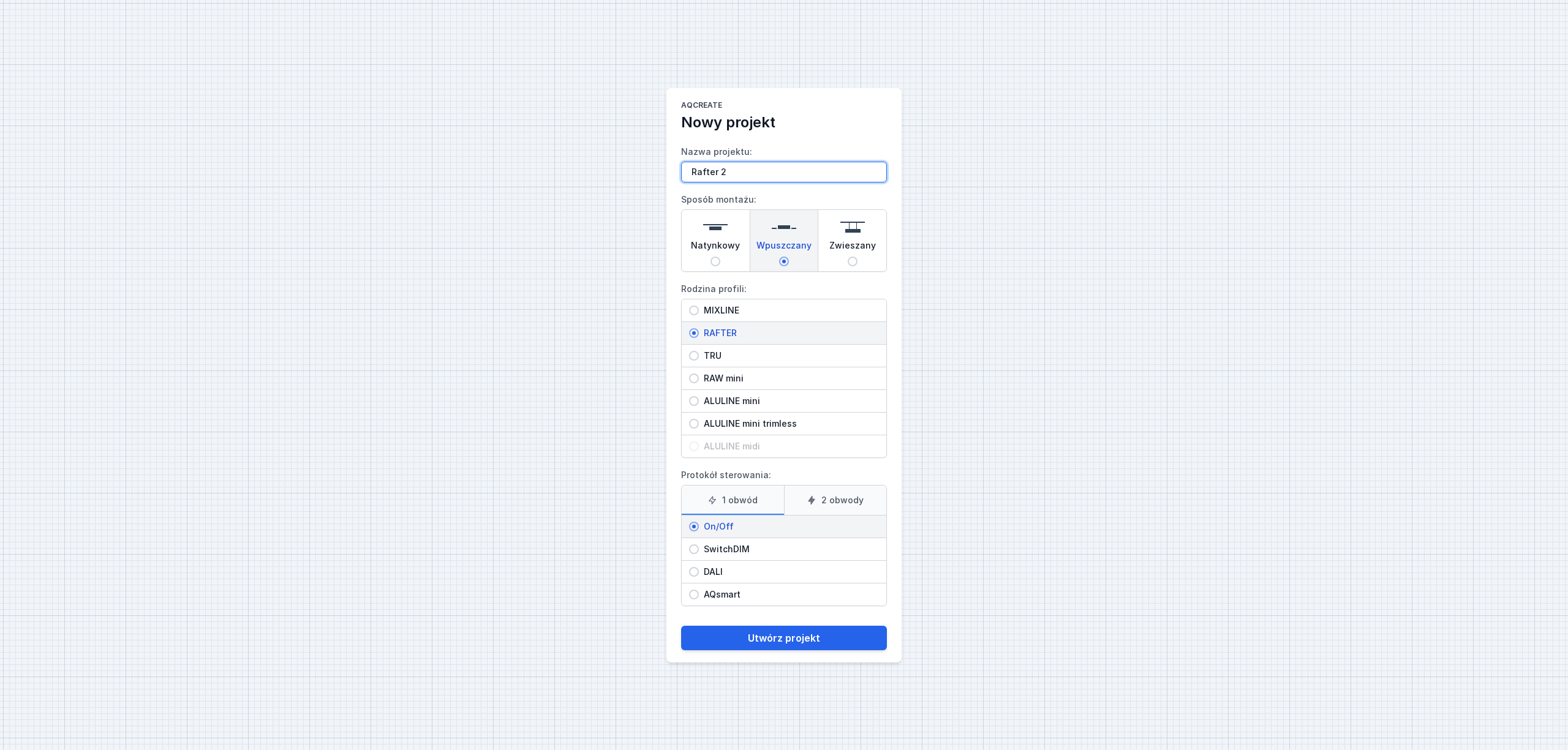
type input "Rafter 2"
click at [681, 626] on button "Utwórz projekt" at bounding box center [784, 638] width 206 height 25
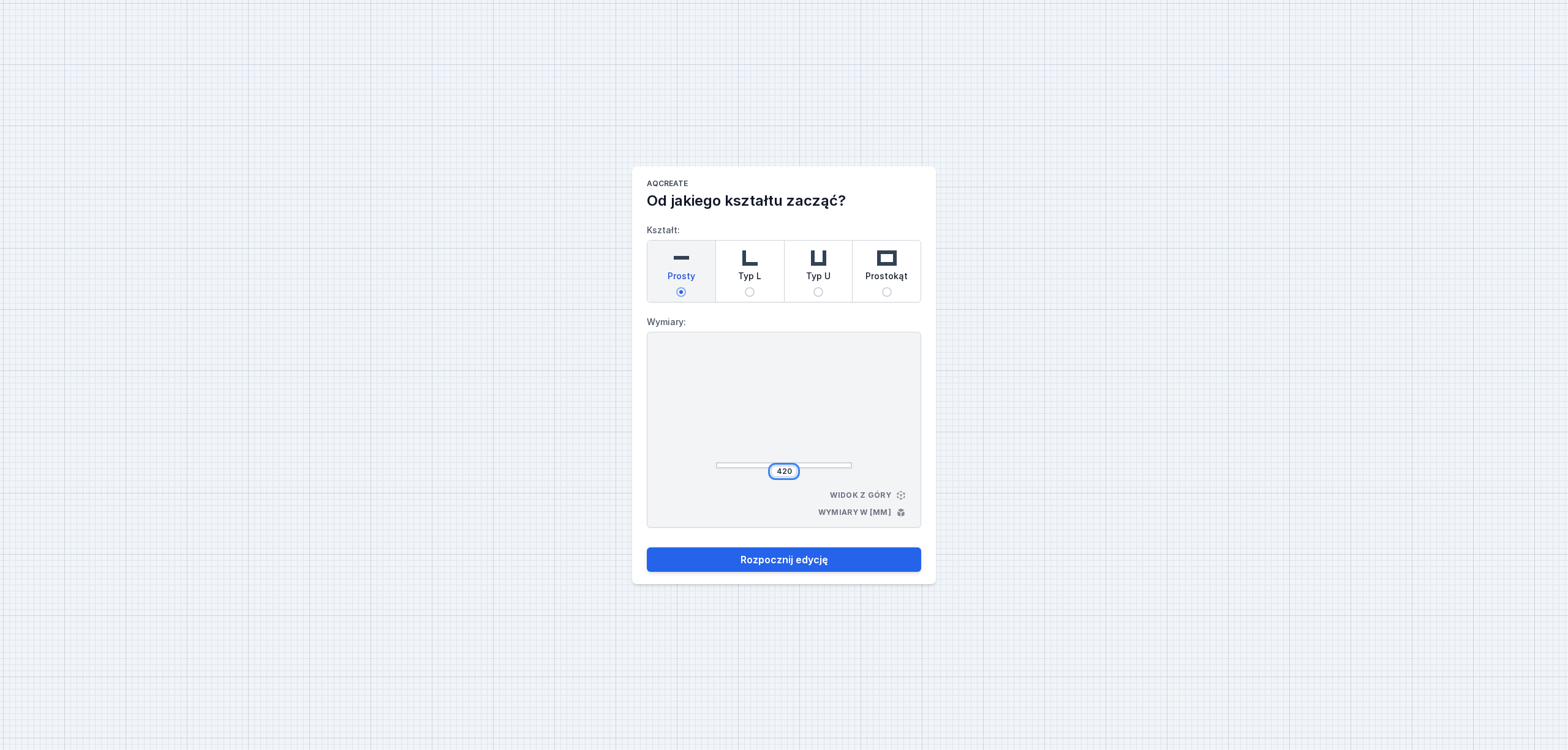
click at [790, 469] on input "420" at bounding box center [784, 471] width 20 height 10
type input "4"
type input "2680"
click at [1016, 373] on div "AQcreate Od jakiego kształtu zacząć? Kształt: Prosty Typ L Typ U Prostokąt Wymi…" at bounding box center [784, 375] width 1568 height 750
click at [834, 551] on button "Rozpocznij edycję" at bounding box center [784, 560] width 274 height 25
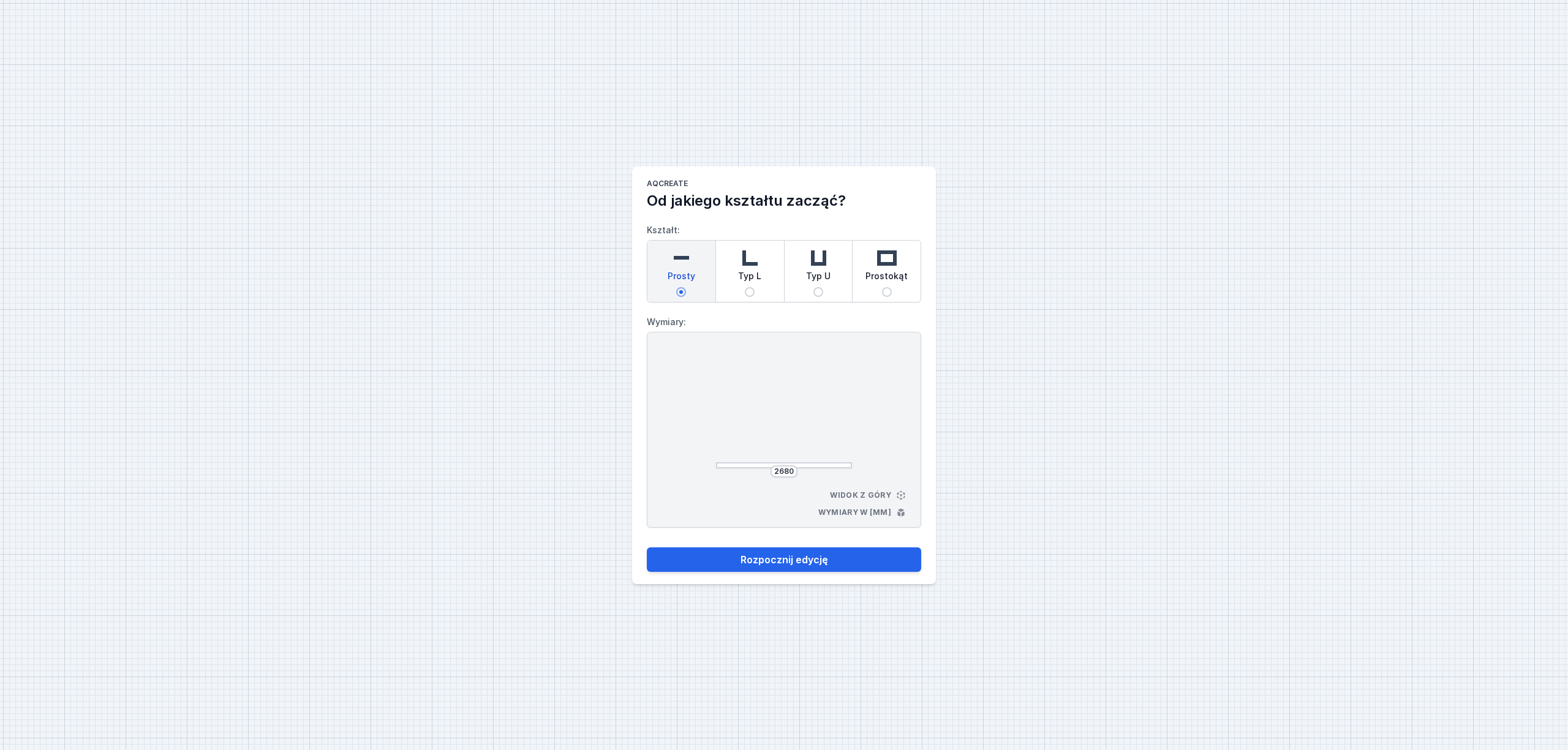
select select "M"
select select "3000"
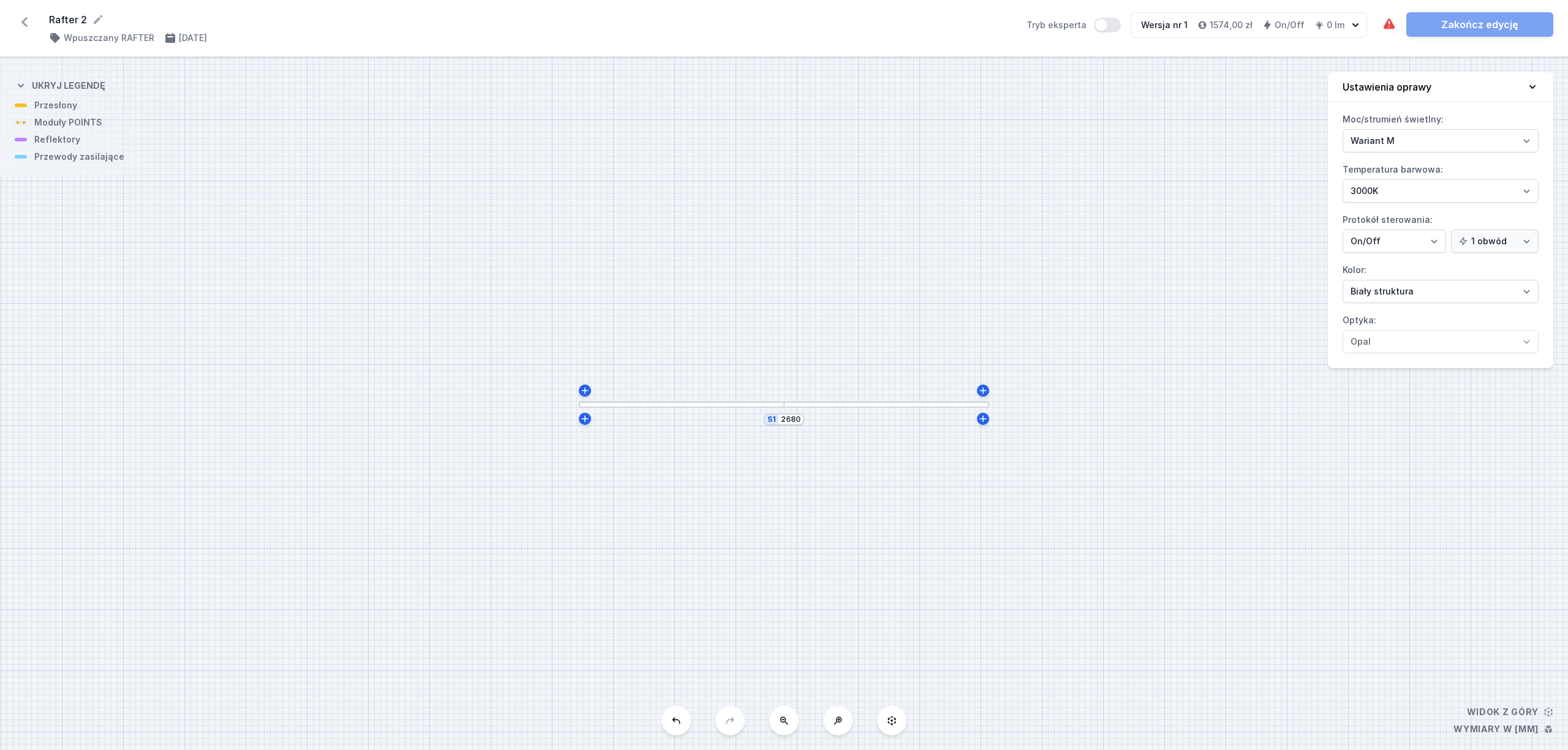
click at [863, 410] on div "S1 2680" at bounding box center [784, 404] width 1568 height 693
click at [872, 405] on div at bounding box center [886, 405] width 205 height 6
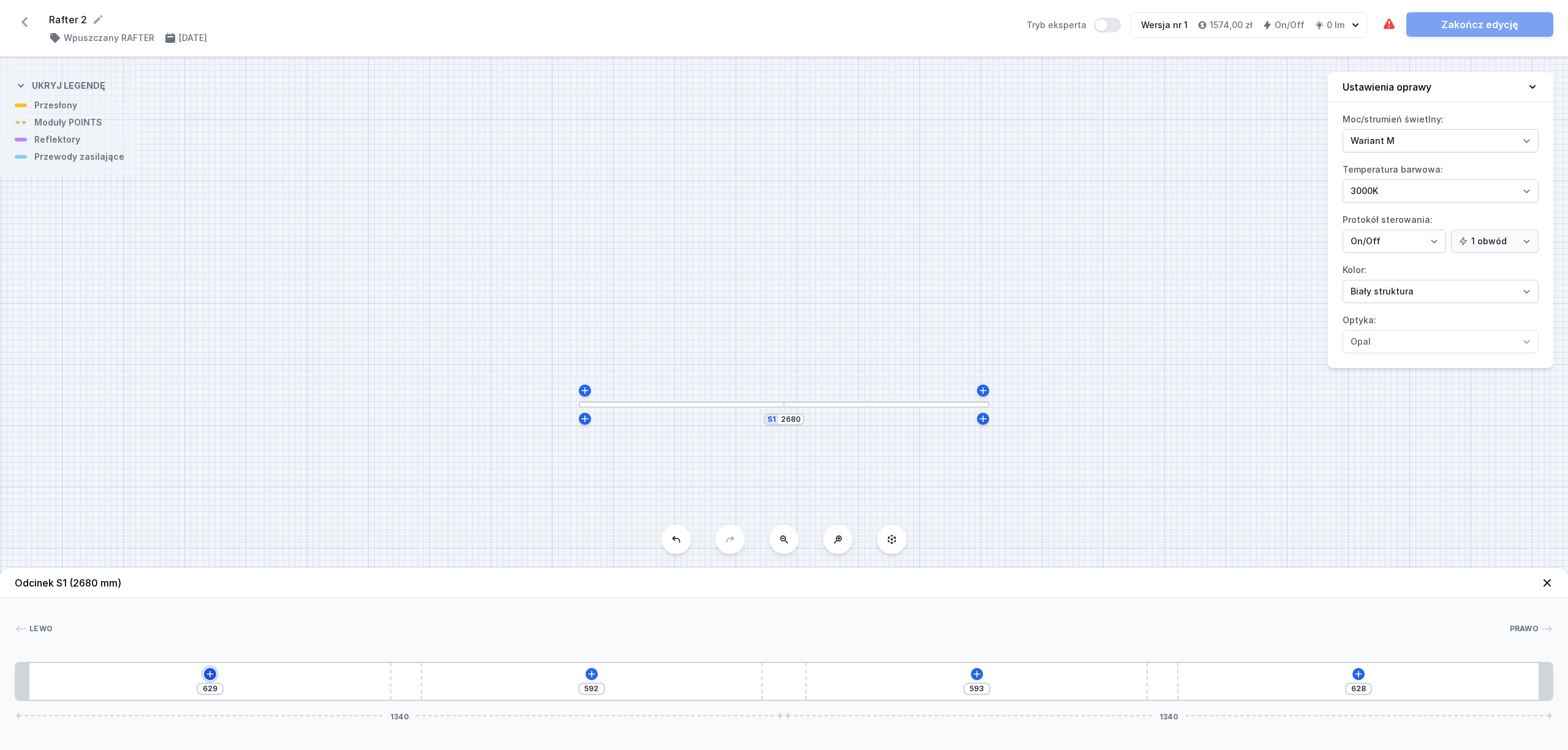
click at [206, 679] on icon at bounding box center [210, 674] width 10 height 10
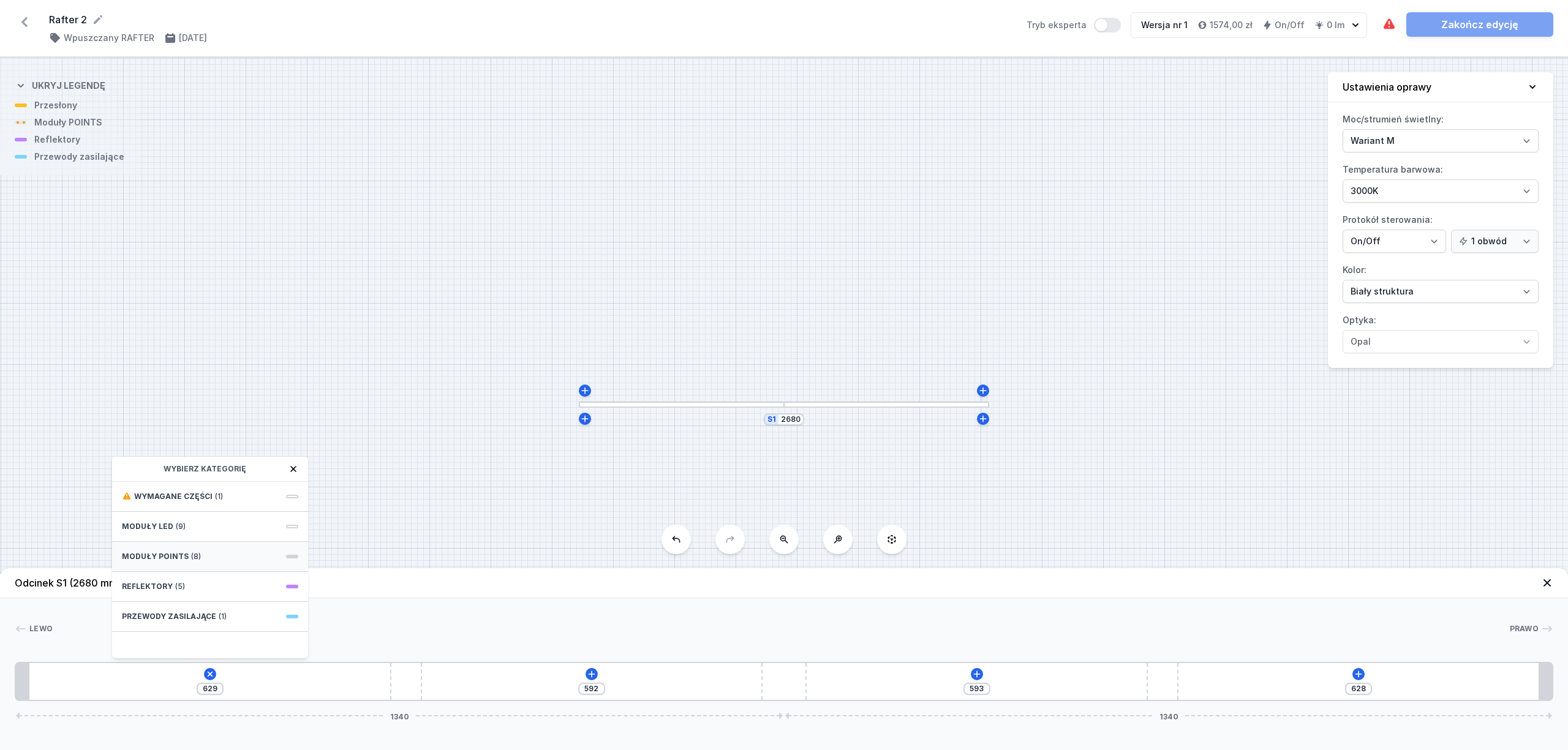
click at [221, 555] on div "Moduły POINTS (8)" at bounding box center [210, 556] width 196 height 30
click at [239, 578] on span "10 POINTS module 266mm 50°" at bounding box center [210, 578] width 176 height 12
type input "385"
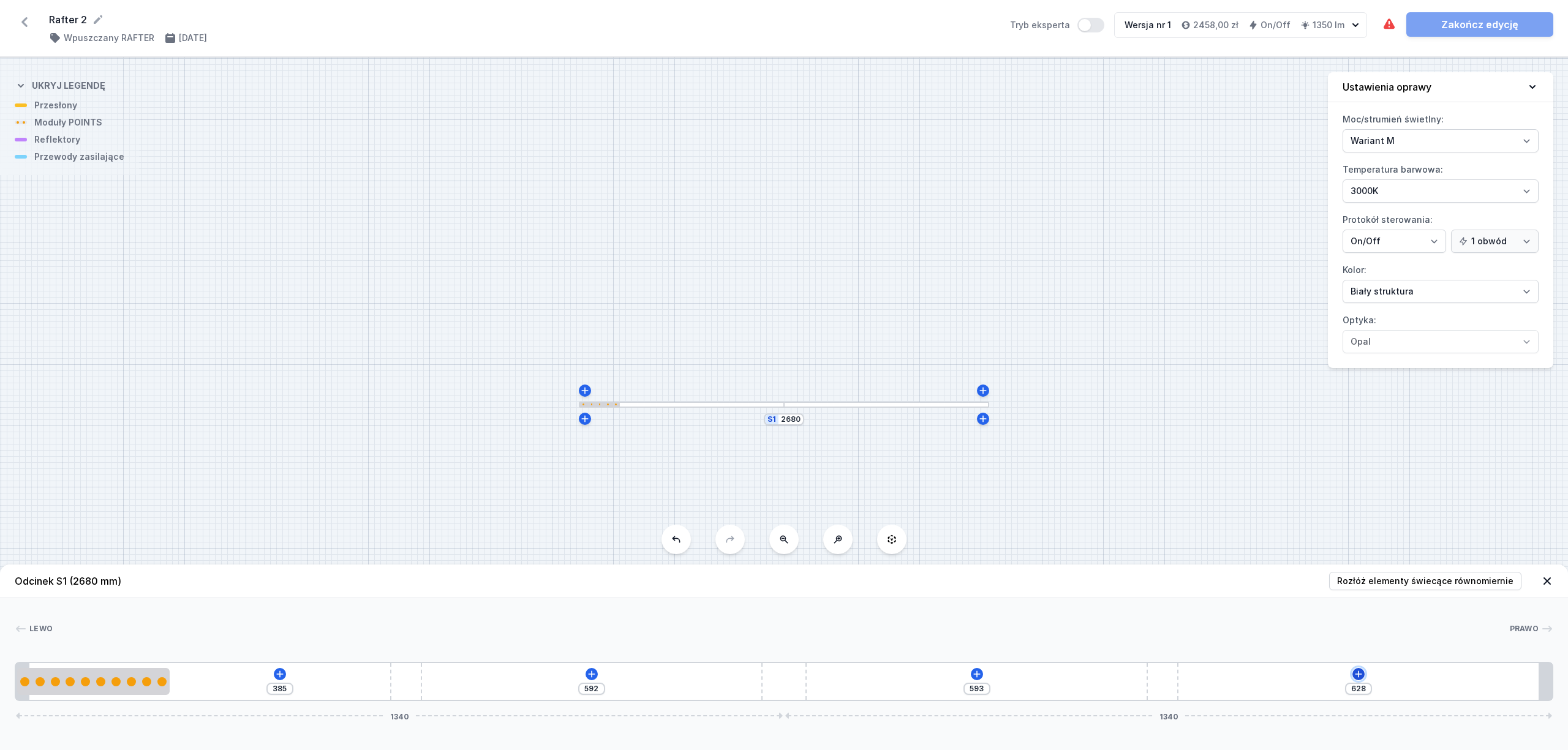
click at [1360, 674] on icon at bounding box center [1358, 674] width 10 height 10
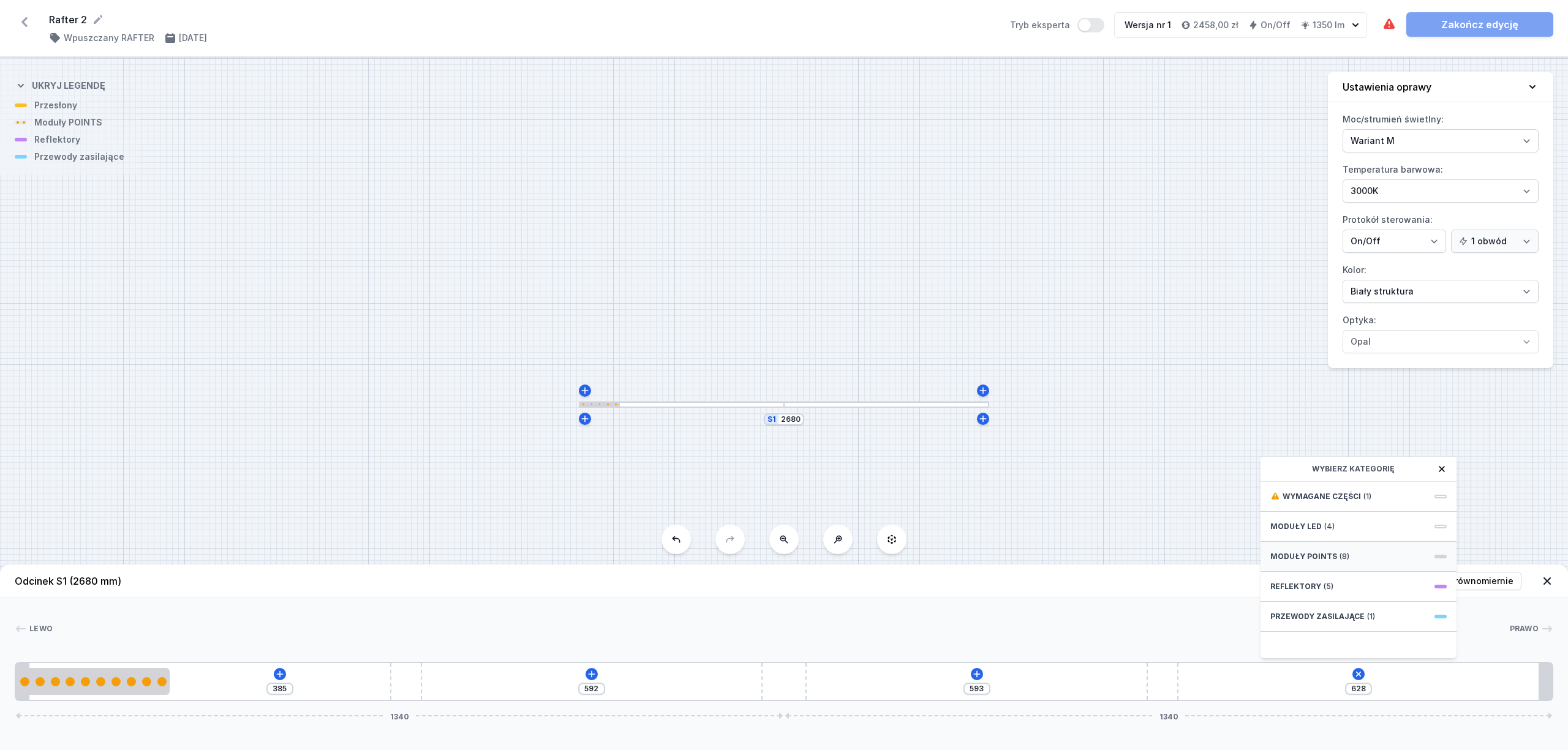
click at [1339, 557] on span "(8)" at bounding box center [1344, 556] width 10 height 10
click at [1401, 578] on span "10 POINTS module 266mm 50°" at bounding box center [1358, 578] width 176 height 12
type input "362"
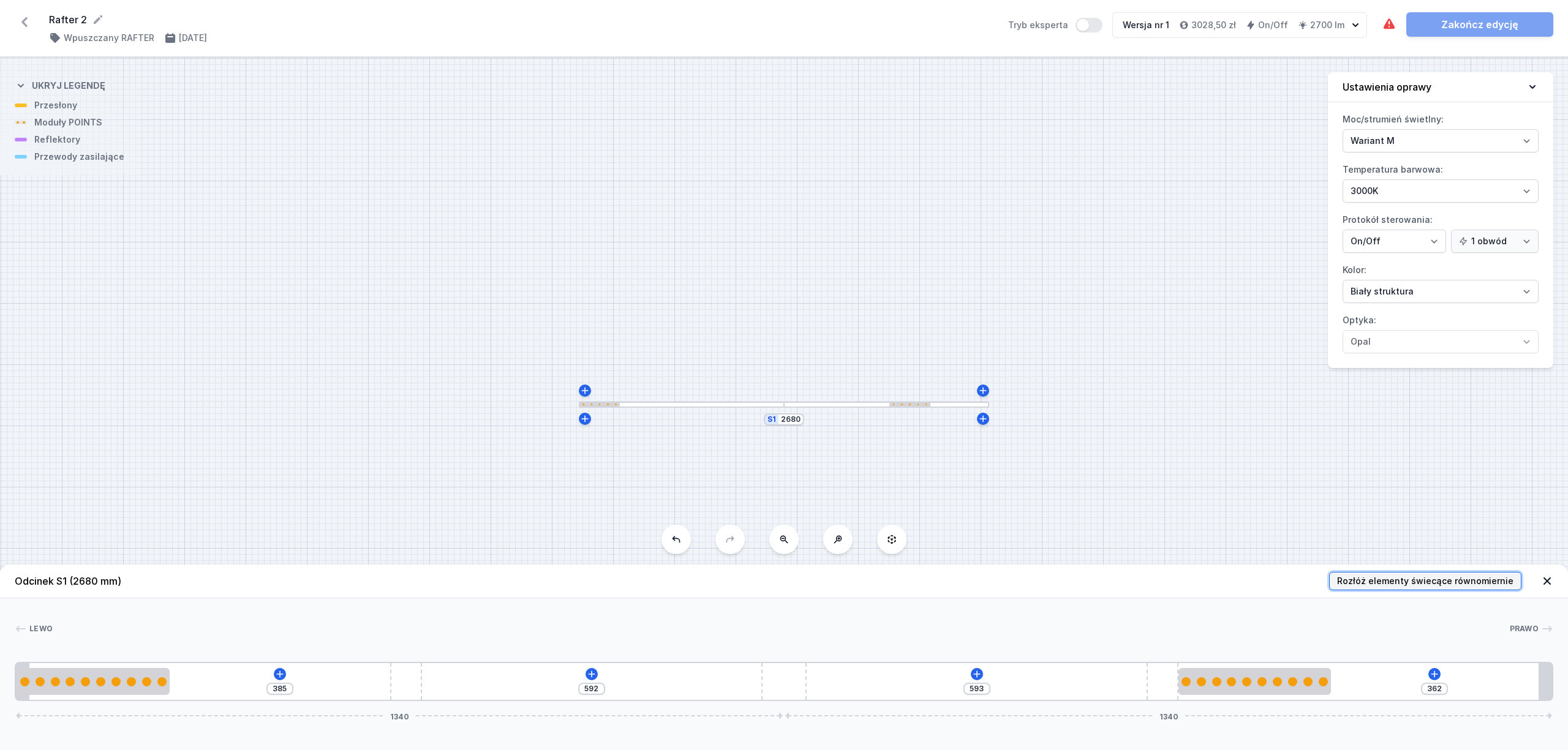
click at [1463, 582] on span "Rozłóż elementy świecące równomiernie" at bounding box center [1425, 581] width 176 height 12
type input "629"
type input "318"
type input "9"
type input "628"
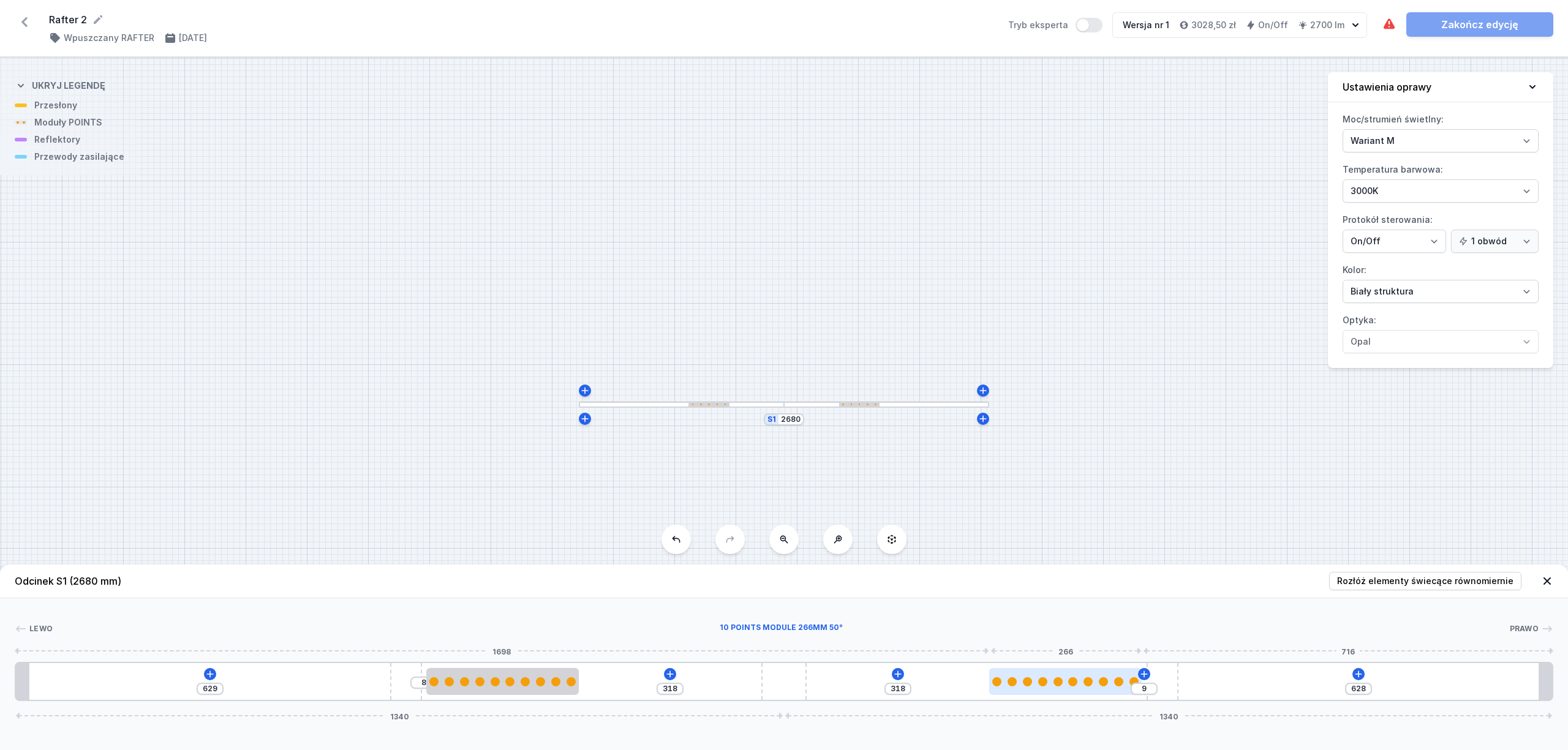
type input "327"
type input "621"
type input "389"
type input "523"
type input "487"
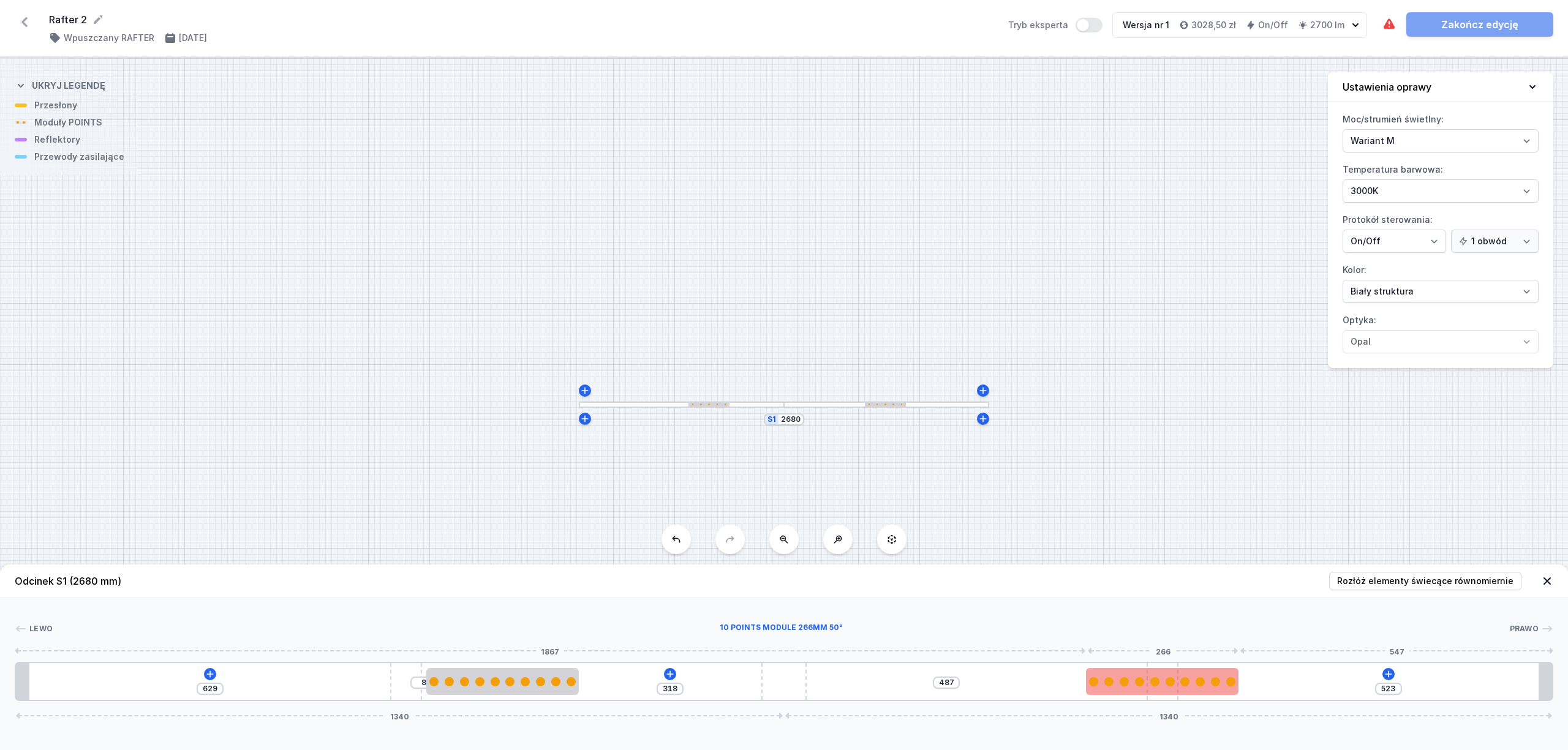
type input "504"
type input "506"
type input "488"
type input "522"
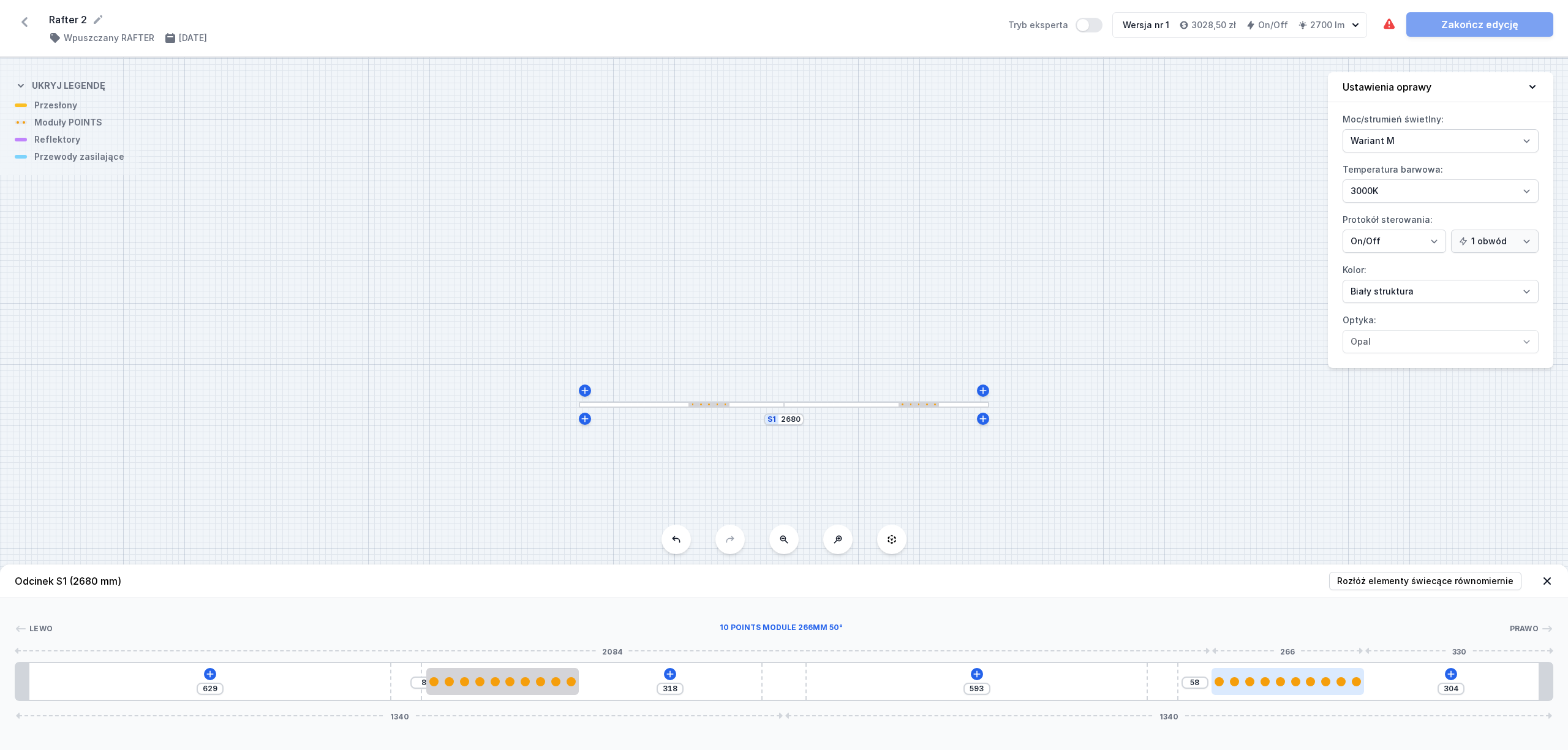
type input "283"
type input "79"
type input "277"
type input "85"
type input "275"
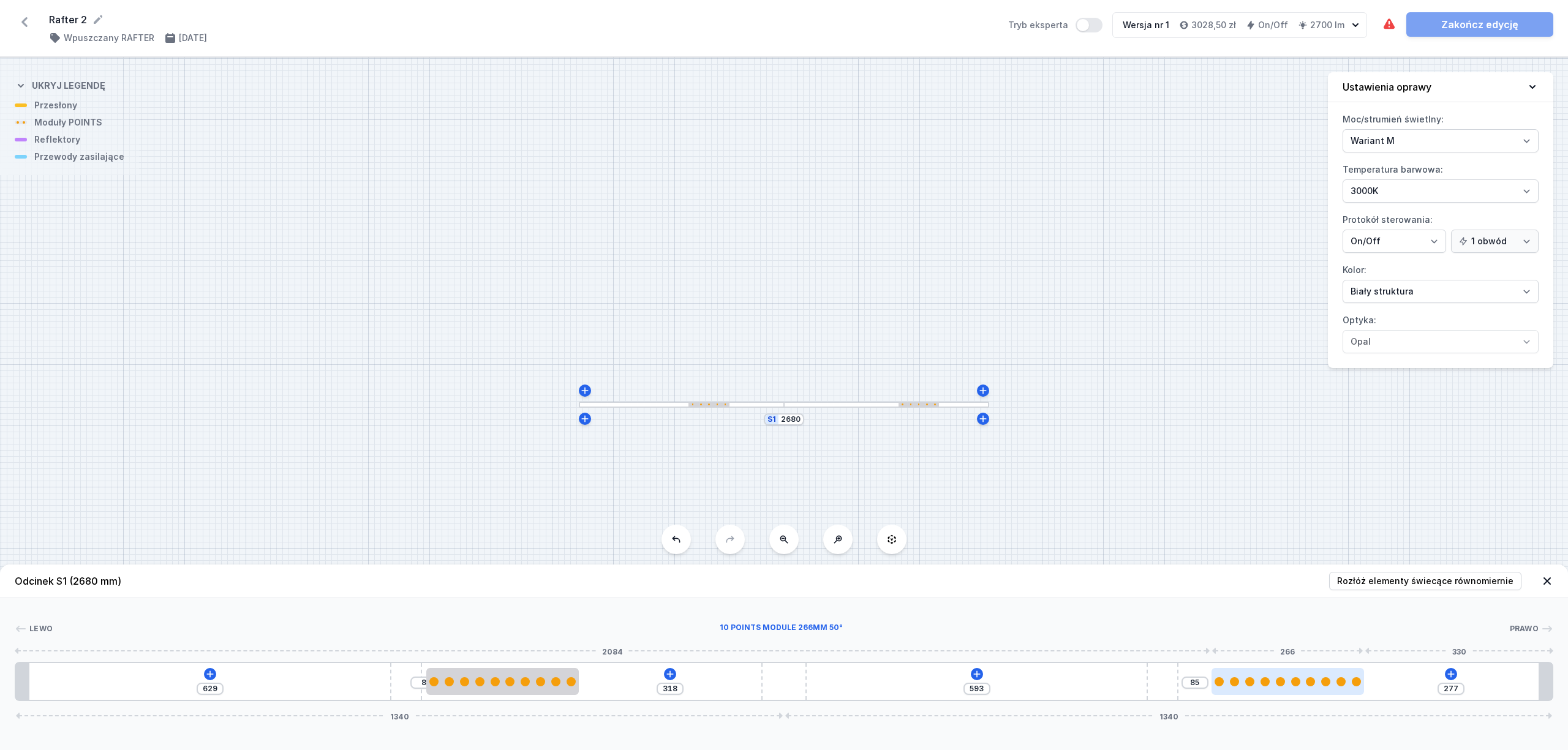
type input "87"
type input "272"
type input "90"
type input "268"
type input "94"
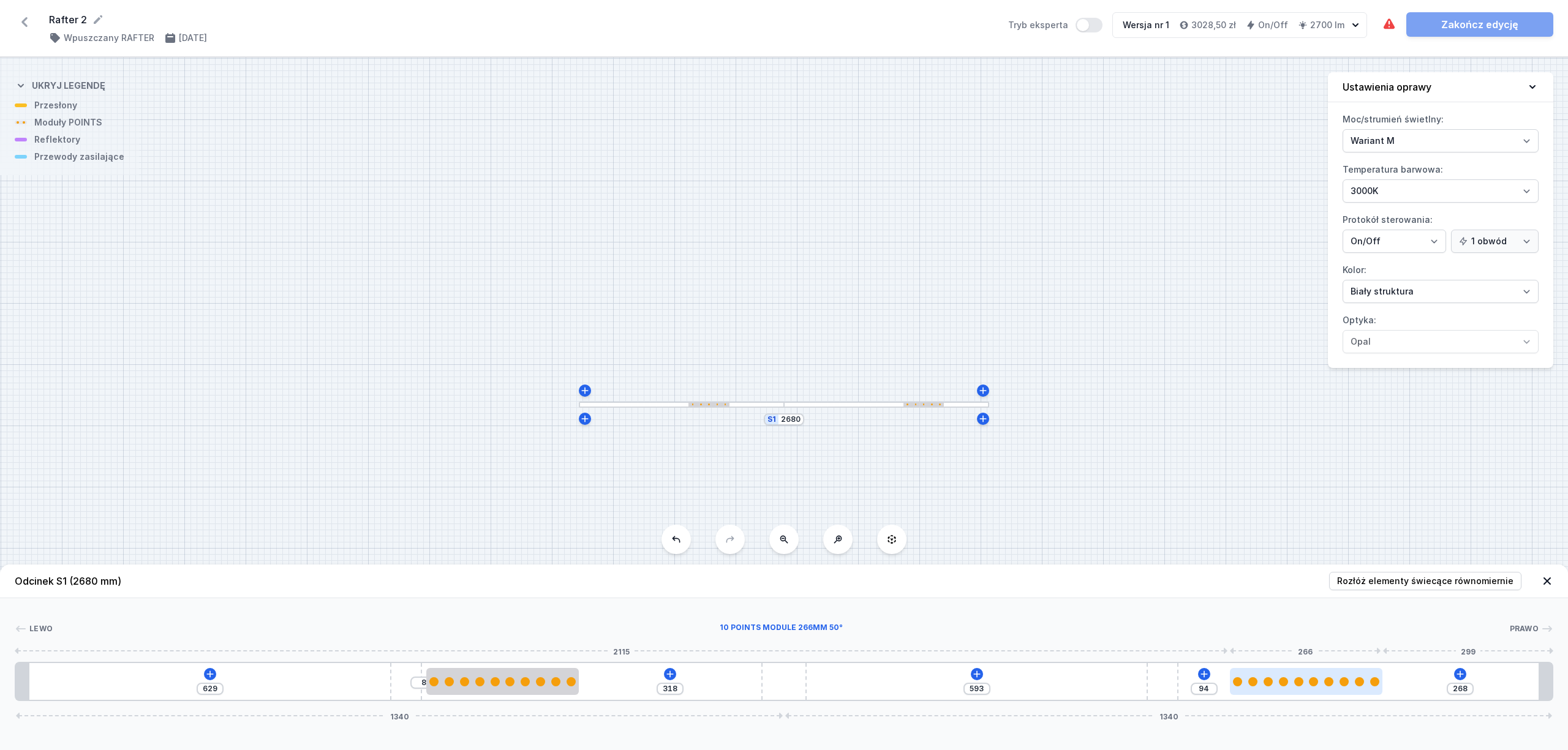
type input "266"
type input "96"
type input "265"
type input "97"
type input "264"
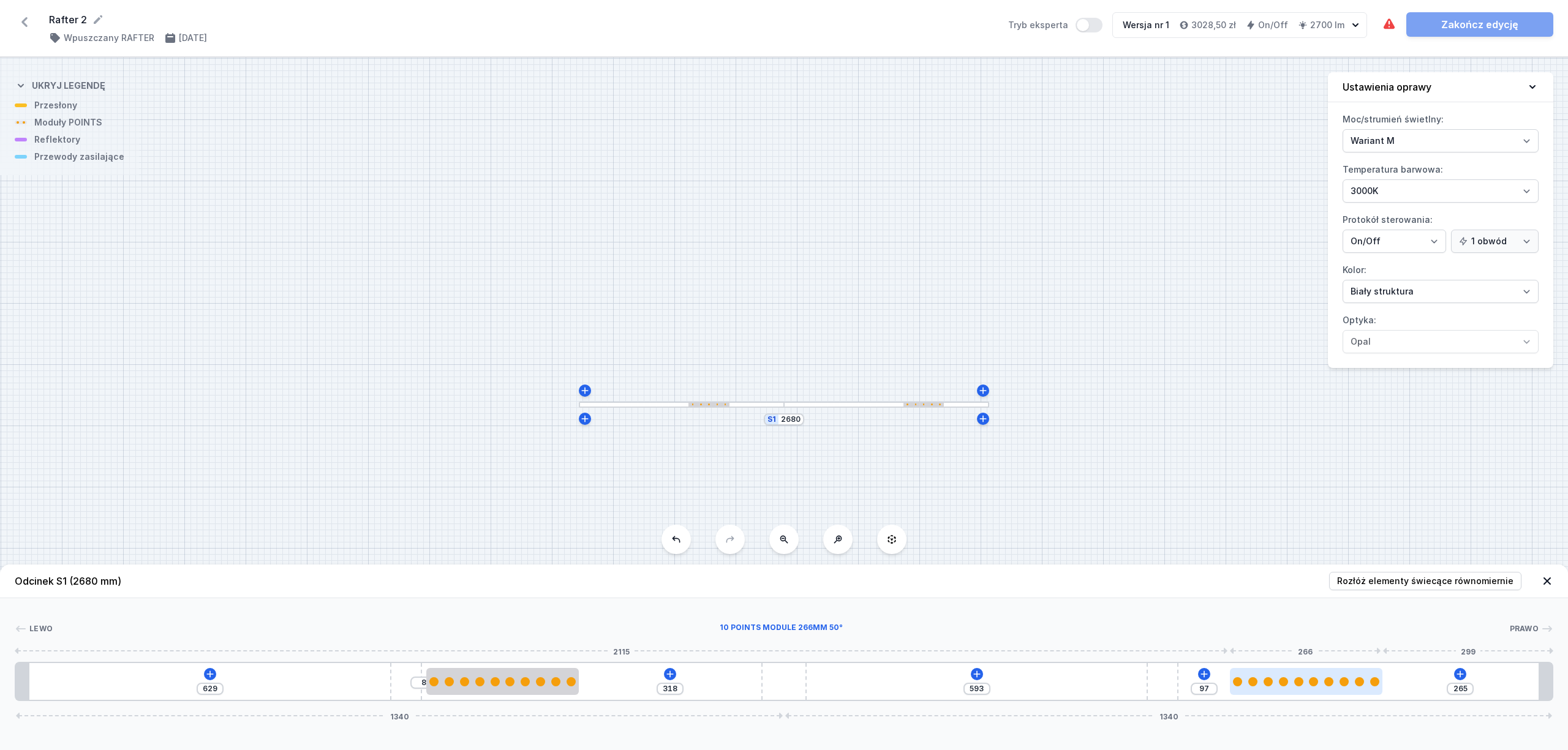
type input "98"
type input "262"
type input "100"
type input "261"
type input "101"
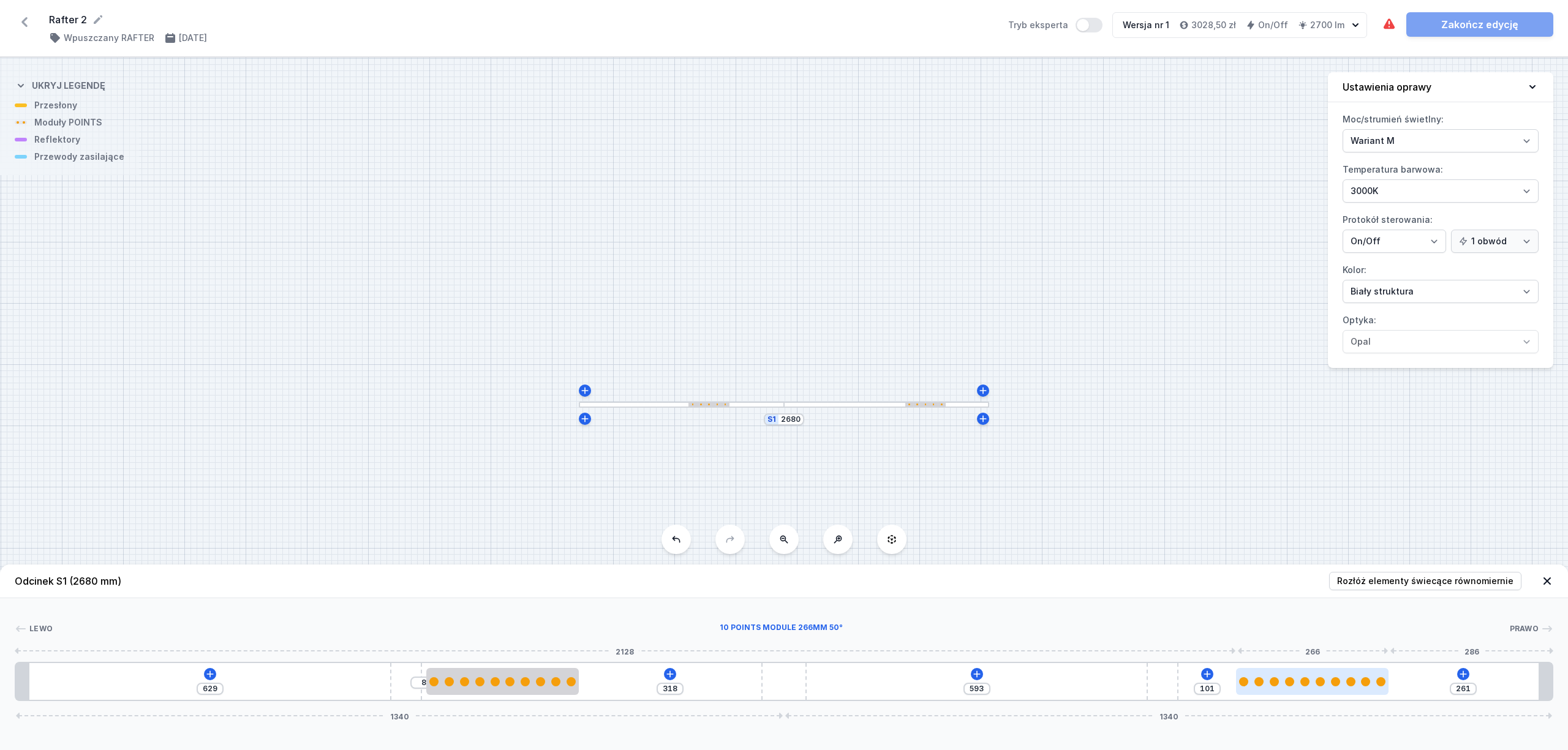
type input "262"
type input "100"
type input "264"
type input "98"
type input "265"
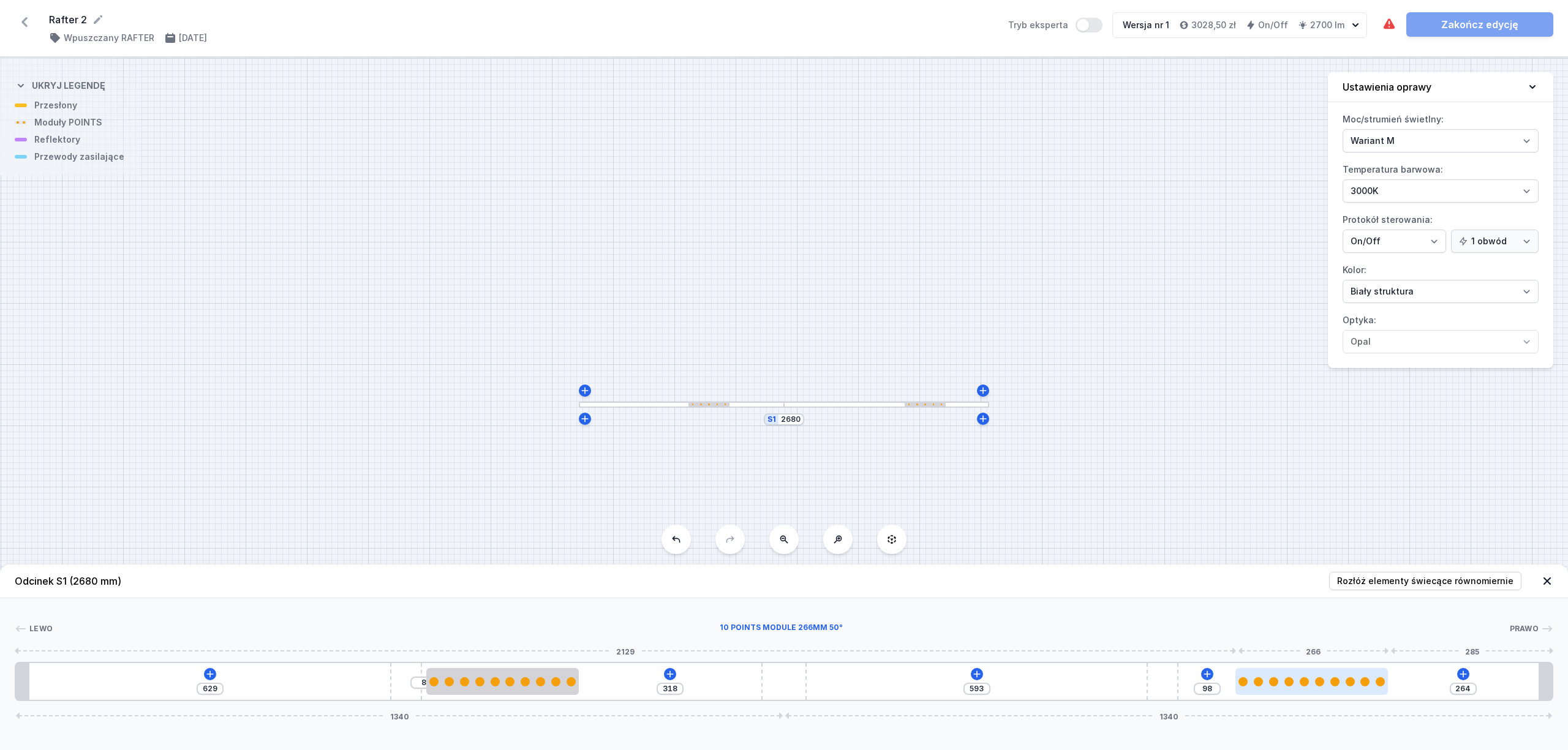
type input "97"
type input "268"
type input "94"
type input "269"
type input "93"
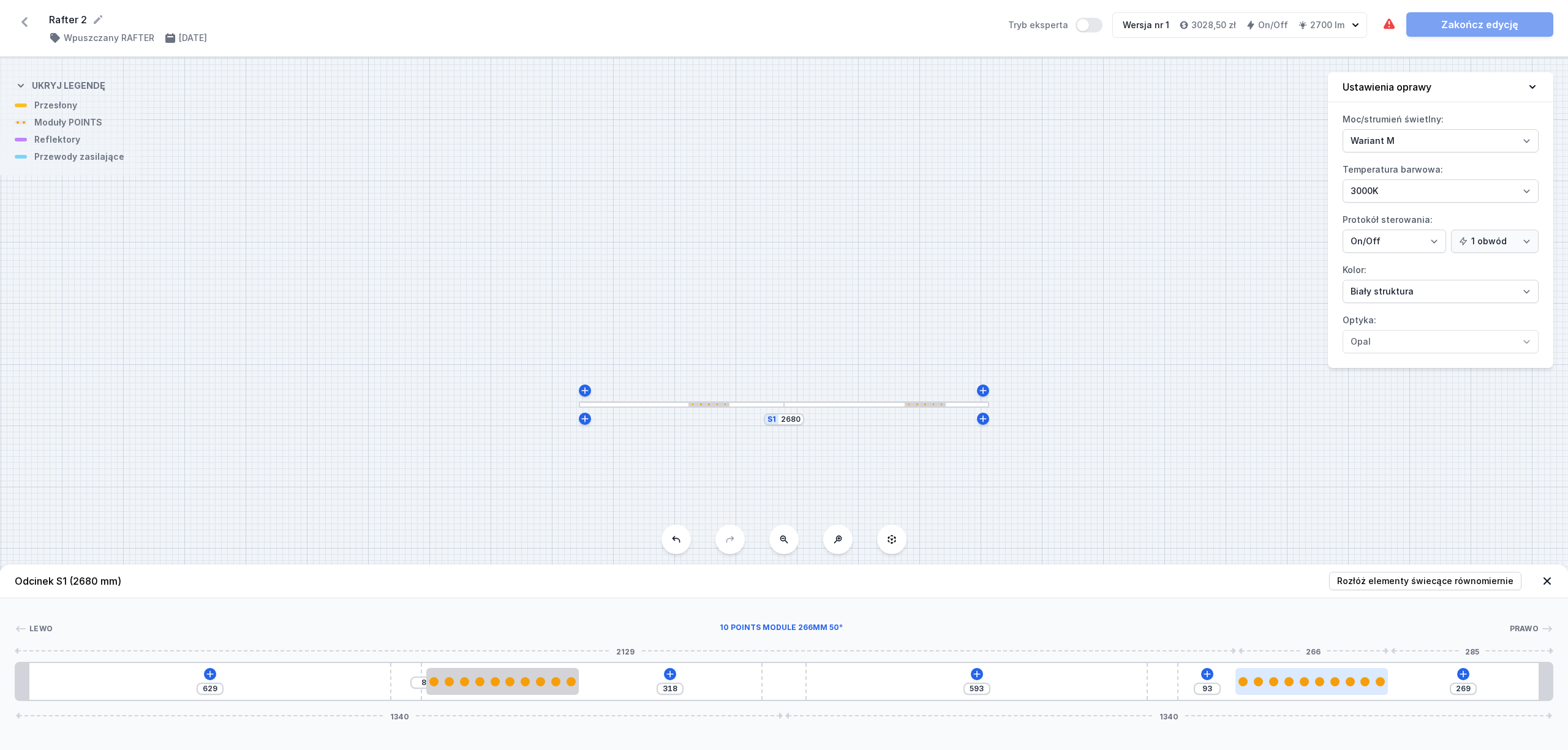
type input "270"
type input "92"
type input "272"
type input "90"
type input "274"
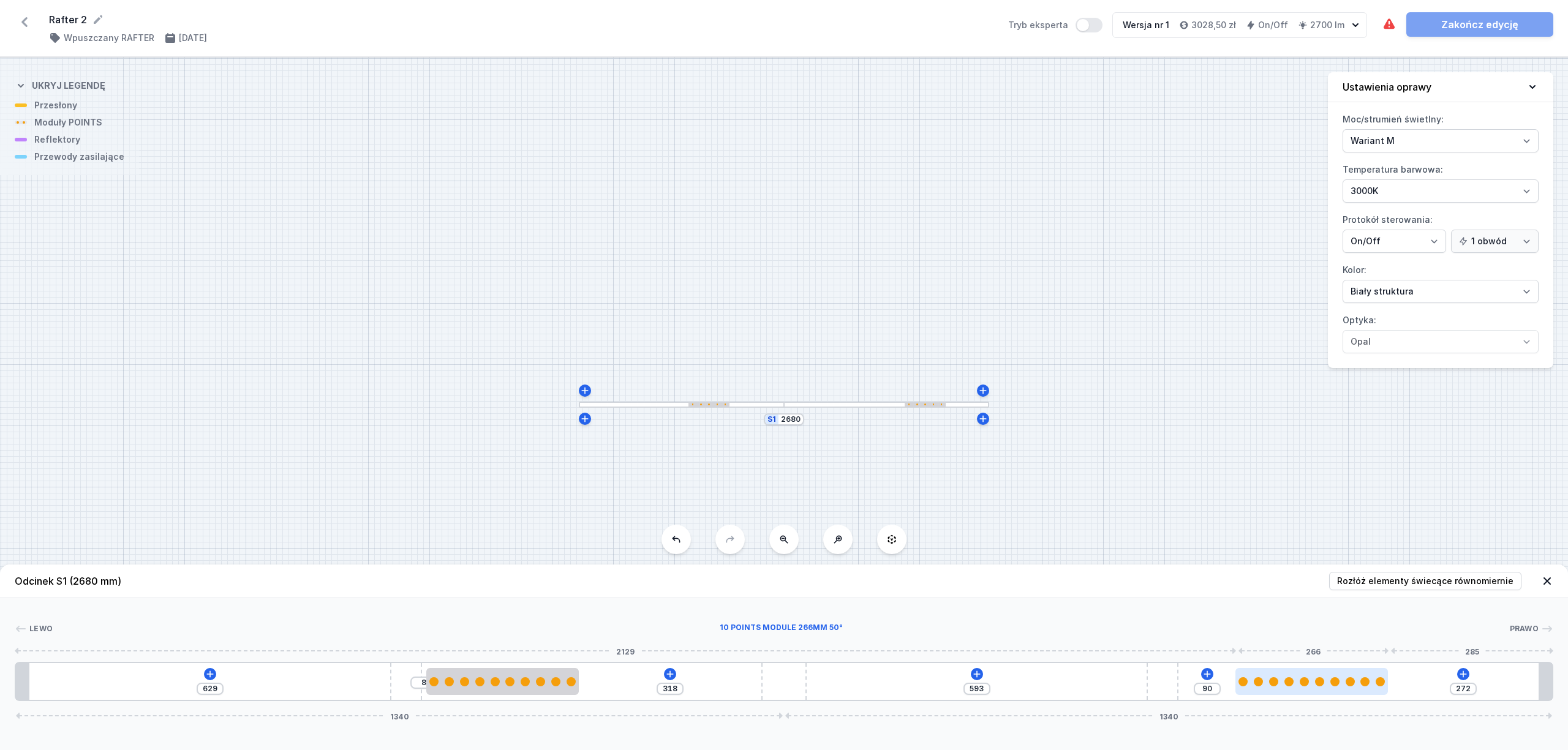
type input "88"
type input "275"
type input "87"
type input "277"
type input "85"
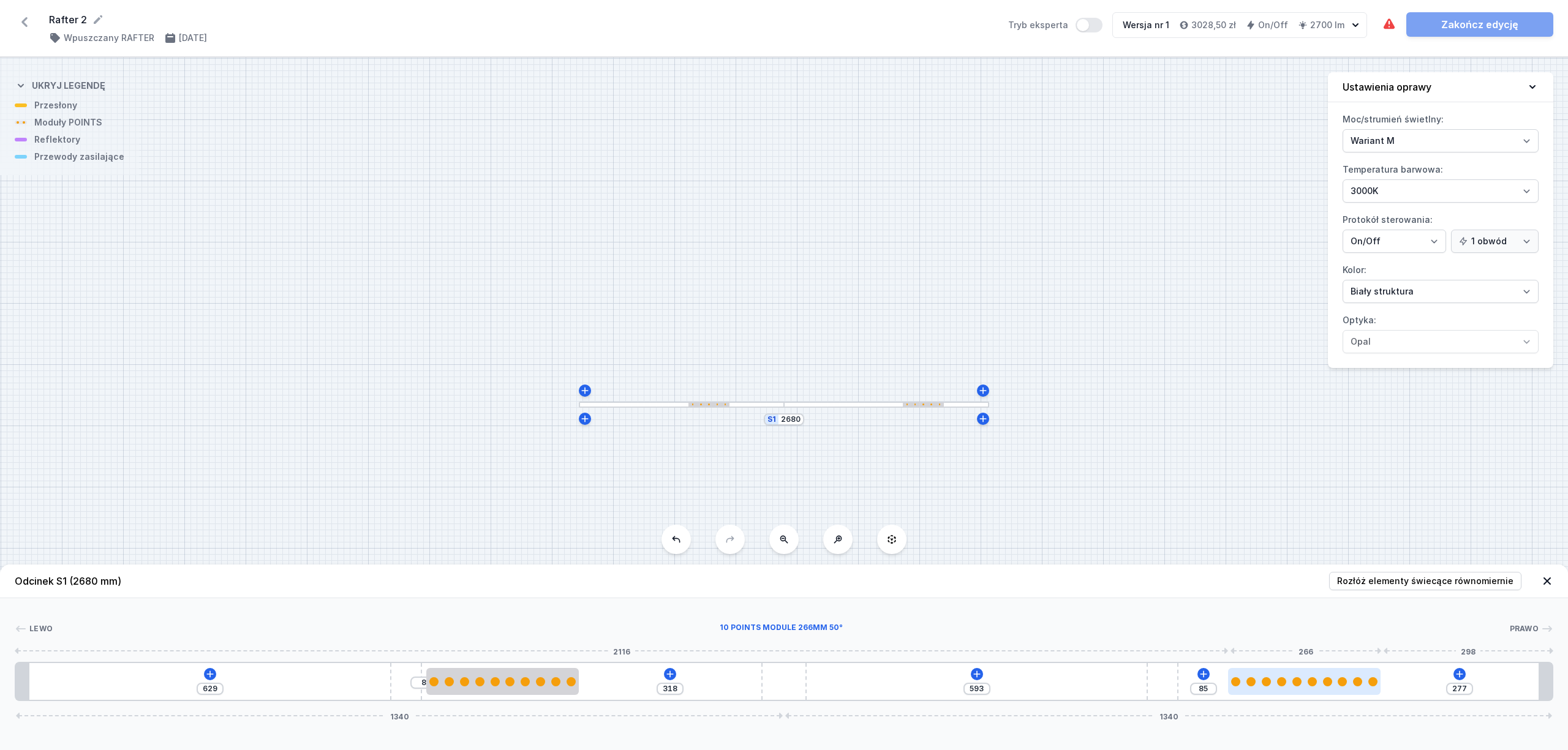
type input "278"
type input "84"
type input "279"
type input "83"
type input "281"
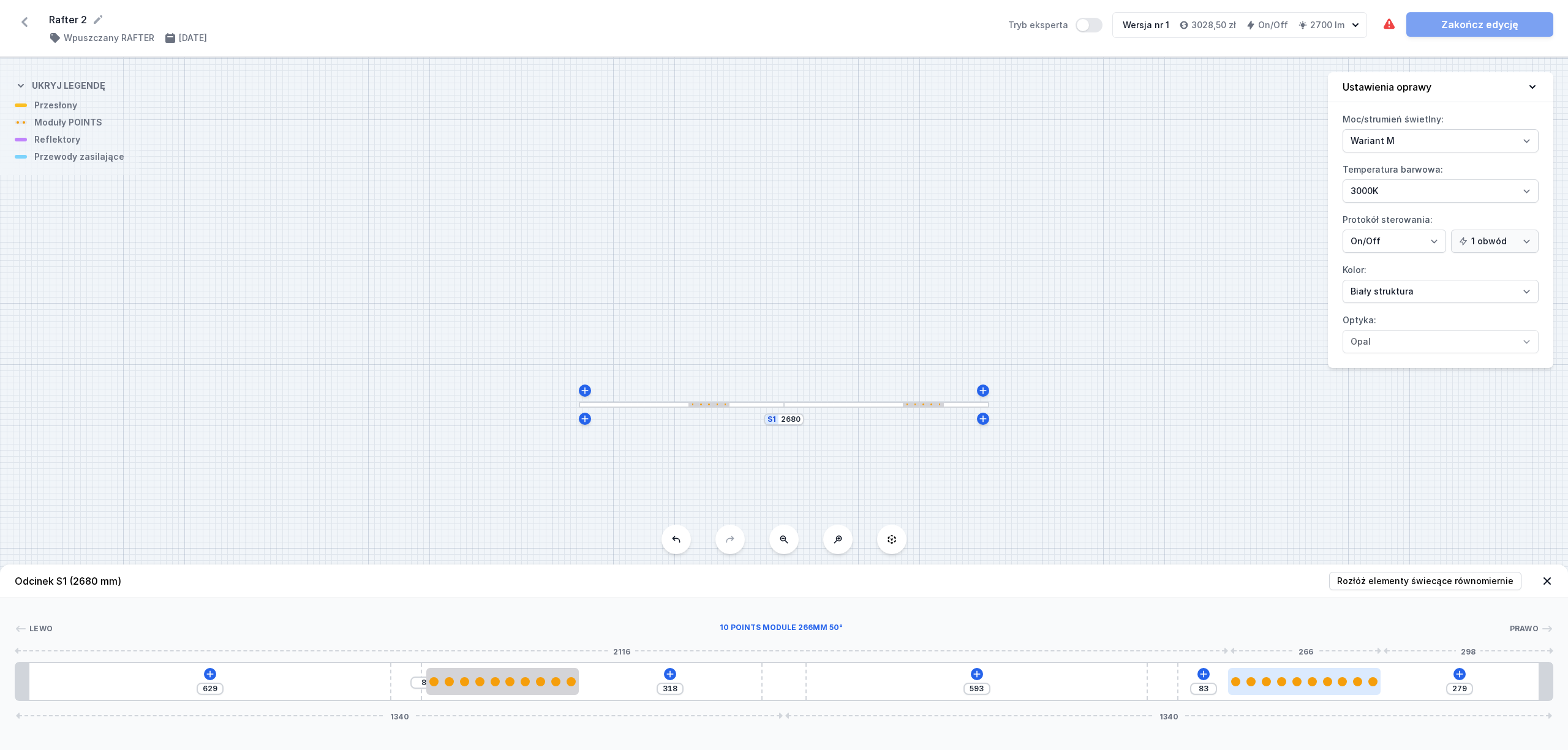
type input "81"
type input "282"
type input "80"
type input "283"
type input "79"
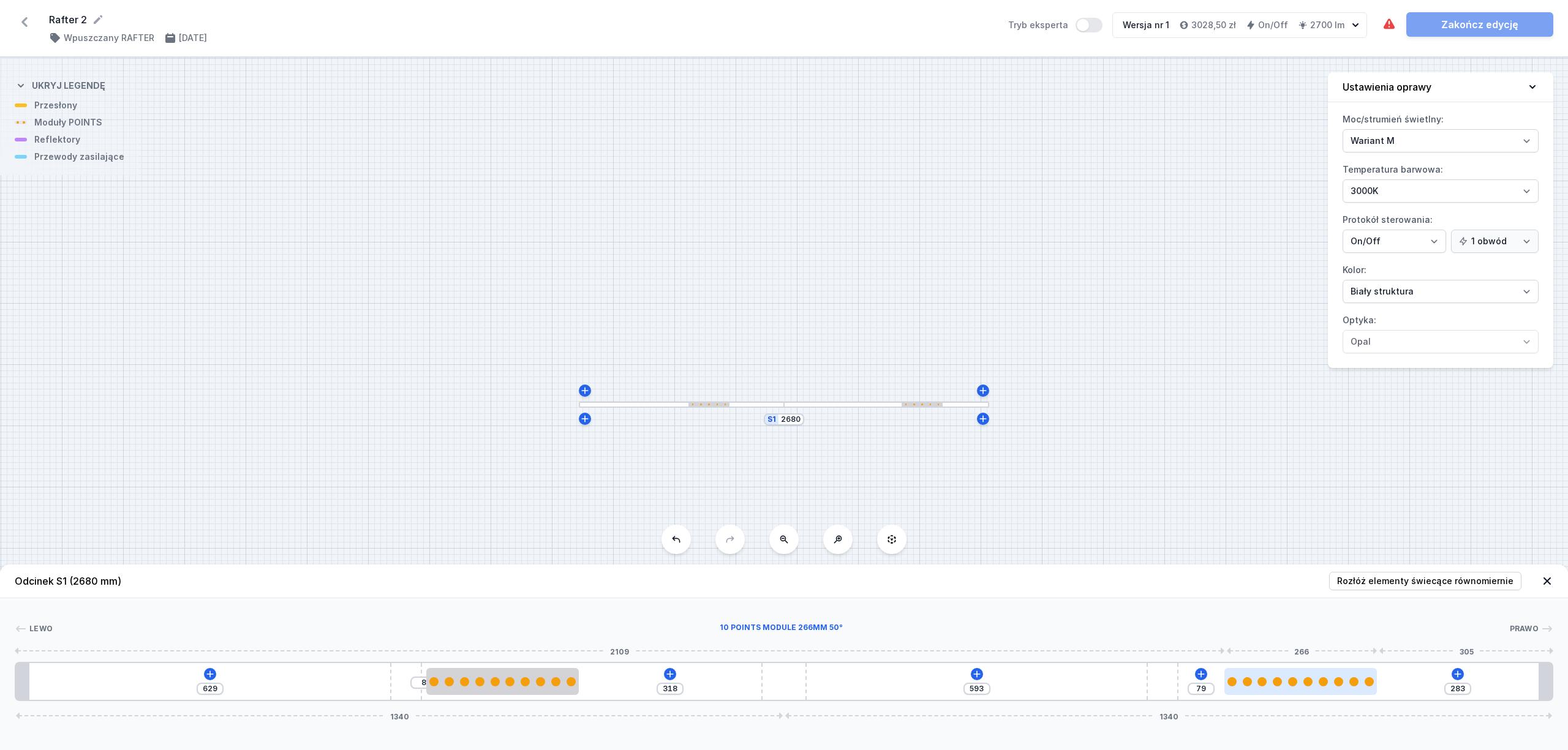
type input "285"
drag, startPoint x: 1059, startPoint y: 684, endPoint x: 1302, endPoint y: 685, distance: 243.0
drag, startPoint x: 1265, startPoint y: 689, endPoint x: 1282, endPoint y: 689, distance: 17.0
click at [1282, 689] on div at bounding box center [1285, 682] width 152 height 27
drag, startPoint x: 1294, startPoint y: 687, endPoint x: 1309, endPoint y: 686, distance: 15.0
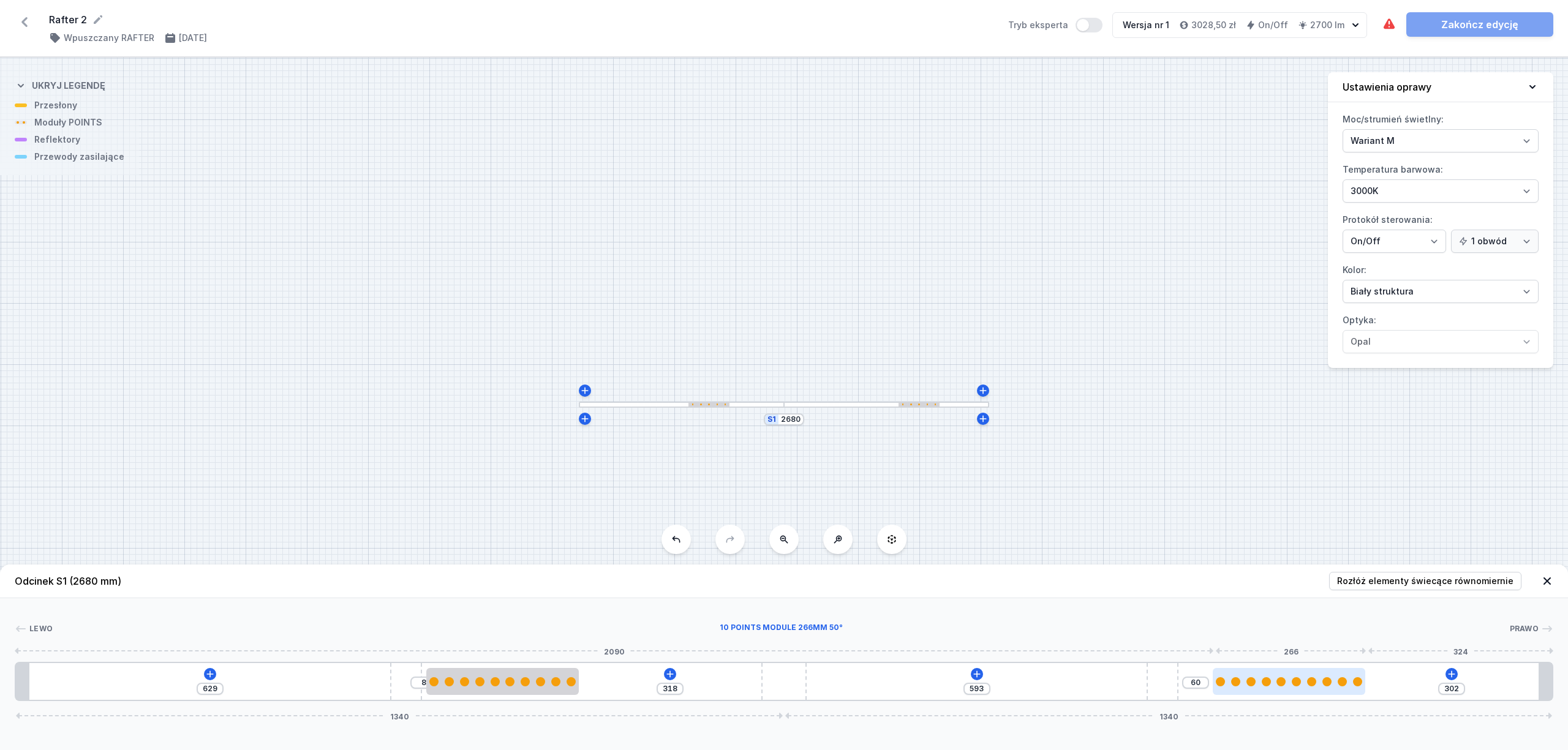
click at [1309, 686] on div at bounding box center [1289, 682] width 152 height 27
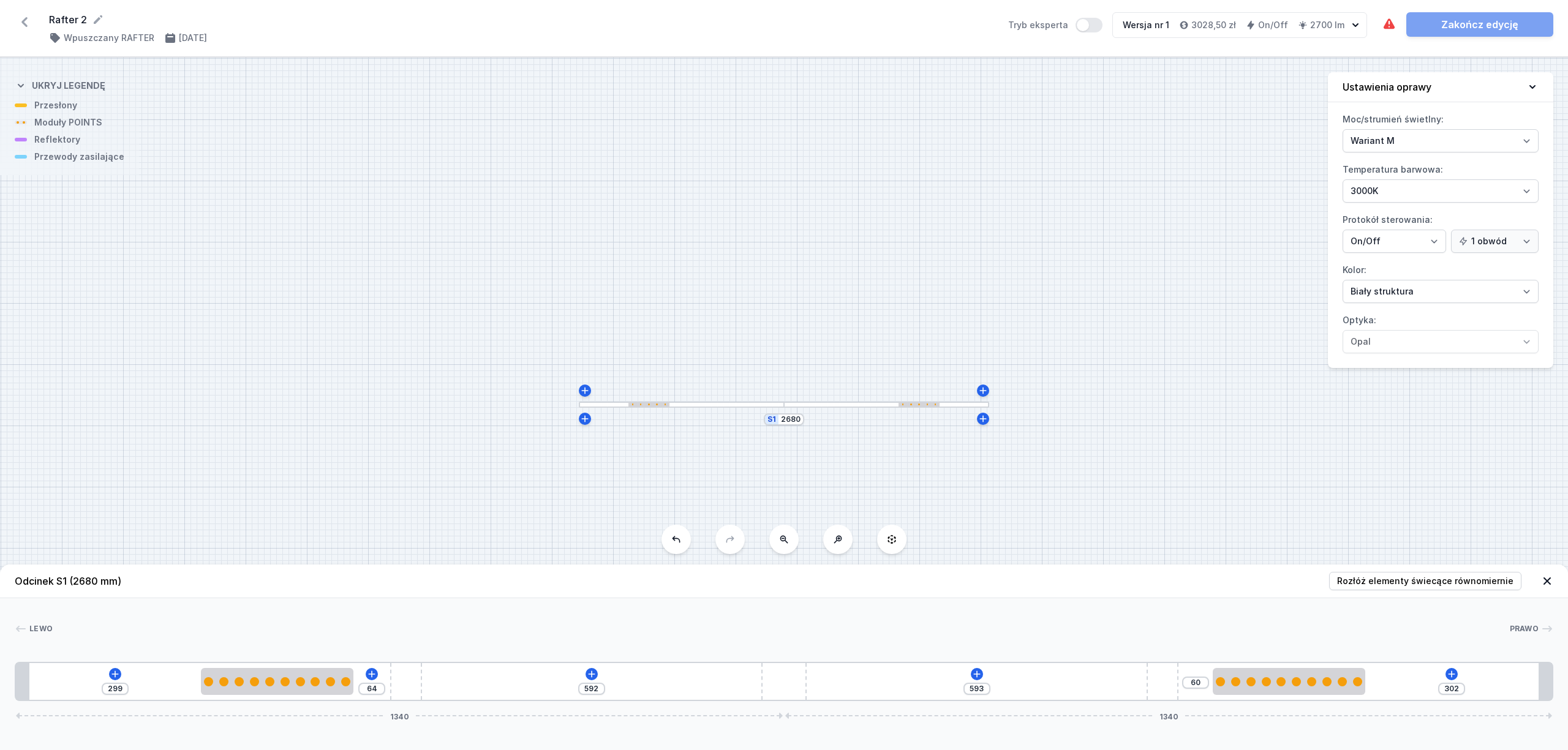
drag, startPoint x: 534, startPoint y: 681, endPoint x: 300, endPoint y: 696, distance: 234.5
click at [300, 696] on div "299 64 592 593 60 302 1340 1340" at bounding box center [784, 681] width 1538 height 39
drag, startPoint x: 284, startPoint y: 688, endPoint x: 276, endPoint y: 689, distance: 8.1
click at [276, 689] on div at bounding box center [278, 682] width 152 height 27
click at [1451, 672] on icon at bounding box center [1451, 674] width 10 height 10
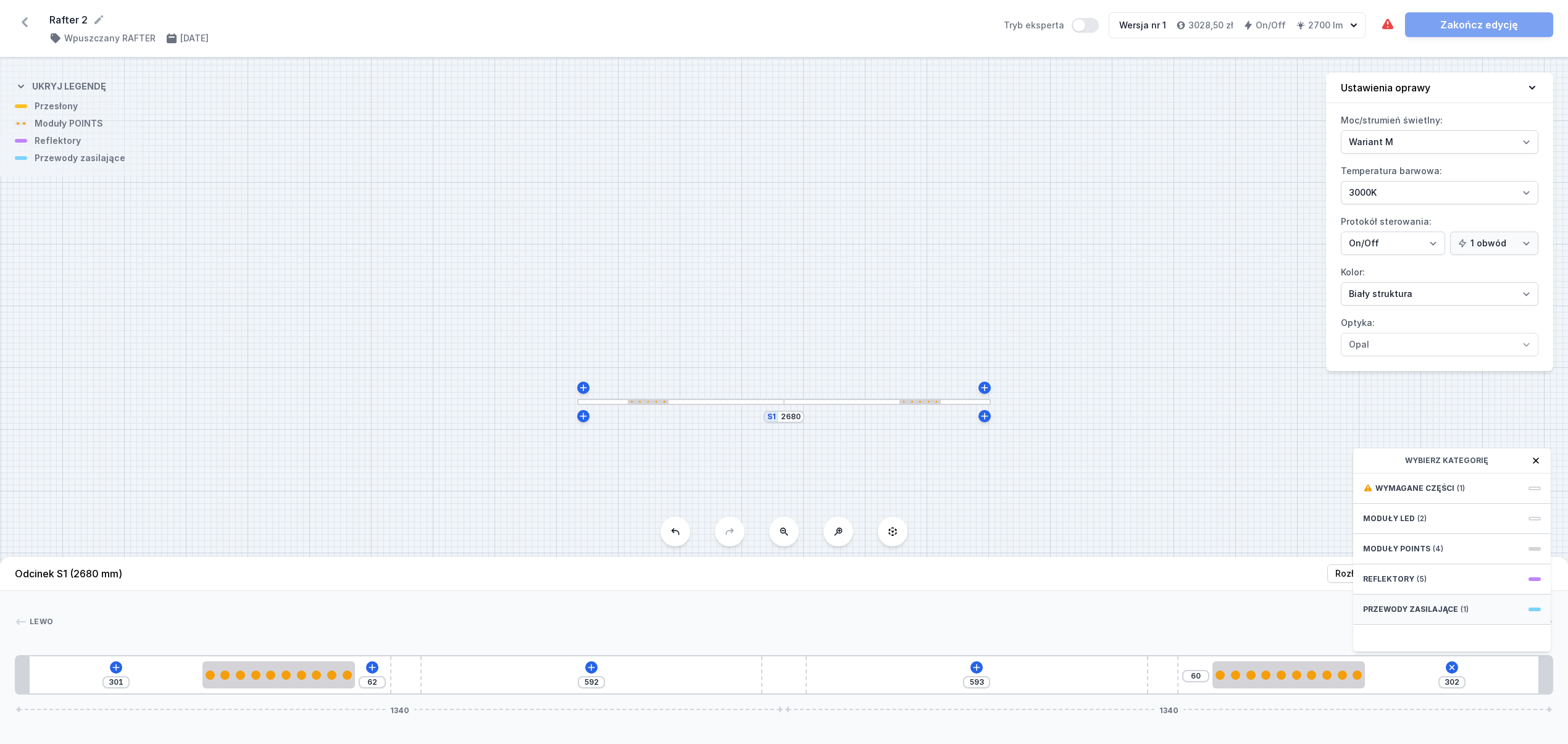
click at [1474, 622] on div "Przewody zasilające (1)" at bounding box center [1452, 609] width 198 height 30
click at [1442, 493] on span "Hole for power supply cable" at bounding box center [1452, 487] width 178 height 12
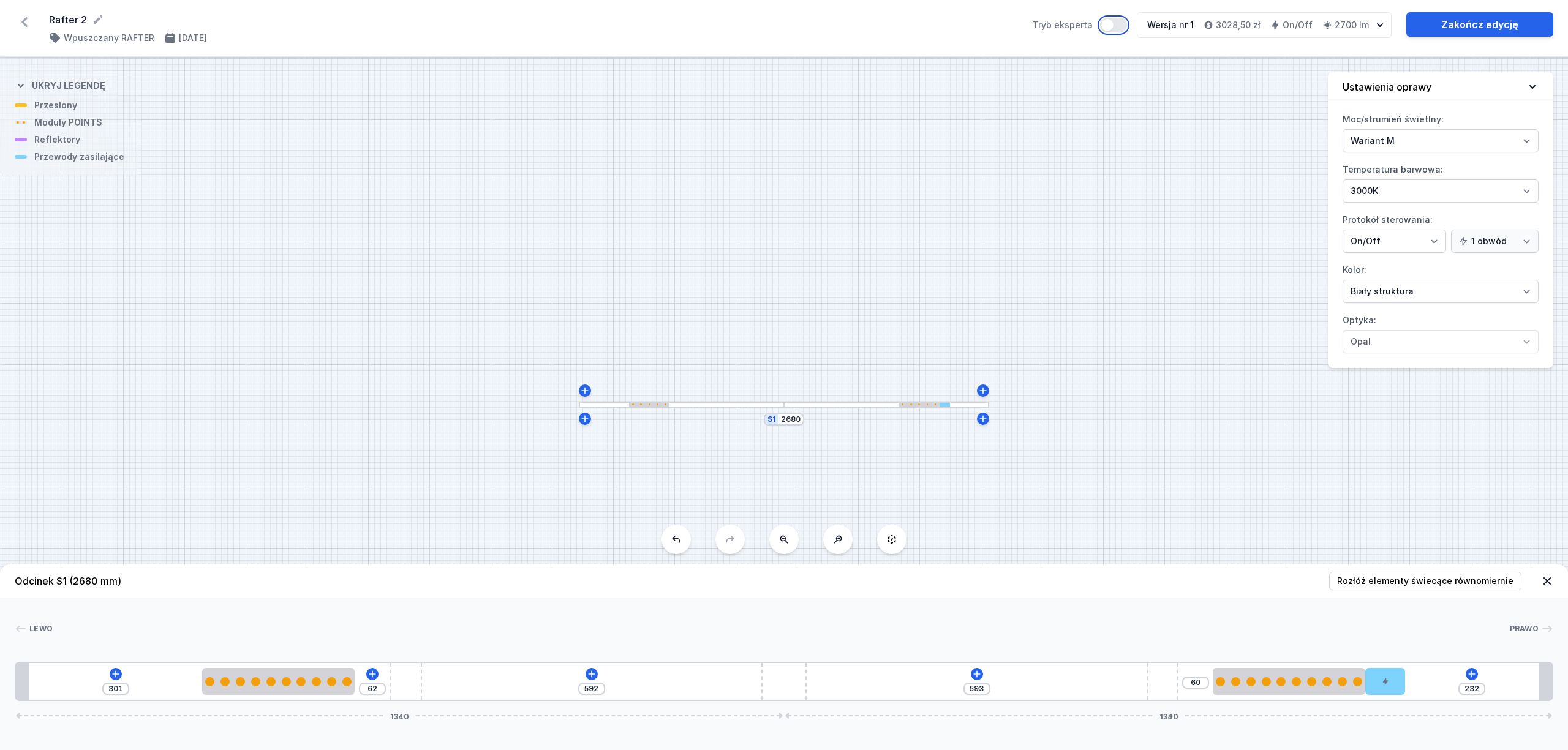
click at [1115, 27] on button "Tryb eksperta" at bounding box center [1113, 25] width 27 height 15
click at [1414, 248] on select "On/Off SwitchDIM DALI AQsmart" at bounding box center [1394, 241] width 103 height 23
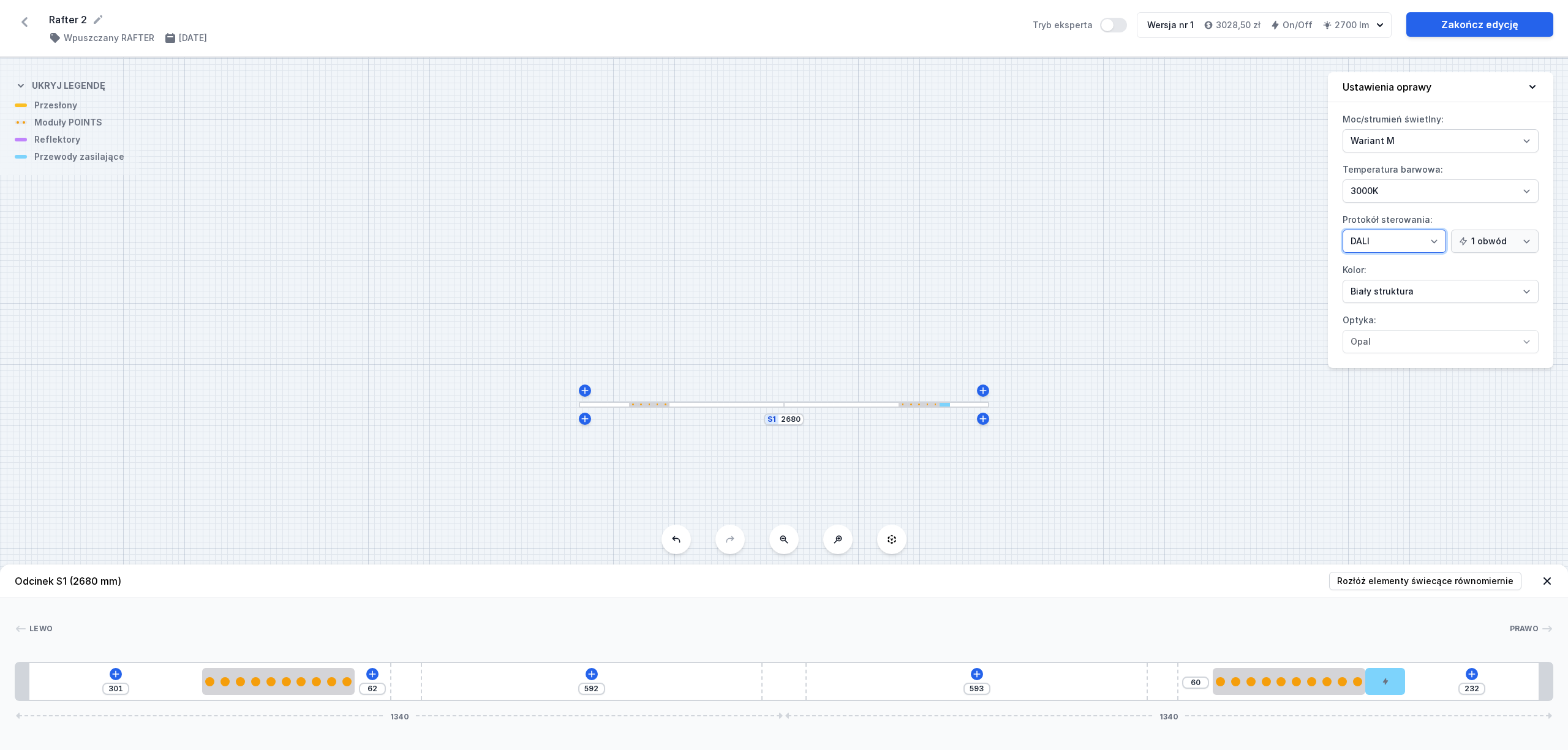
click at [1343, 231] on select "On/Off SwitchDIM DALI AQsmart" at bounding box center [1394, 241] width 103 height 23
click at [1477, 23] on link "Zakończ edycję" at bounding box center [1480, 24] width 147 height 25
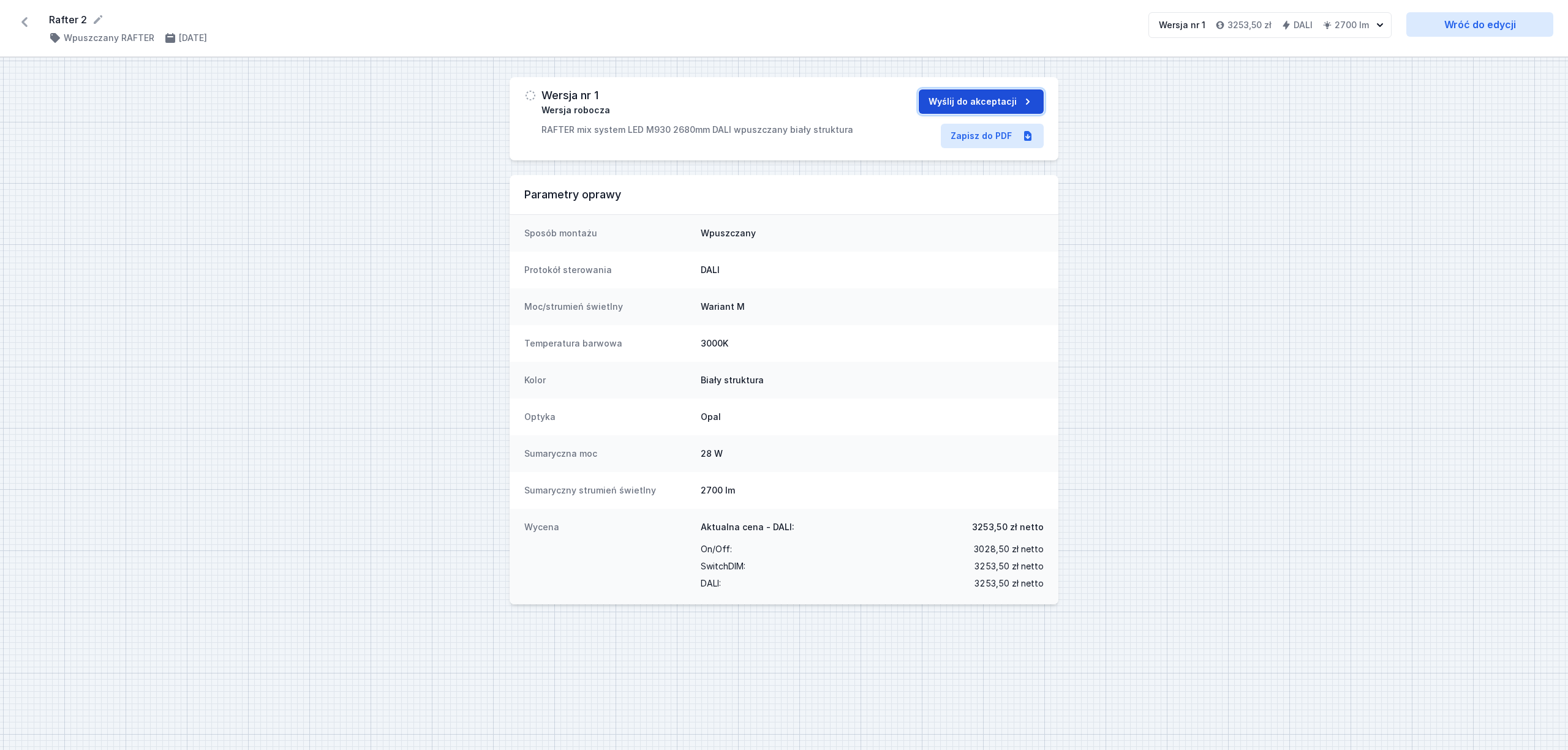
click at [971, 97] on button "Wyślij do akceptacji" at bounding box center [981, 101] width 125 height 25
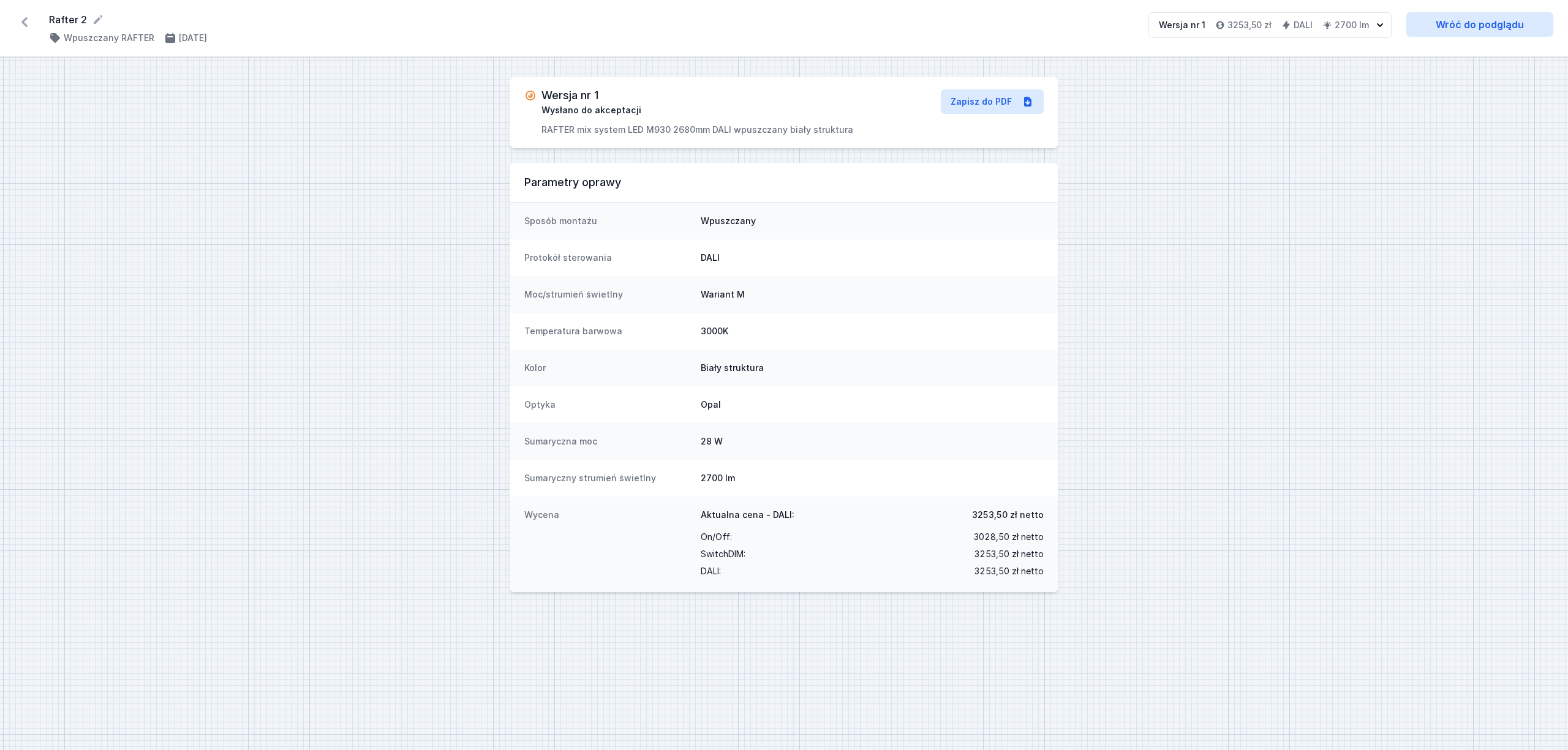
click at [23, 21] on icon at bounding box center [24, 22] width 6 height 10
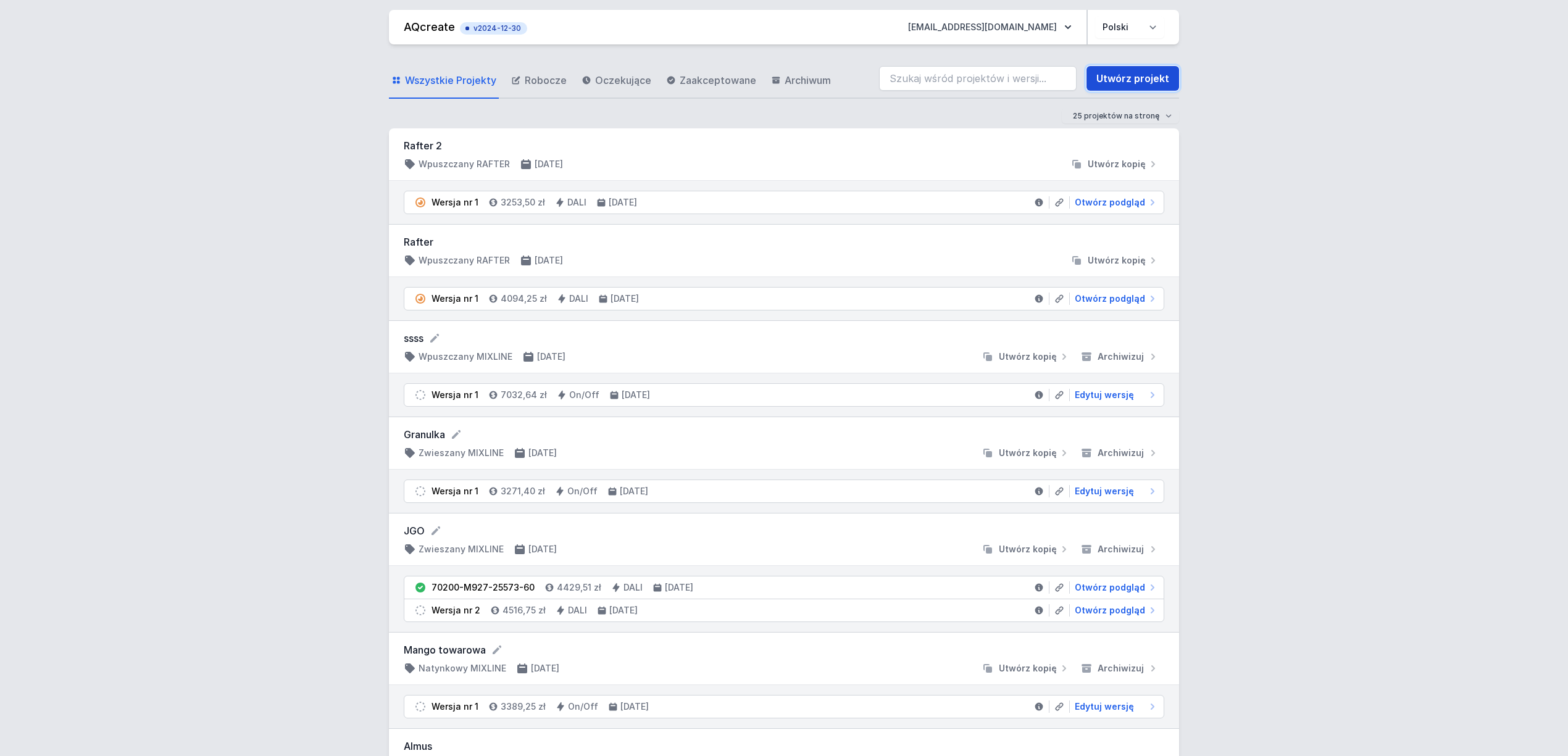
click at [1112, 78] on link "Utwórz projekt" at bounding box center [1133, 78] width 93 height 25
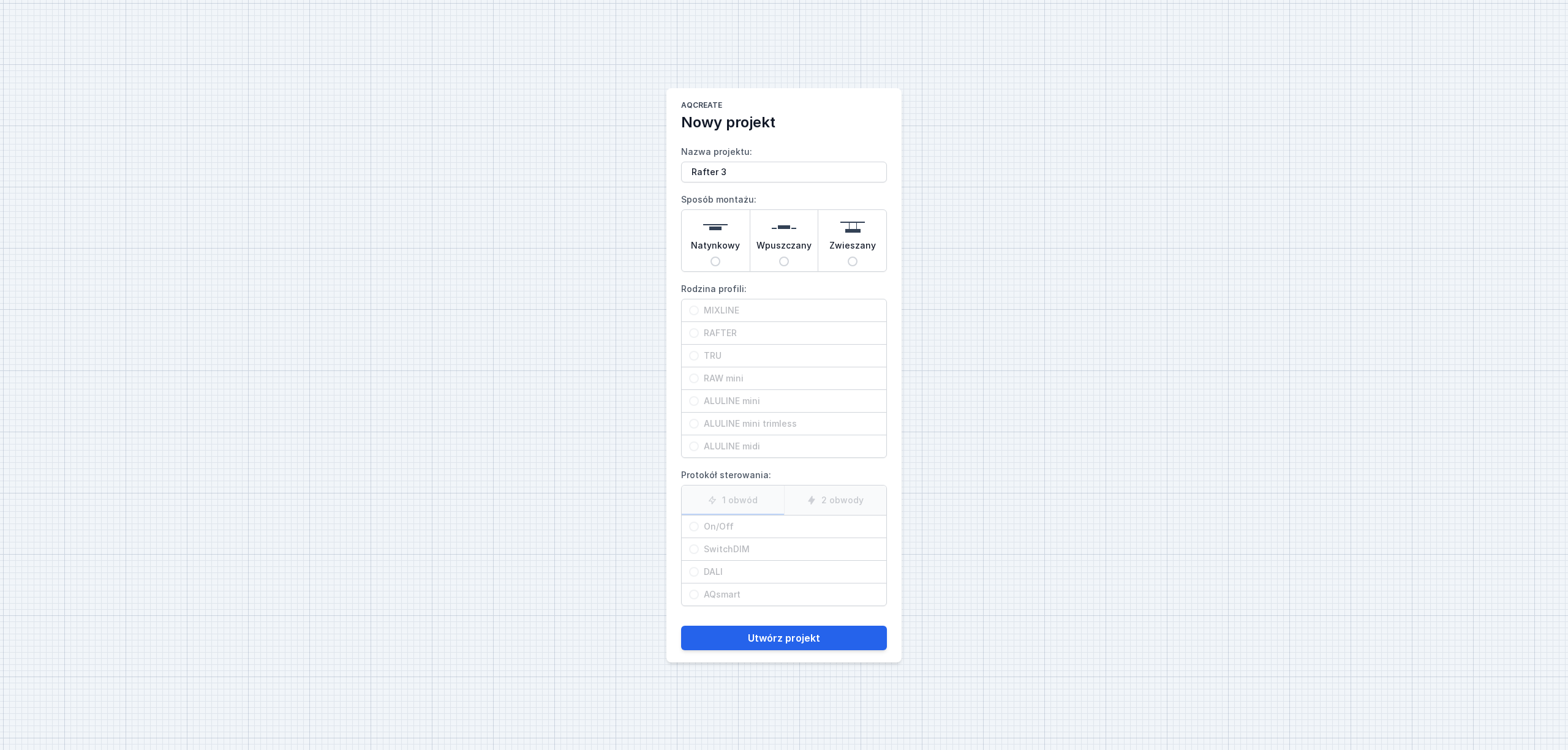
click at [812, 255] on div "Wpuszczany" at bounding box center [784, 241] width 68 height 61
click at [789, 257] on input "Wpuszczany" at bounding box center [784, 261] width 10 height 10
click at [728, 331] on span "RAFTER" at bounding box center [789, 333] width 180 height 12
click at [699, 331] on input "RAFTER" at bounding box center [694, 333] width 10 height 10
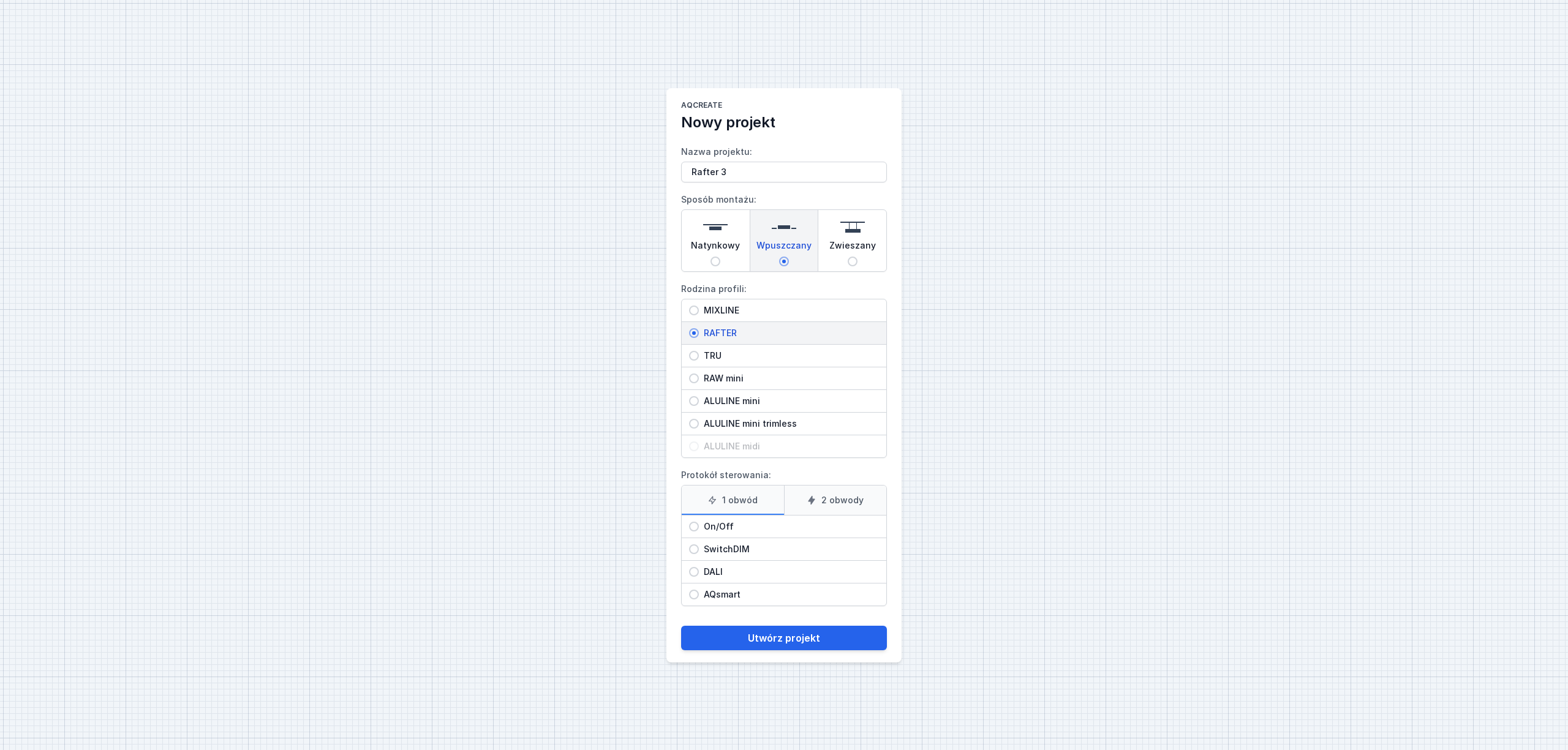
click at [729, 572] on span "DALI" at bounding box center [789, 572] width 180 height 12
click at [699, 572] on input "DALI" at bounding box center [694, 572] width 10 height 10
click at [784, 642] on button "Utwórz projekt" at bounding box center [784, 638] width 206 height 25
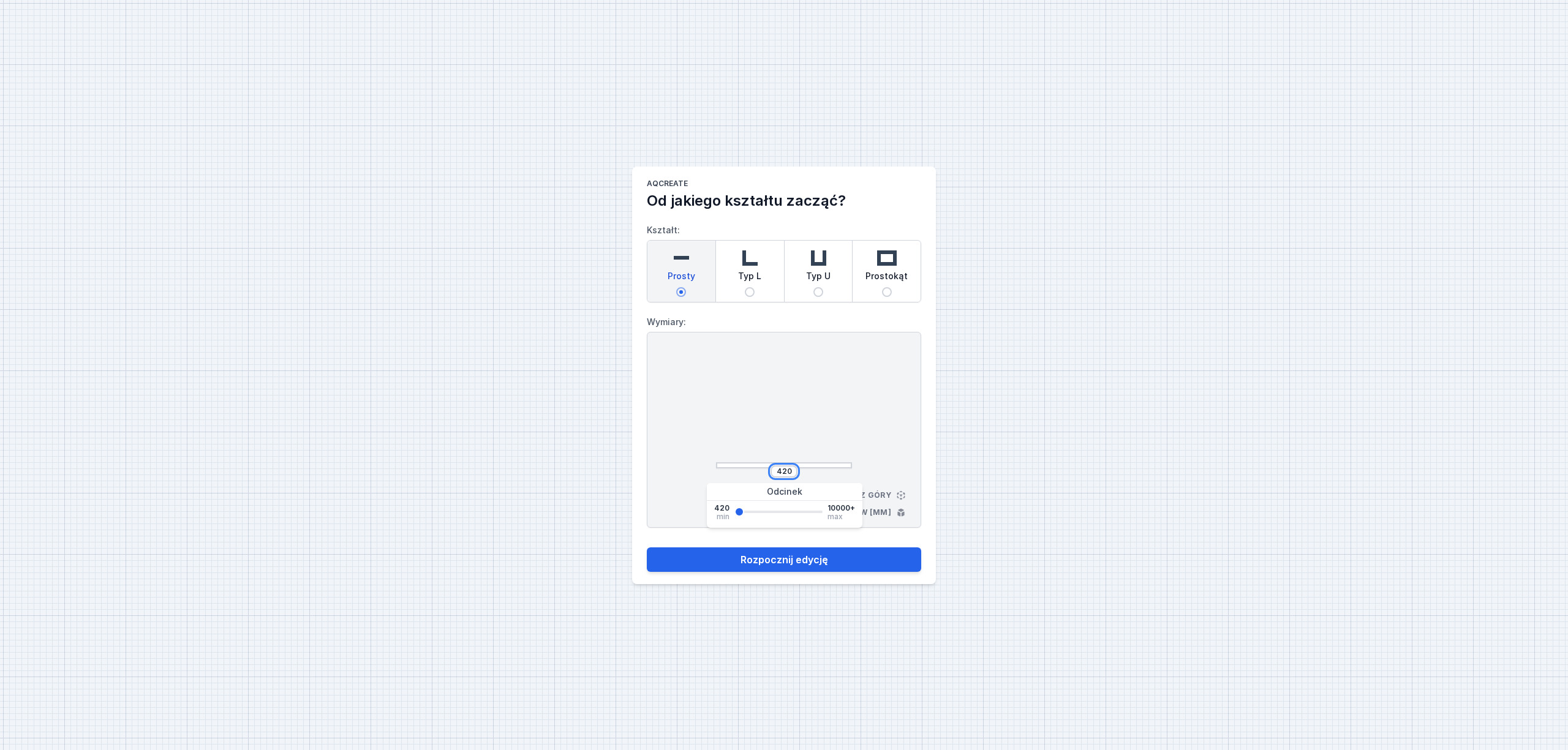
drag, startPoint x: 792, startPoint y: 471, endPoint x: 726, endPoint y: 473, distance: 66.0
click at [721, 468] on div "420" at bounding box center [784, 471] width 136 height 12
click at [646, 548] on button "Rozpocznij edycję" at bounding box center [784, 560] width 274 height 25
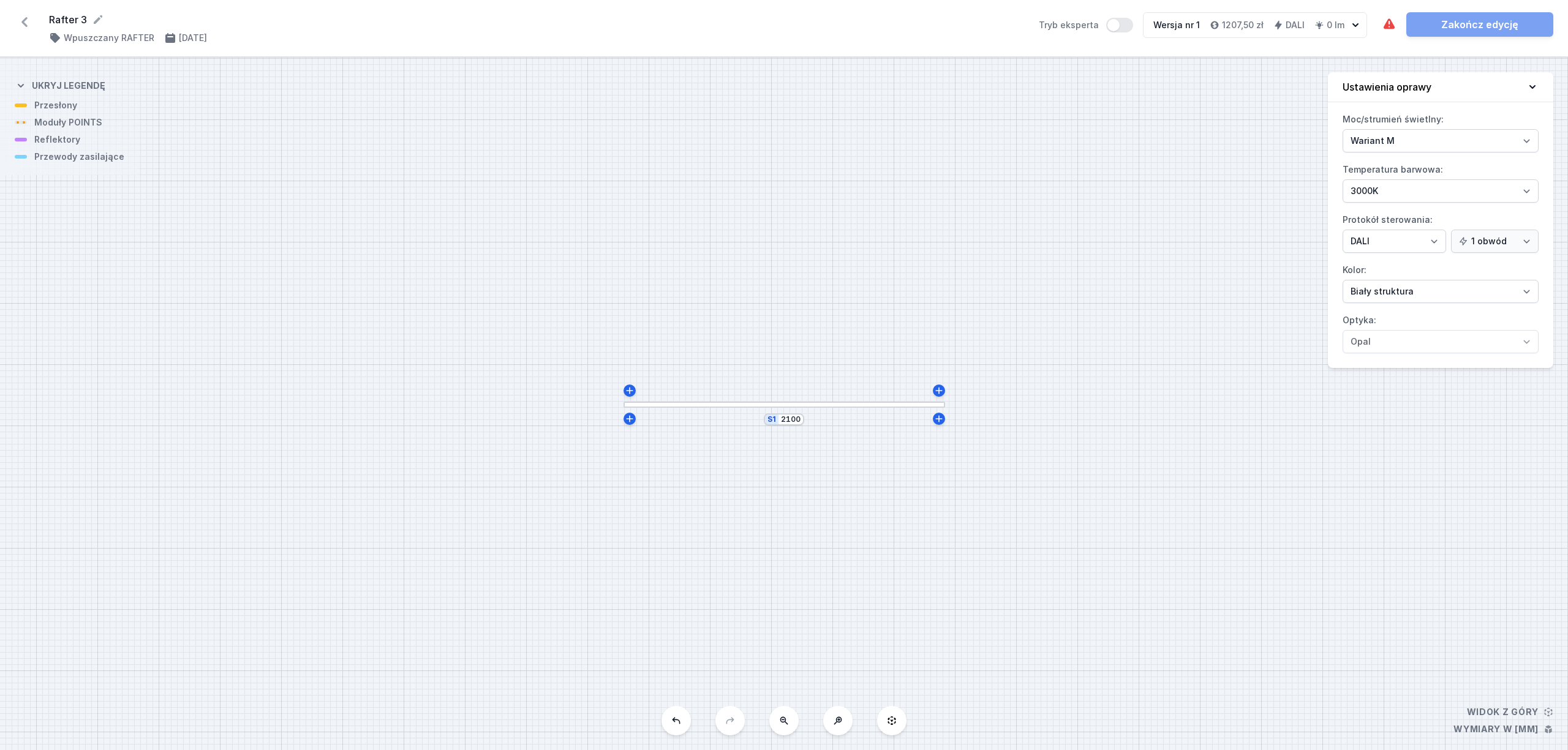
click at [746, 405] on div at bounding box center [784, 405] width 322 height 6
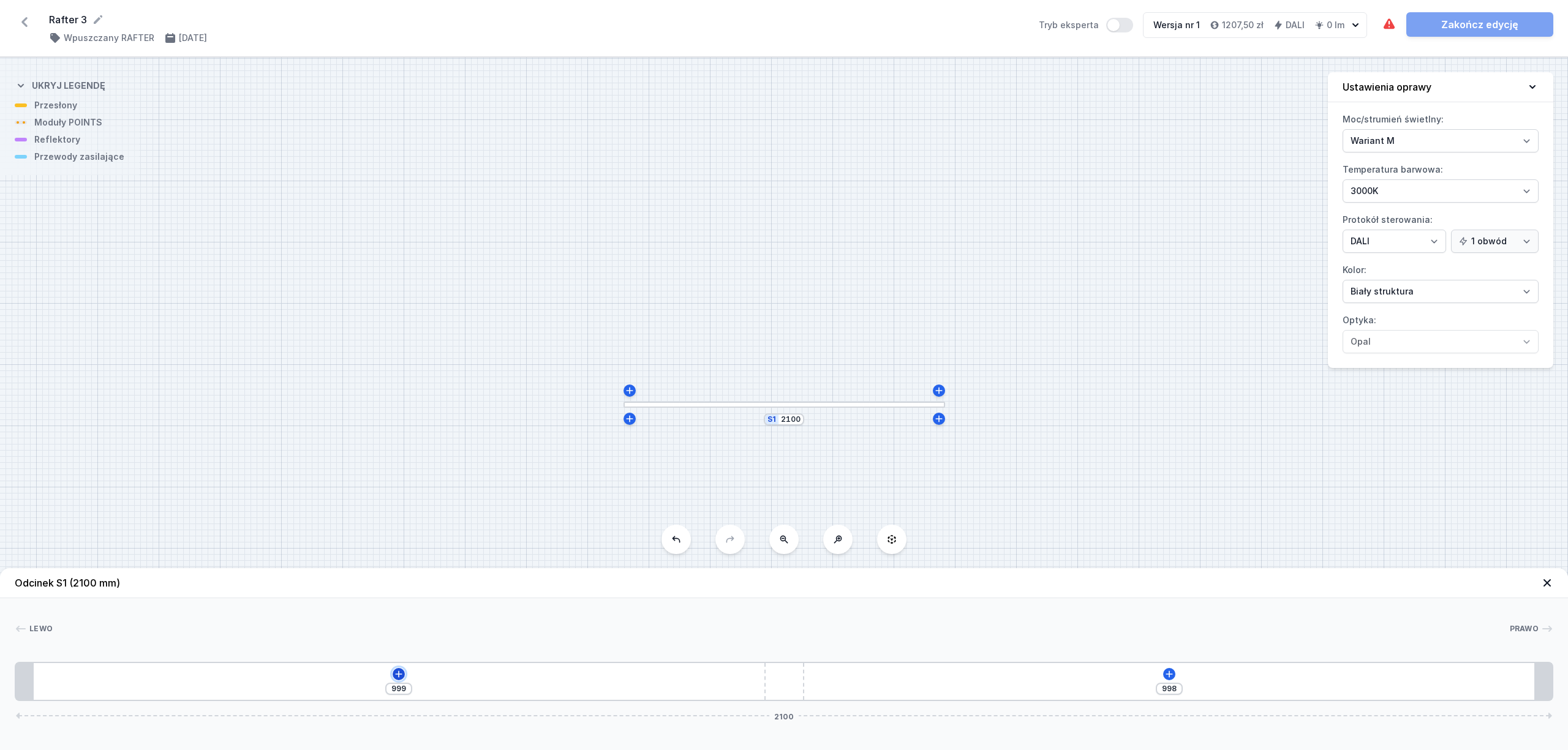
click at [397, 679] on icon at bounding box center [398, 674] width 10 height 10
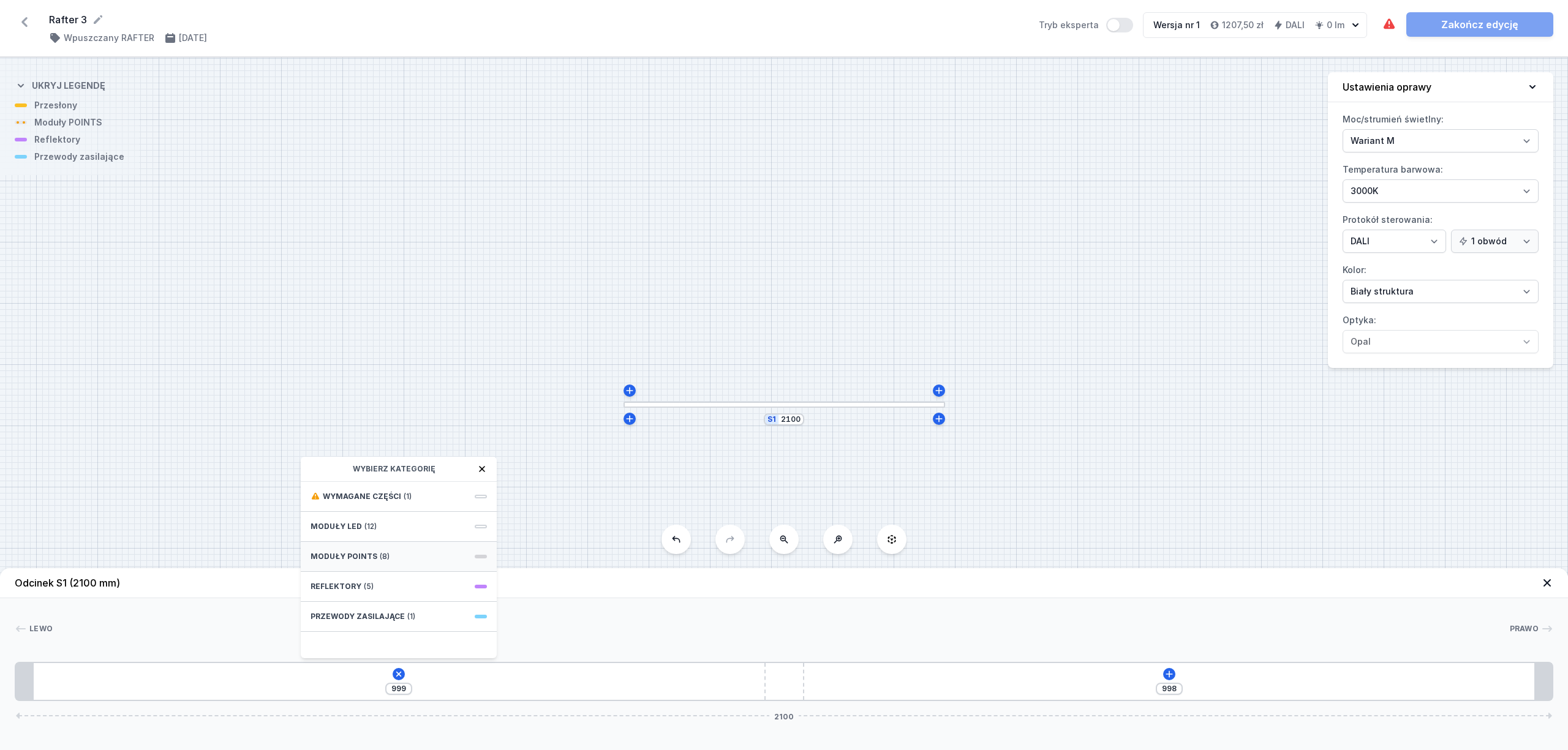
click at [417, 559] on div "Moduły POINTS (8)" at bounding box center [399, 556] width 196 height 30
click at [445, 582] on span "10 POINTS module 266mm 50°" at bounding box center [398, 578] width 176 height 12
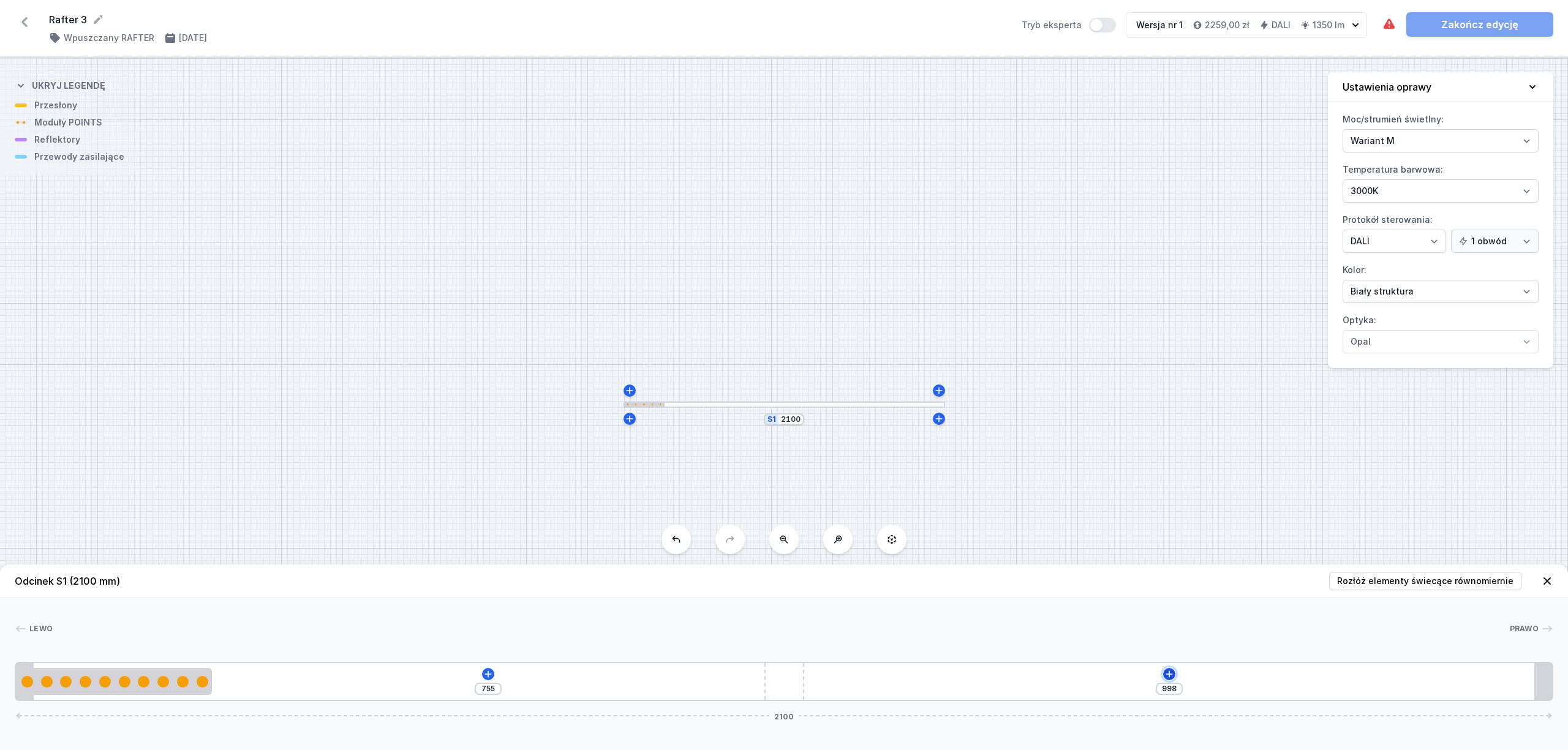
click at [1170, 672] on icon at bounding box center [1169, 674] width 10 height 10
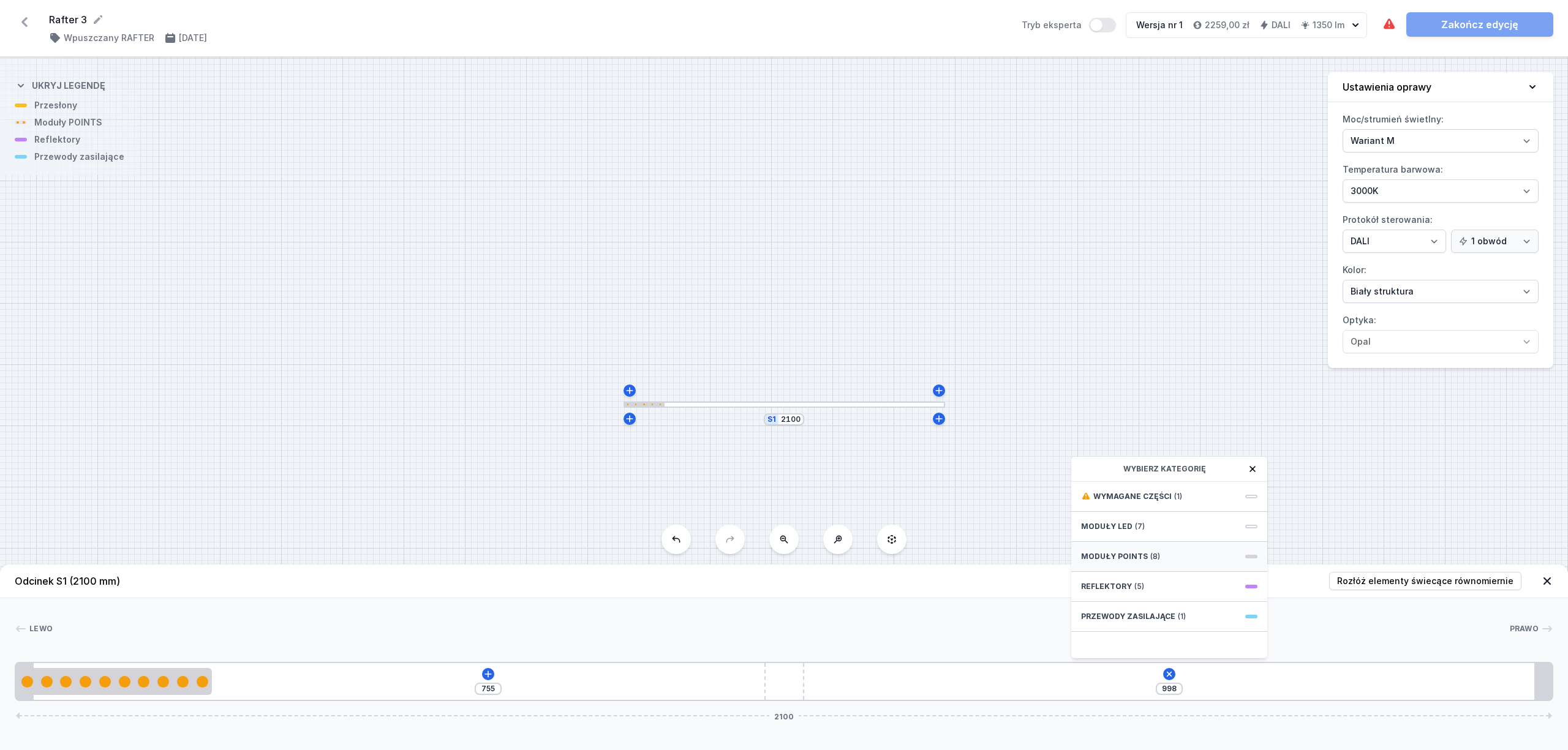
click at [1156, 560] on div "Moduły POINTS (8)" at bounding box center [1170, 556] width 196 height 30
click at [1182, 582] on span "10 POINTS module 266mm 50°" at bounding box center [1169, 578] width 176 height 12
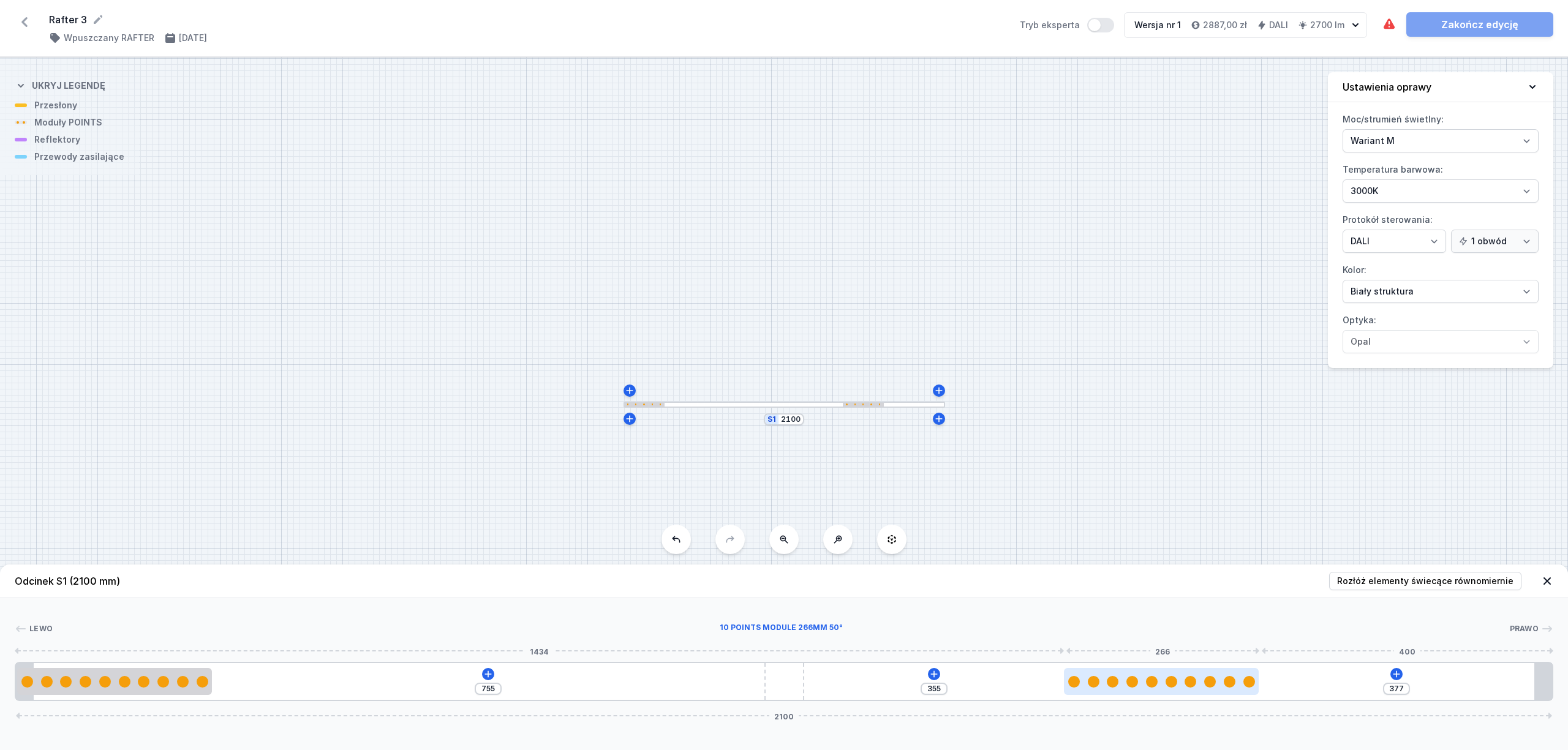
drag, startPoint x: 927, startPoint y: 677, endPoint x: 1193, endPoint y: 678, distance: 266.0
click at [1193, 678] on div at bounding box center [1190, 682] width 12 height 12
drag, startPoint x: 206, startPoint y: 678, endPoint x: 243, endPoint y: 681, distance: 37.1
click at [212, 681] on div at bounding box center [115, 682] width 195 height 12
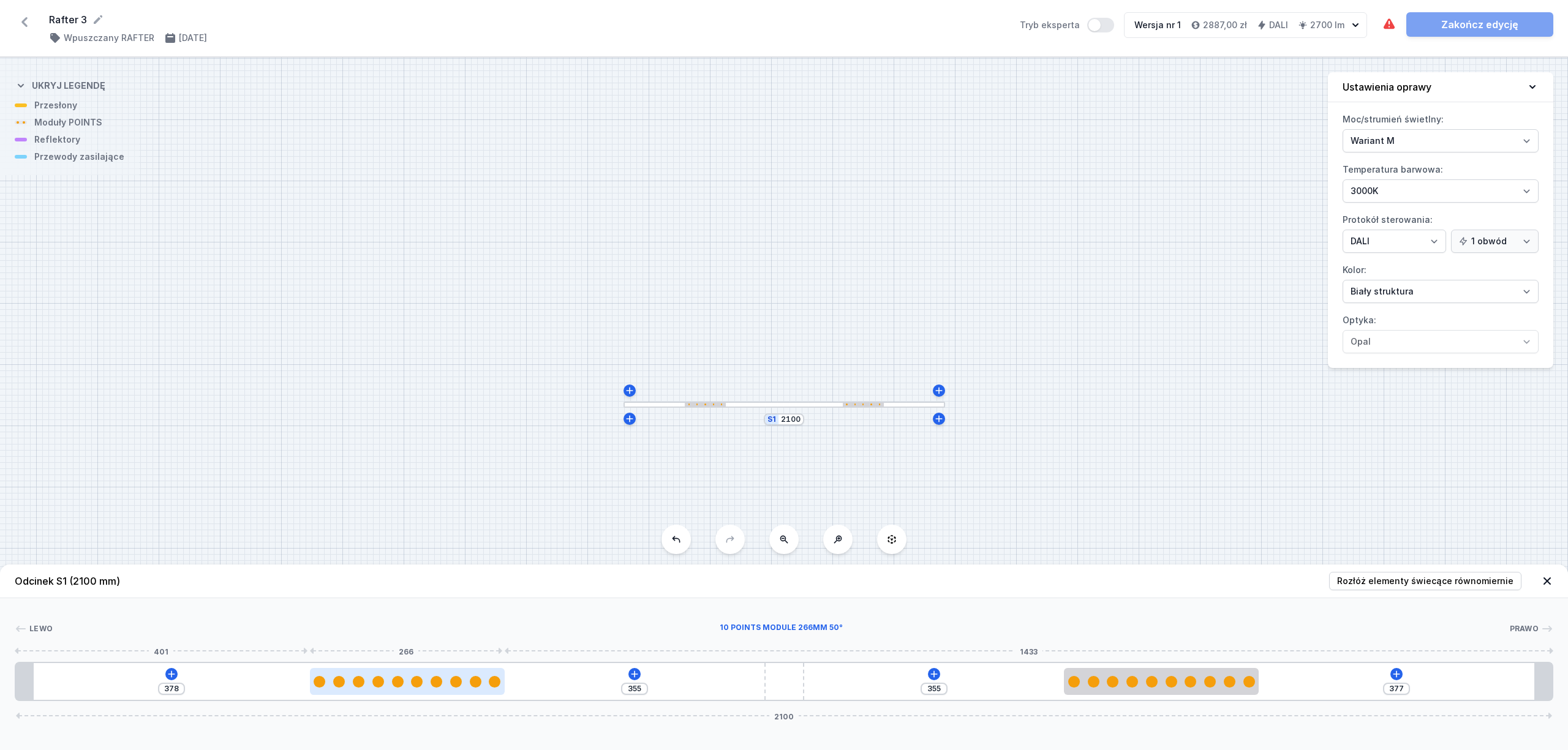
drag, startPoint x: 269, startPoint y: 686, endPoint x: 461, endPoint y: 692, distance: 192.1
click at [461, 692] on div at bounding box center [407, 682] width 195 height 27
drag, startPoint x: 455, startPoint y: 692, endPoint x: 449, endPoint y: 694, distance: 6.3
click at [449, 694] on div at bounding box center [407, 682] width 195 height 27
click at [1399, 668] on div "378 355 355 377 2100" at bounding box center [784, 681] width 1538 height 39
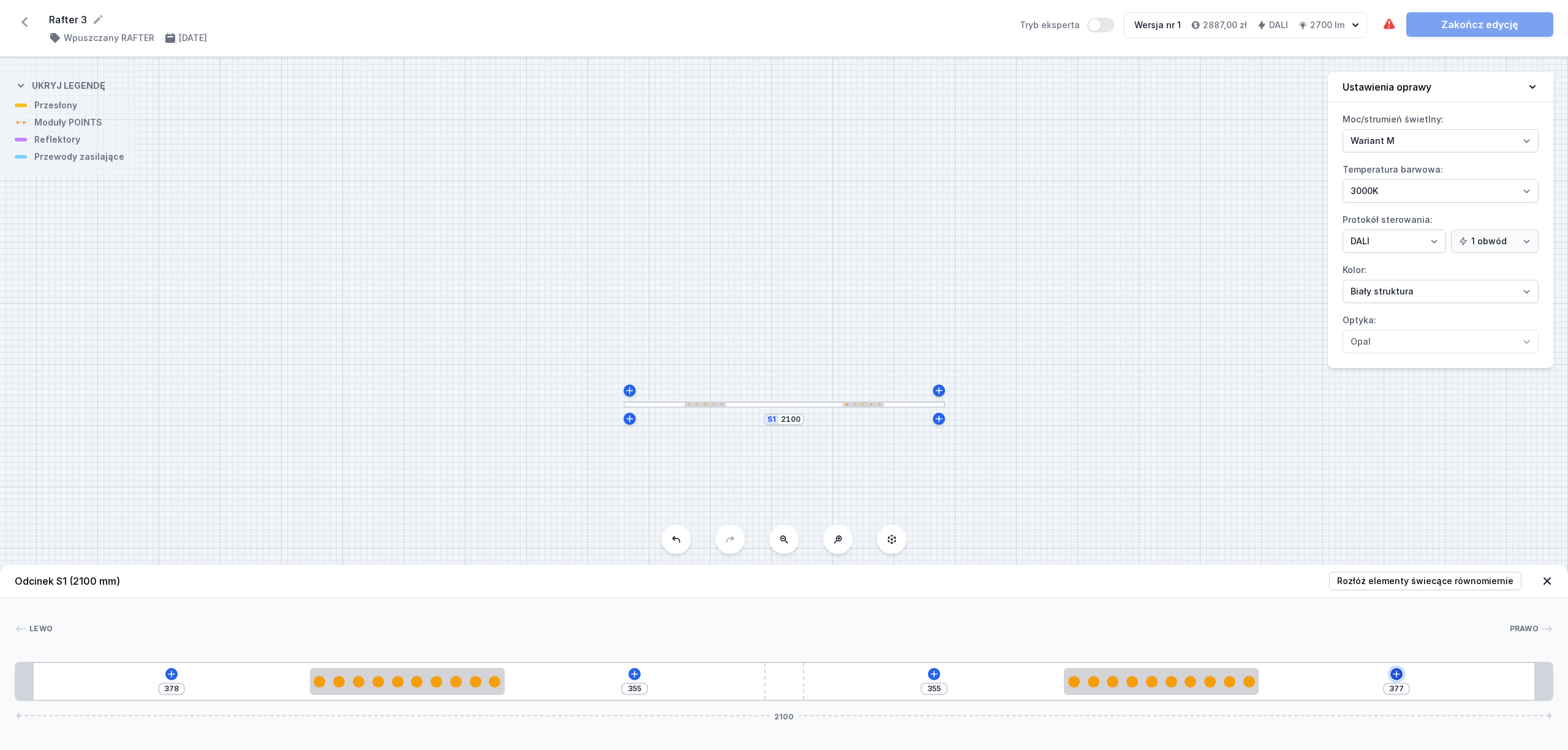
click at [1399, 669] on button at bounding box center [1396, 674] width 12 height 12
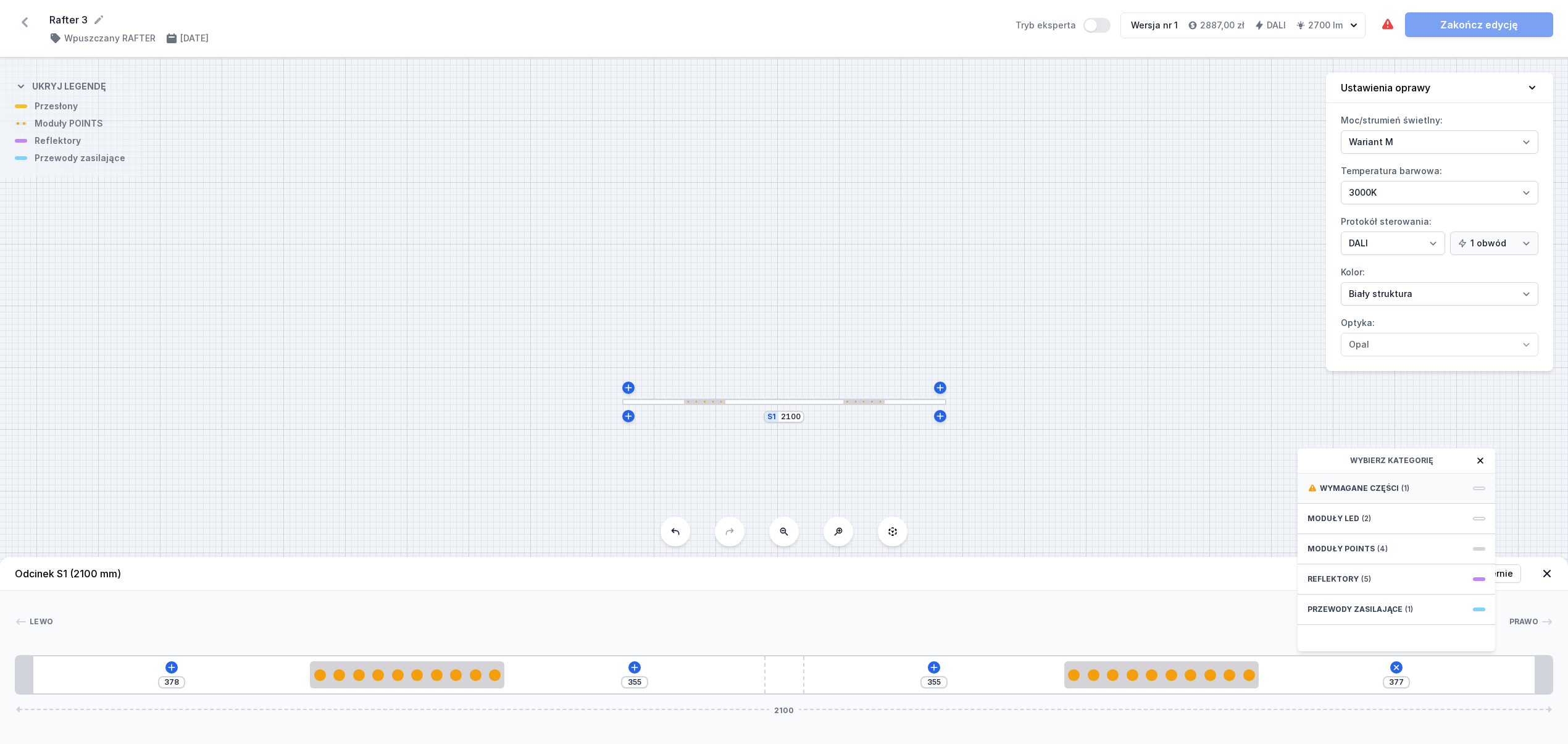
click at [1406, 490] on div "Wymagane części (1)" at bounding box center [1397, 488] width 198 height 30
click at [1396, 493] on span "Hole for power supply cable" at bounding box center [1396, 487] width 178 height 12
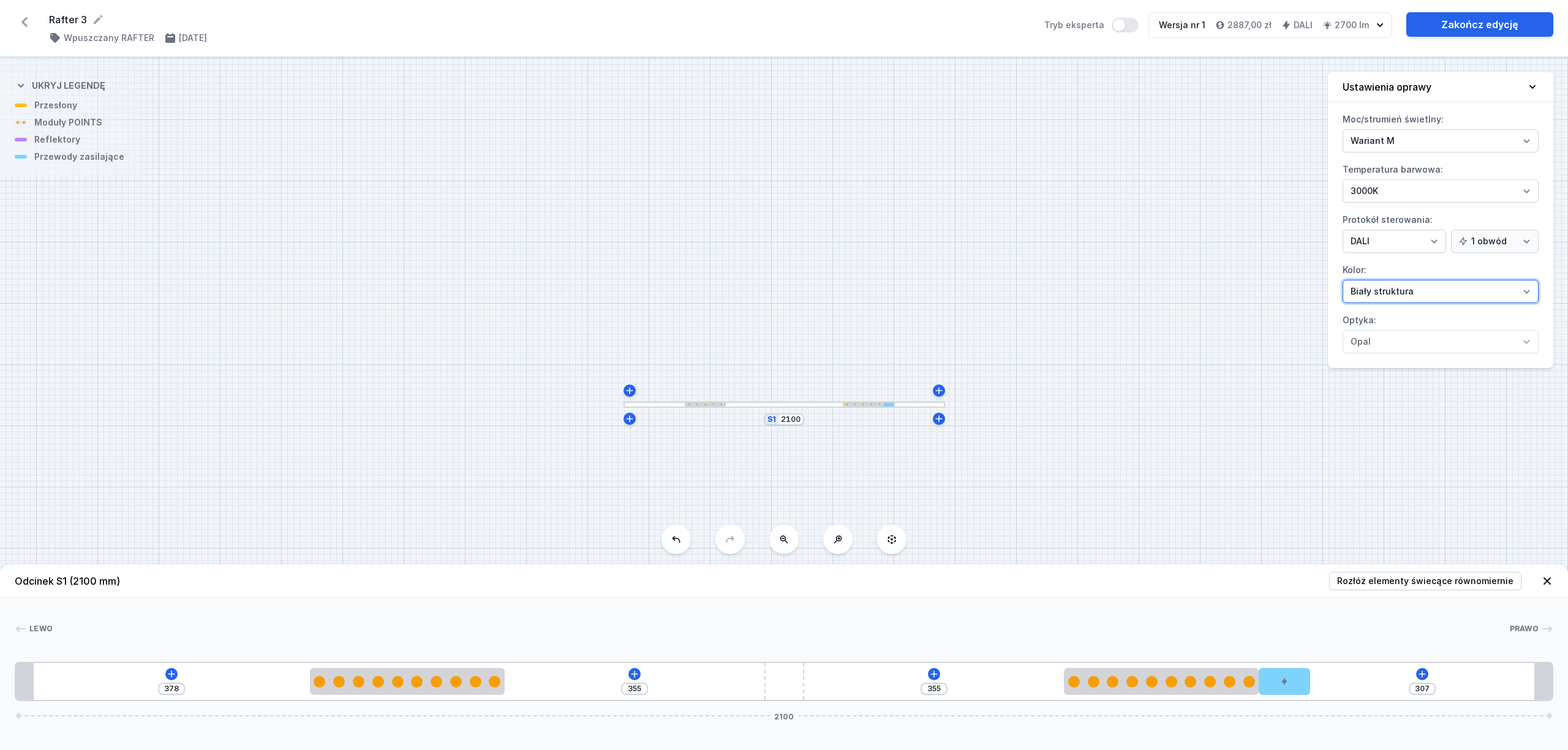
click at [1406, 302] on select "Biały struktura Czarny struktura Złoty struktura Miedziany Szary Inny (z palety…" at bounding box center [1441, 291] width 196 height 23
click at [1343, 282] on select "Biały struktura Czarny struktura Złoty struktura Miedziany Szary Inny (z palety…" at bounding box center [1441, 291] width 196 height 23
click at [1467, 26] on link "Zakończ edycję" at bounding box center [1480, 24] width 147 height 25
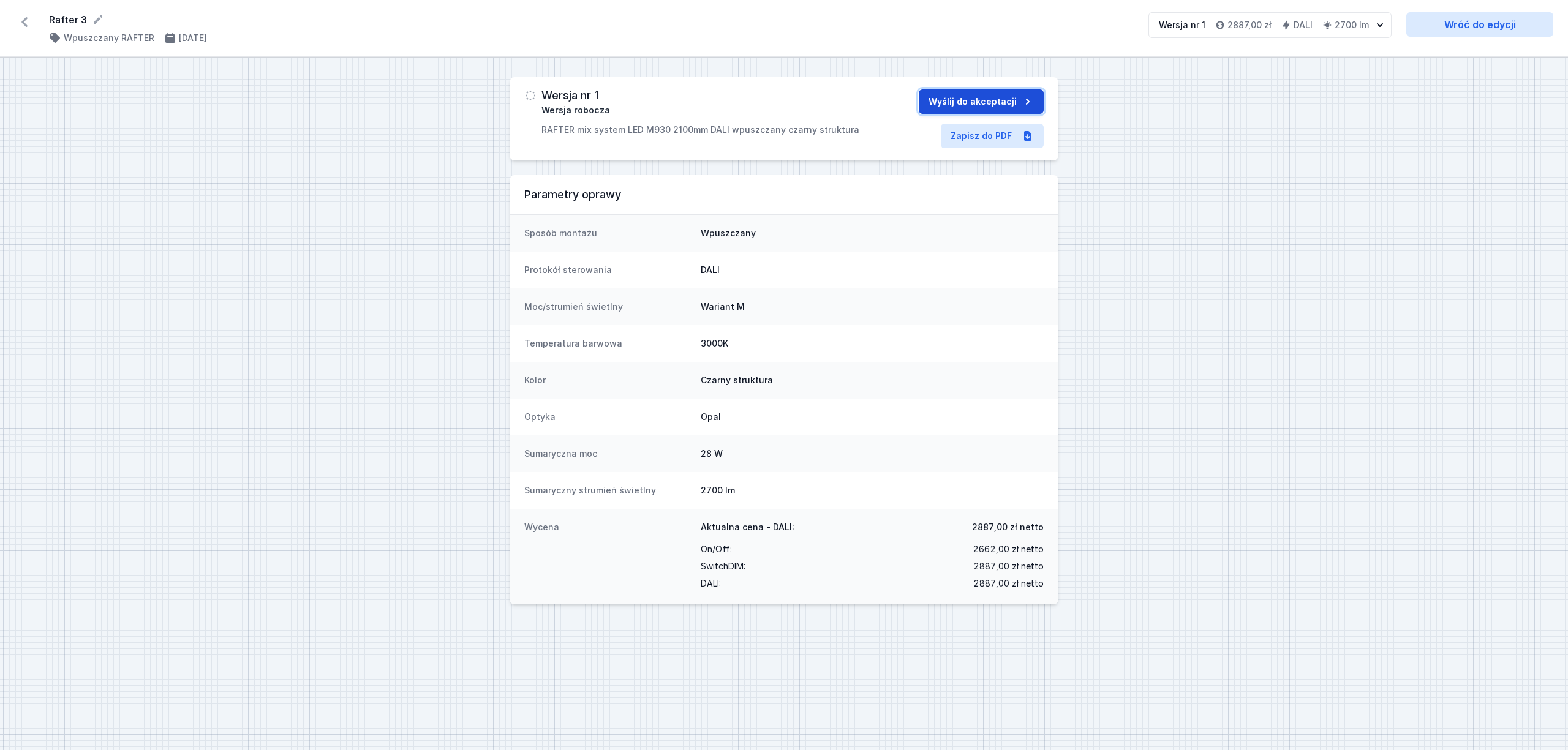
click at [941, 92] on button "Wyślij do akceptacji" at bounding box center [981, 101] width 125 height 25
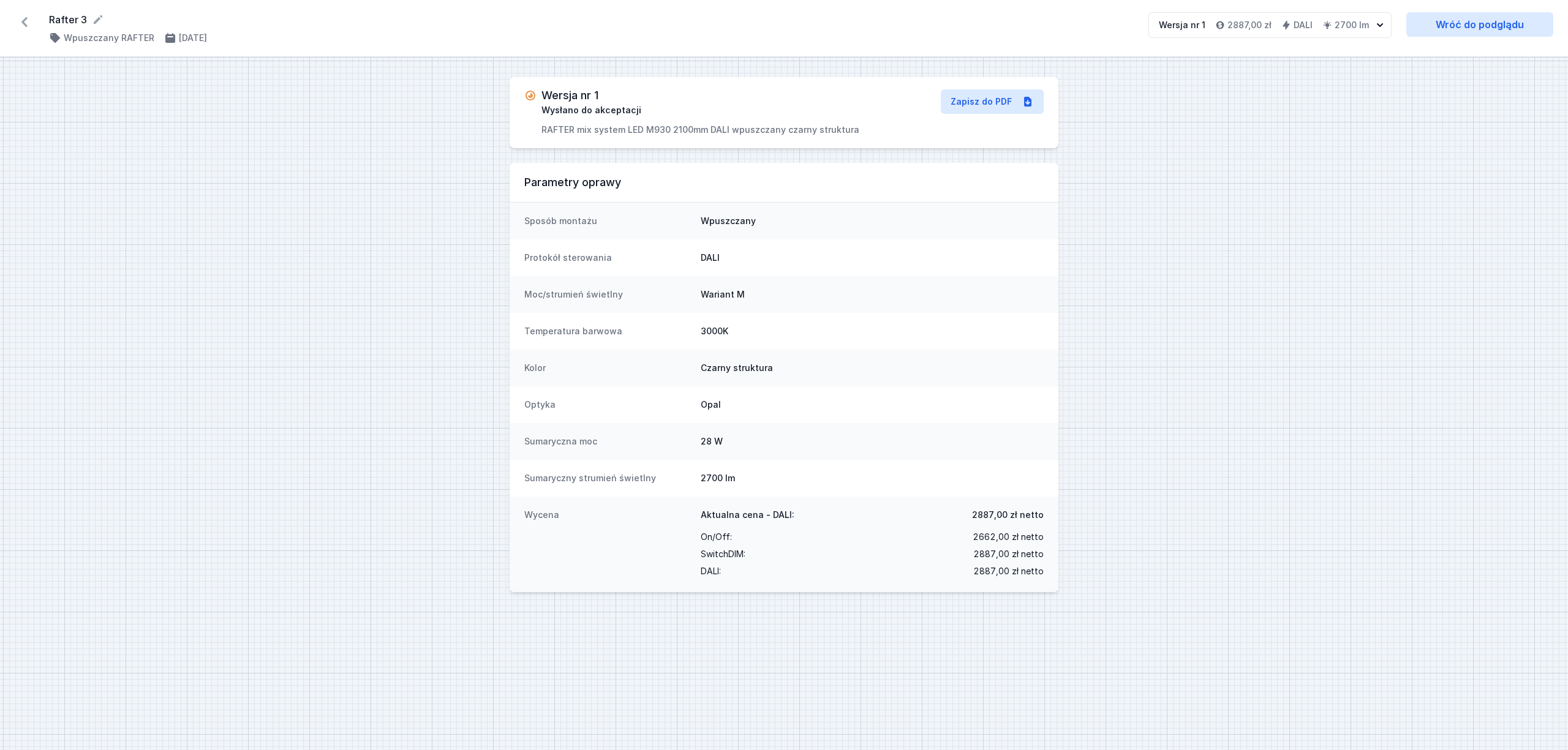
click at [16, 22] on icon at bounding box center [25, 22] width 20 height 20
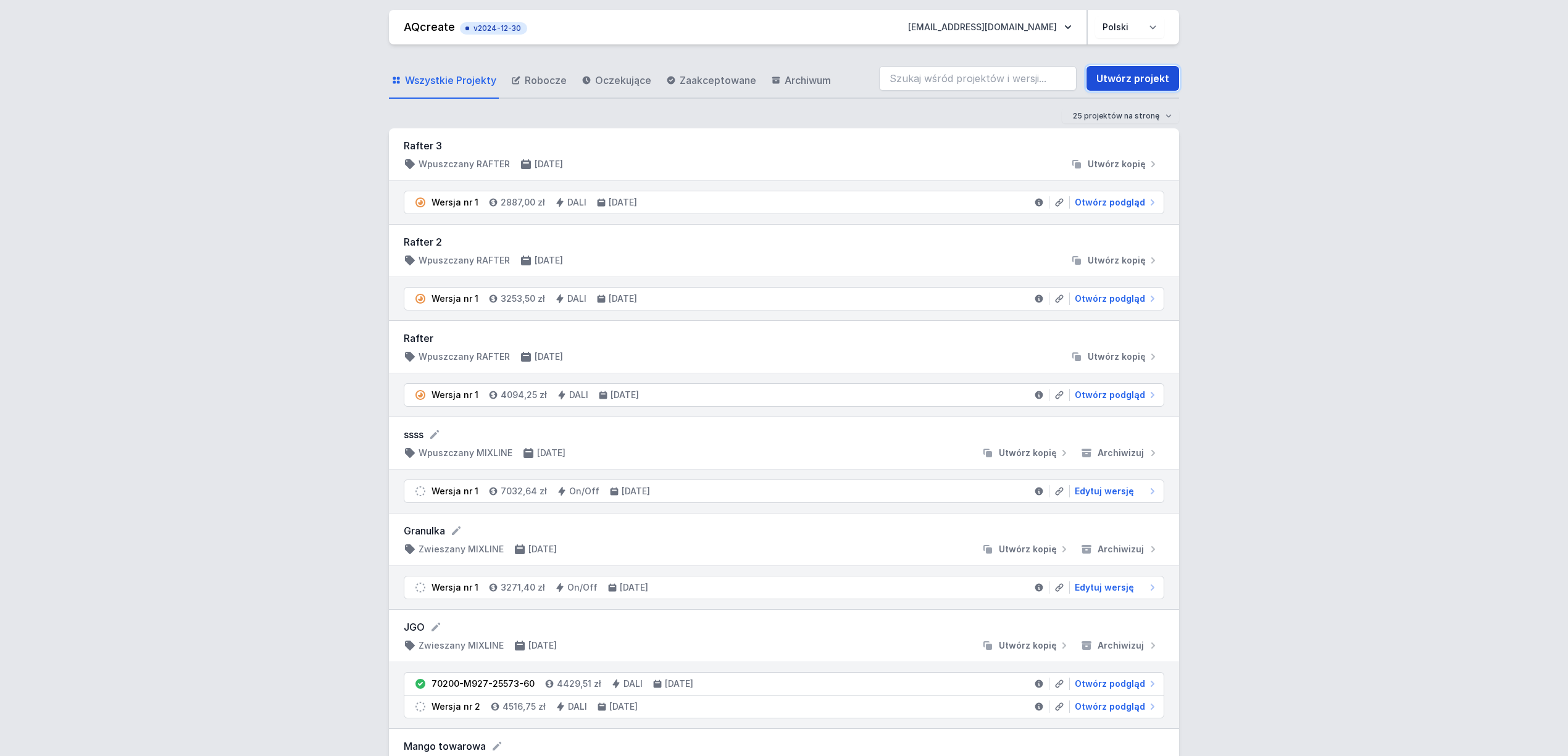
click at [1122, 79] on link "Utwórz projekt" at bounding box center [1133, 78] width 93 height 25
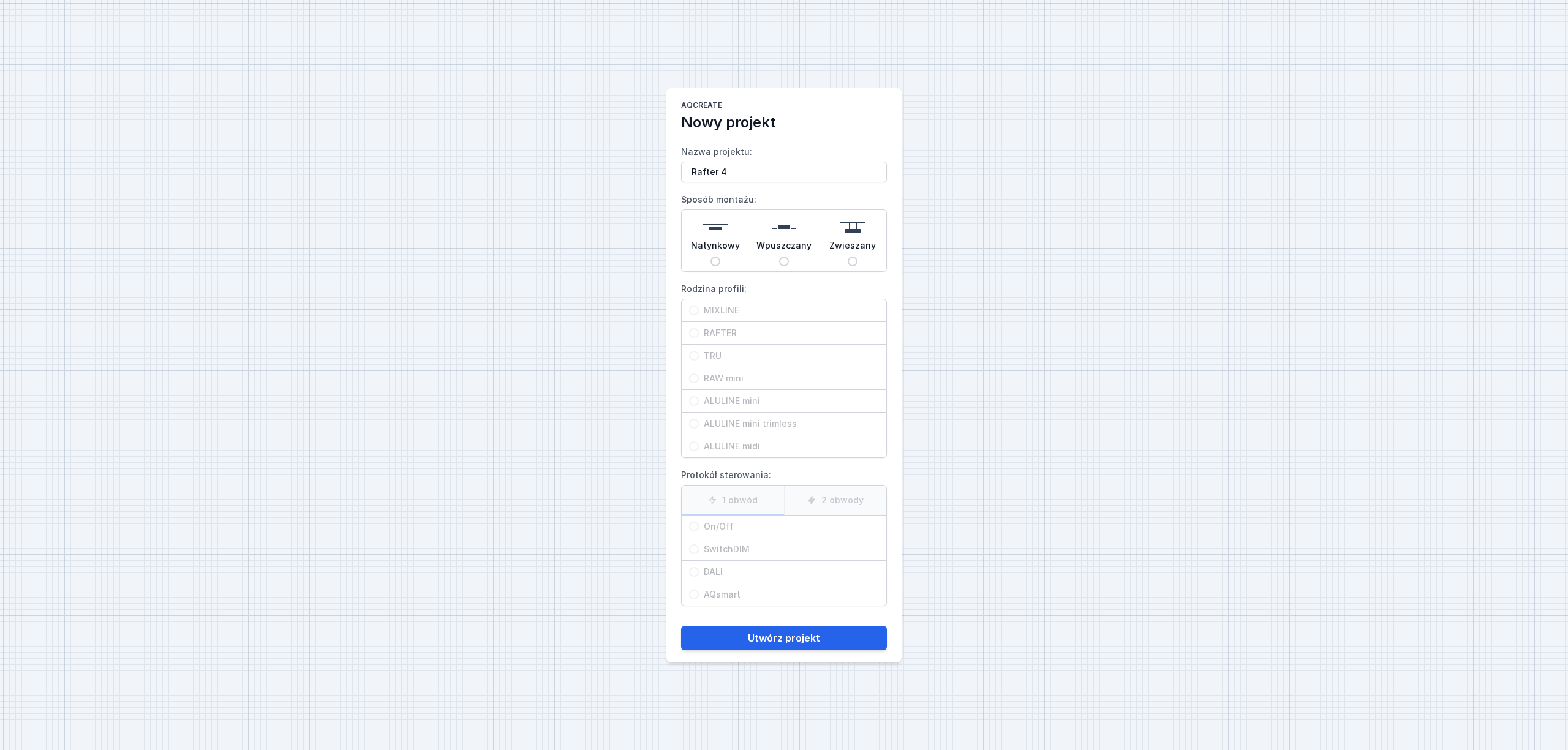
click at [770, 251] on span "Wpuszczany" at bounding box center [784, 248] width 55 height 17
click at [779, 257] on input "Wpuszczany" at bounding box center [784, 261] width 10 height 10
click at [727, 328] on span "RAFTER" at bounding box center [789, 333] width 180 height 12
click at [699, 328] on input "RAFTER" at bounding box center [694, 333] width 10 height 10
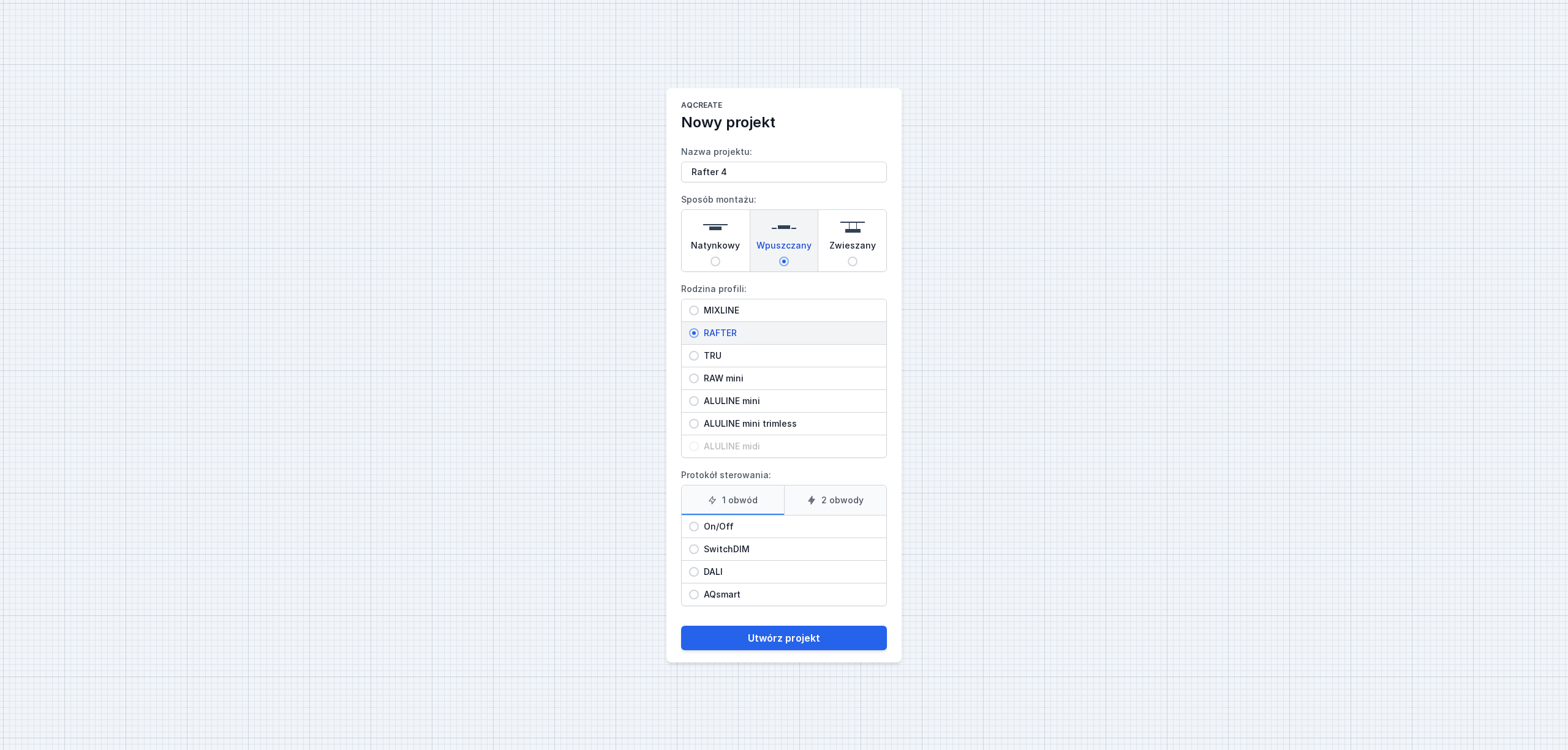
click at [729, 577] on span "DALI" at bounding box center [789, 572] width 180 height 12
click at [699, 577] on input "DALI" at bounding box center [694, 572] width 10 height 10
click at [748, 629] on button "Utwórz projekt" at bounding box center [784, 638] width 206 height 25
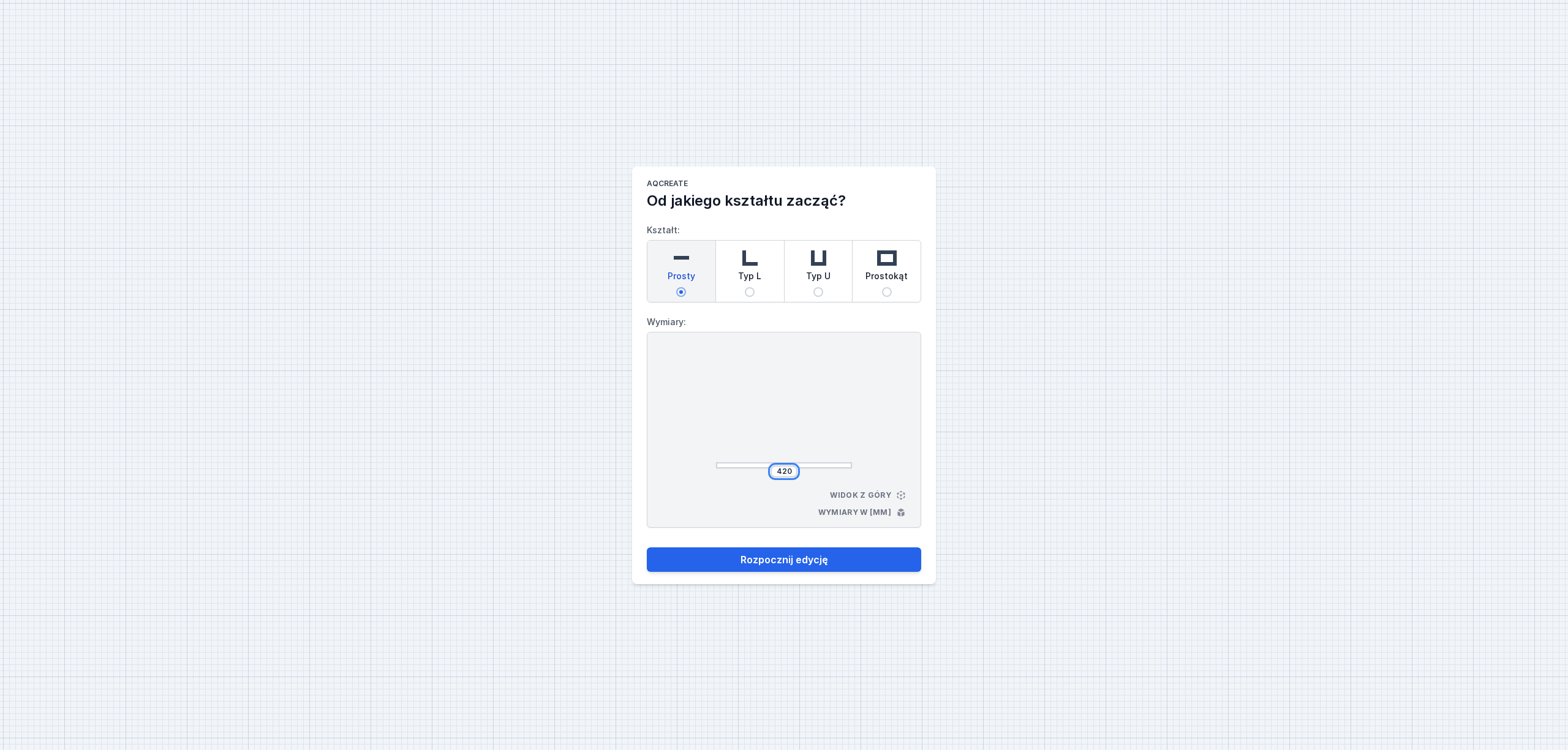
click at [791, 471] on input "420" at bounding box center [784, 471] width 20 height 10
click at [646, 548] on button "Rozpocznij edycję" at bounding box center [784, 560] width 274 height 25
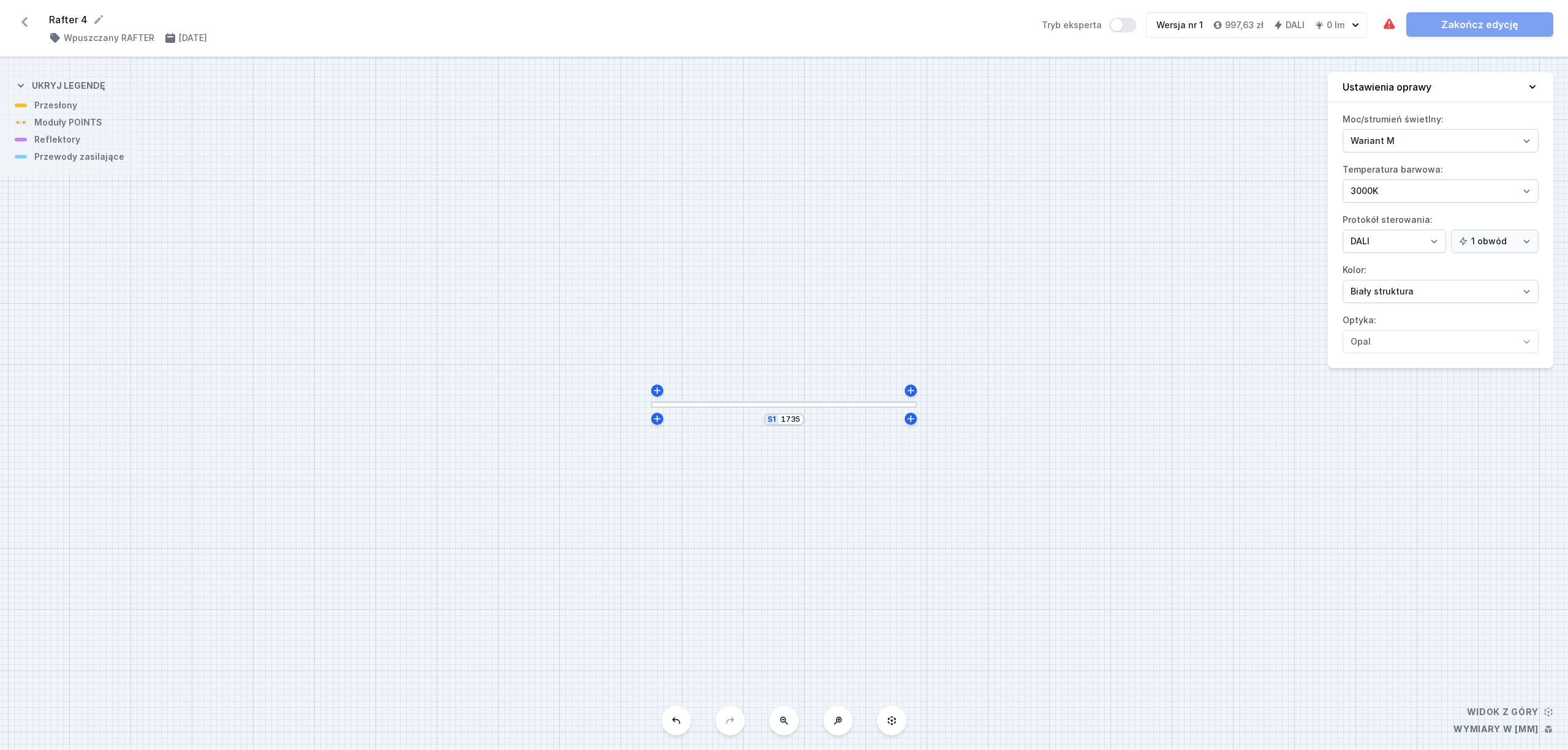
click at [733, 405] on div at bounding box center [784, 405] width 266 height 6
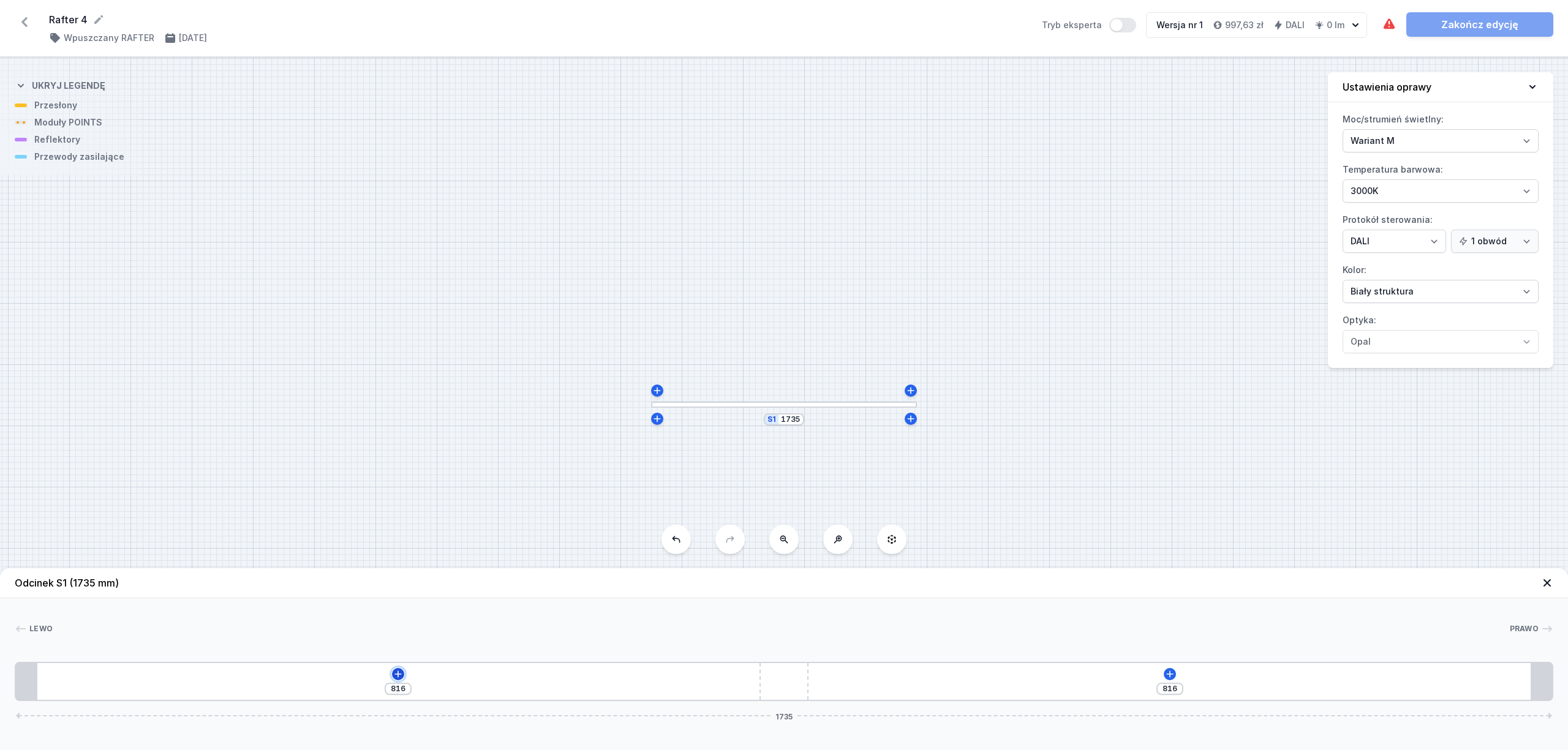
click at [399, 676] on icon at bounding box center [398, 674] width 10 height 10
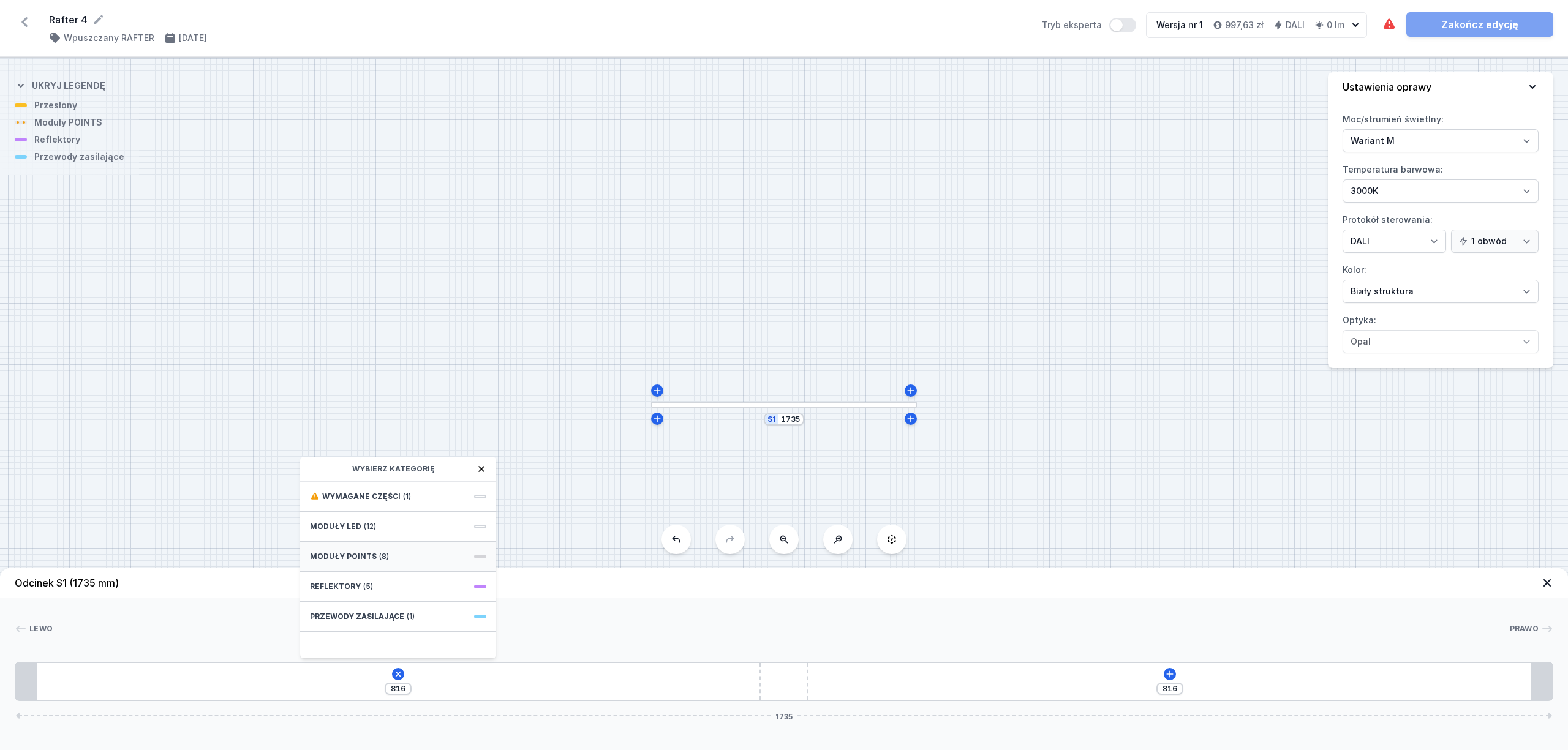
click at [390, 554] on div "Moduły POINTS (8)" at bounding box center [398, 556] width 196 height 30
click at [439, 576] on span "10 POINTS module 266mm 50°" at bounding box center [398, 578] width 176 height 12
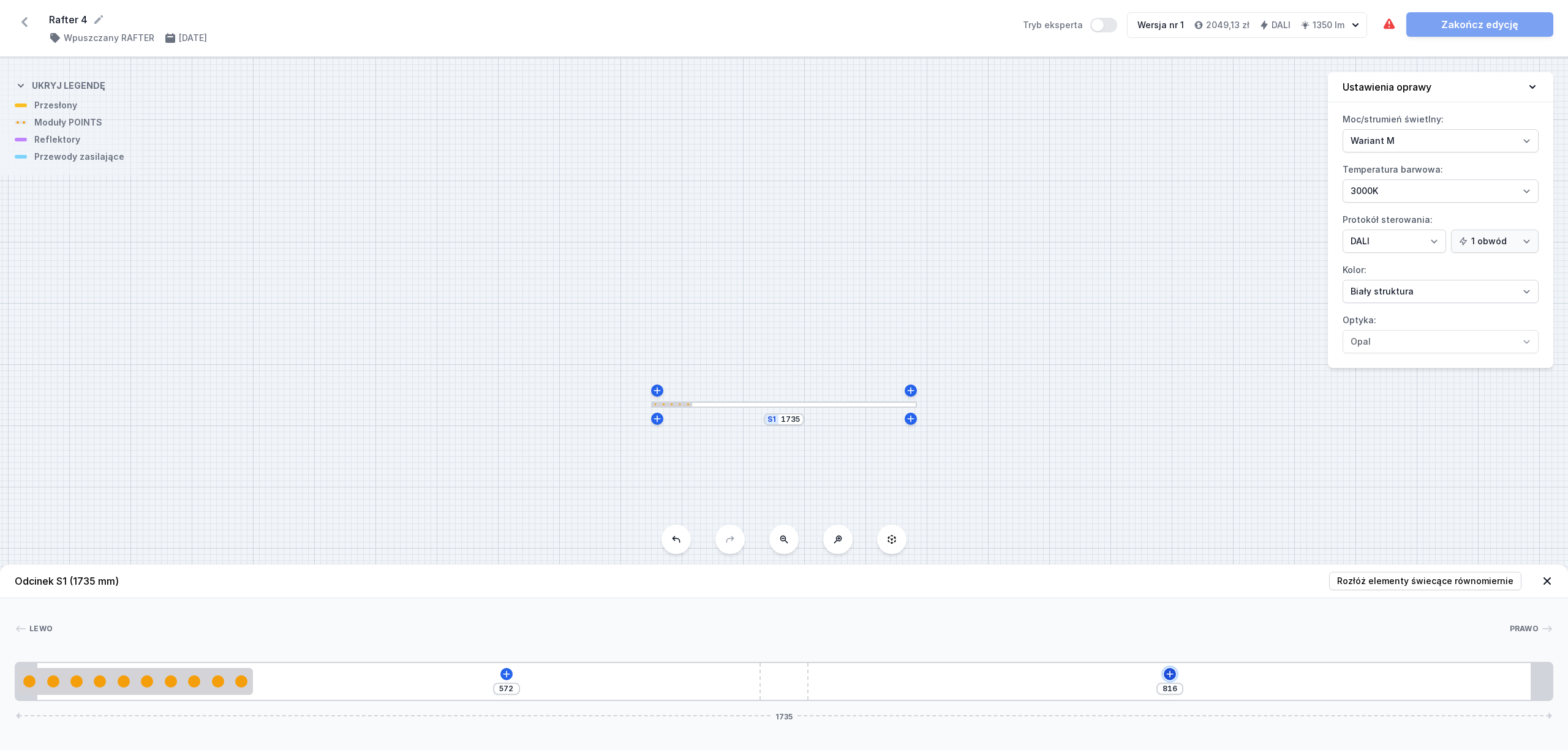
click at [1174, 675] on icon at bounding box center [1170, 674] width 10 height 10
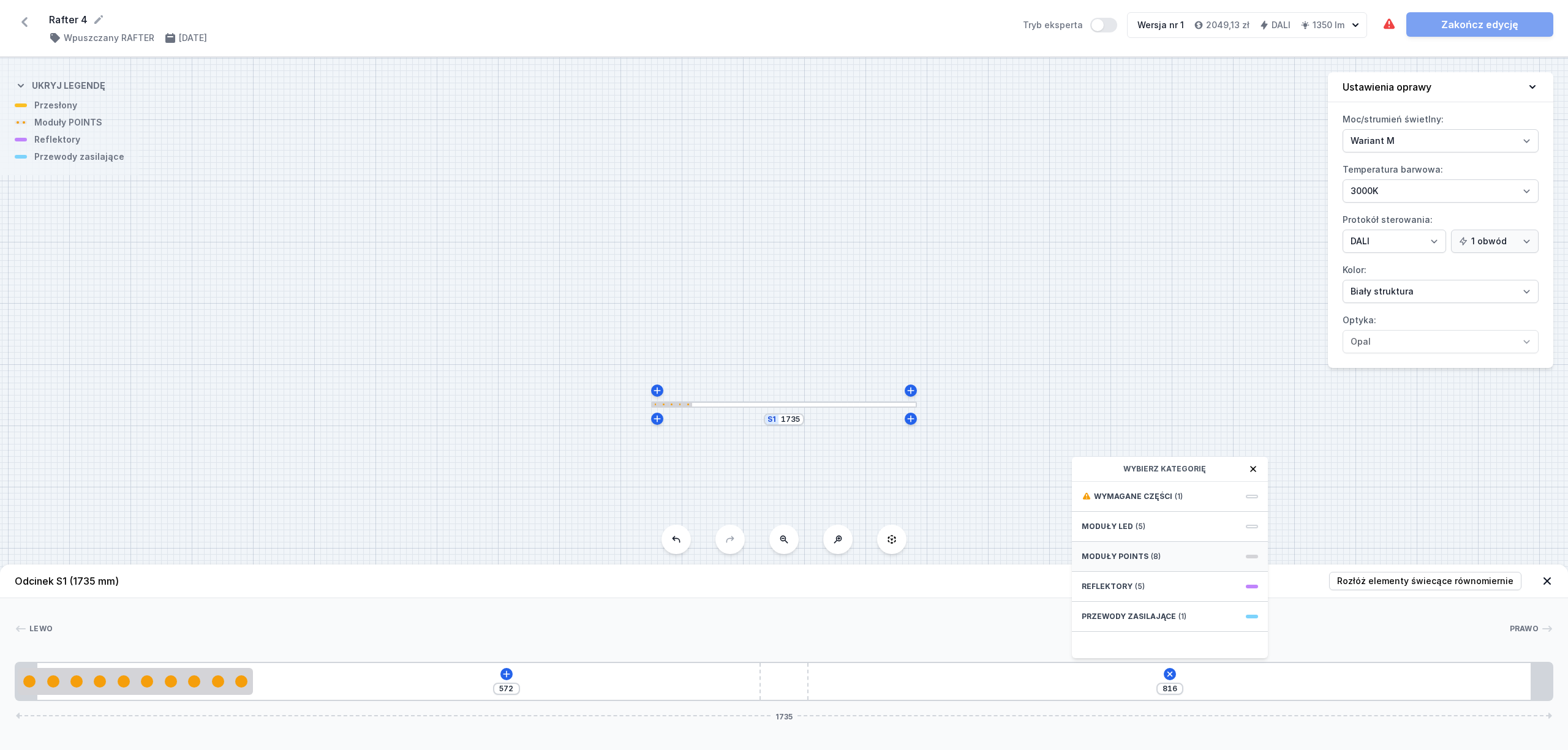
click at [1174, 556] on div "Moduły POINTS (8)" at bounding box center [1170, 556] width 196 height 30
click at [1205, 574] on span "10 POINTS module 266mm 50°" at bounding box center [1170, 578] width 176 height 12
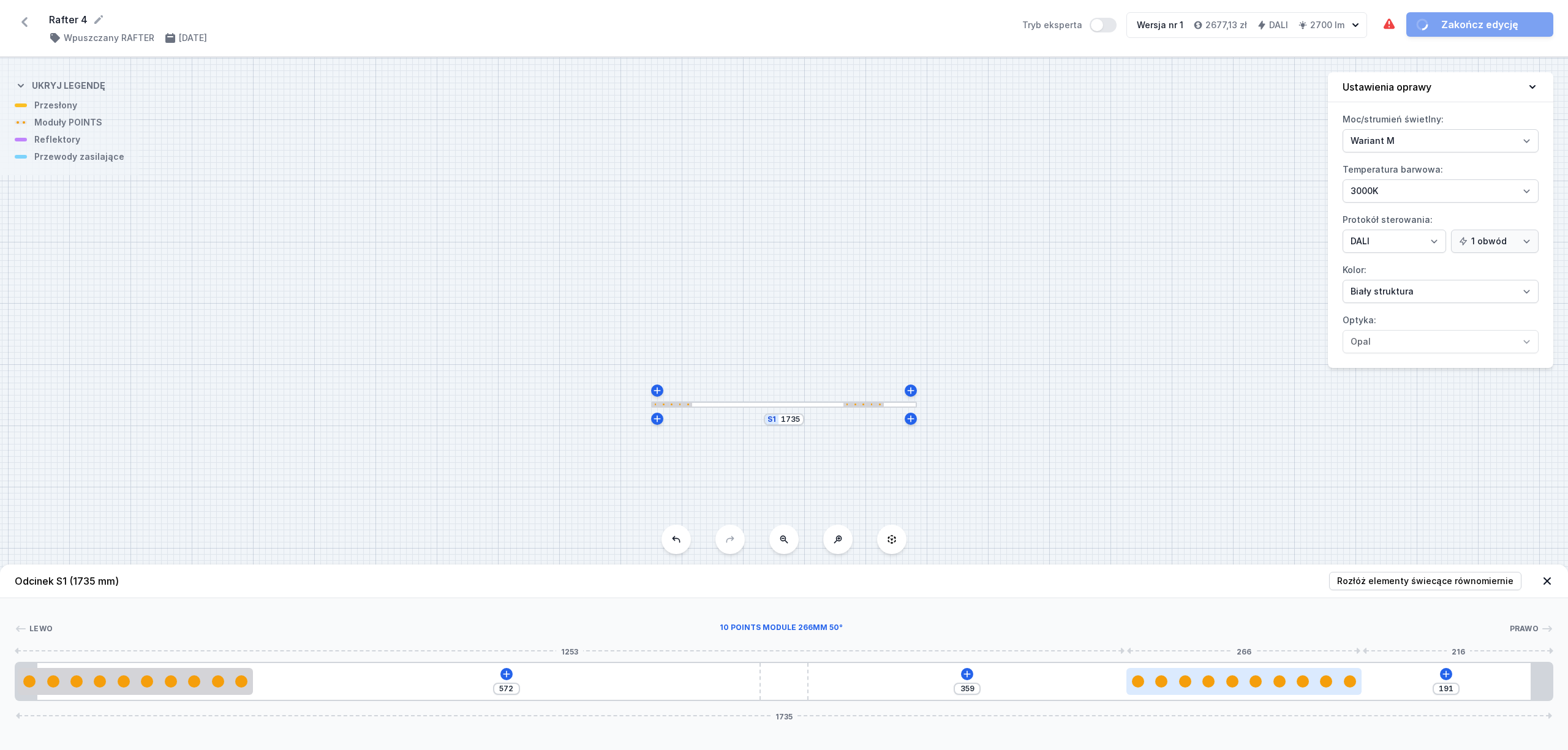
drag, startPoint x: 993, startPoint y: 680, endPoint x: 1320, endPoint y: 672, distance: 327.1
click at [1320, 672] on div at bounding box center [1244, 682] width 236 height 27
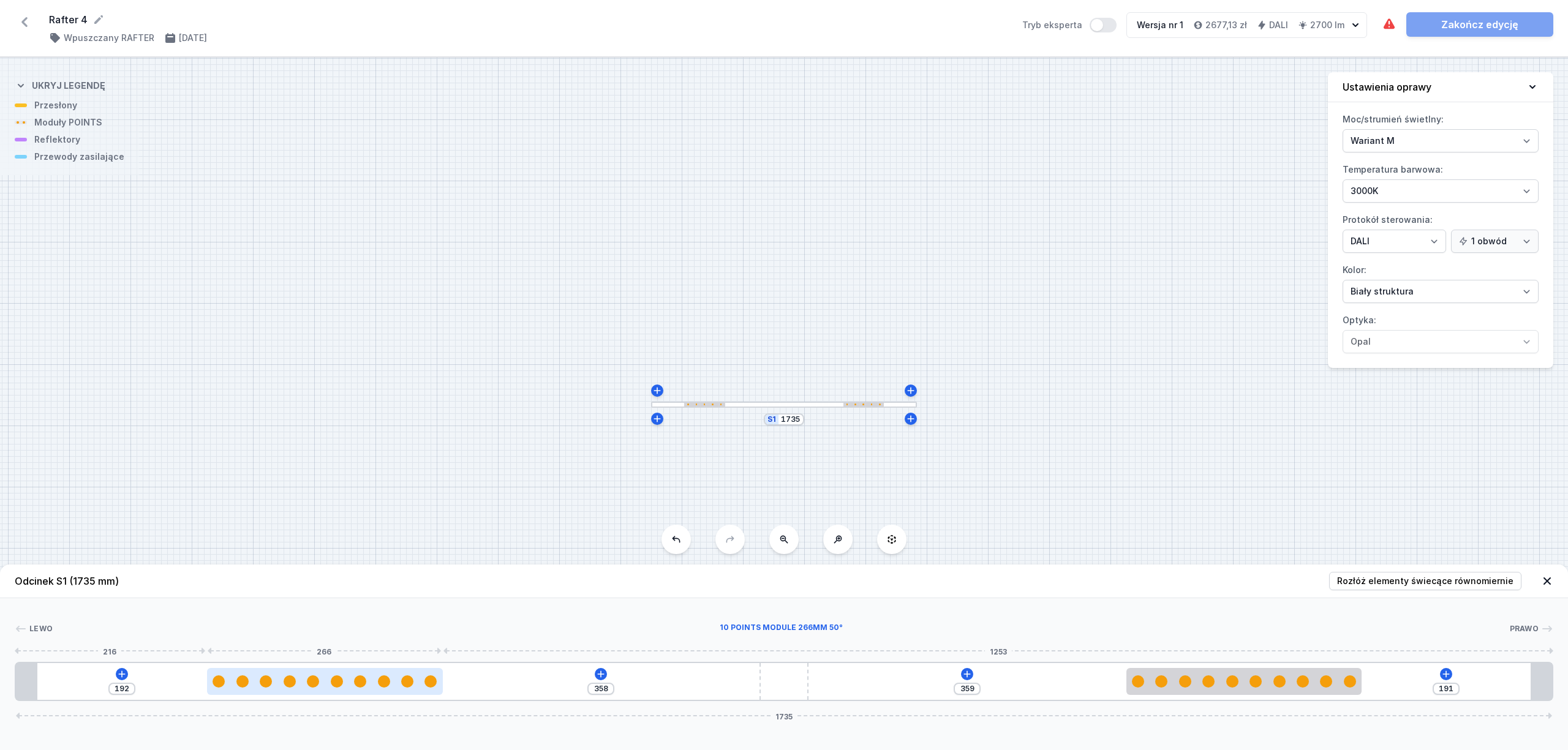
drag, startPoint x: 223, startPoint y: 679, endPoint x: 389, endPoint y: 694, distance: 166.7
click at [389, 694] on div at bounding box center [325, 682] width 236 height 27
click at [1443, 675] on icon at bounding box center [1446, 674] width 7 height 7
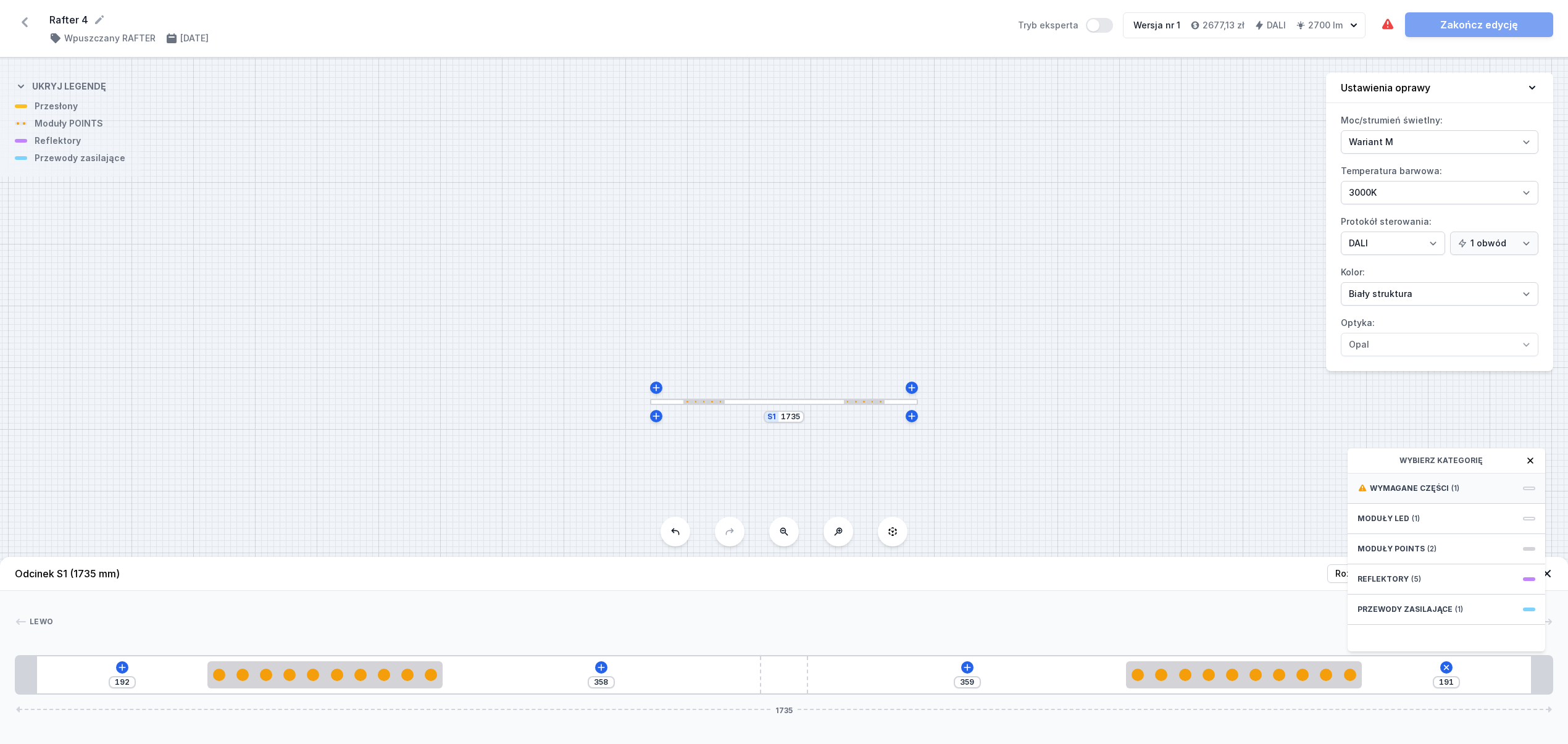
click at [1420, 504] on div "Wymagane części (1)" at bounding box center [1446, 488] width 198 height 30
click at [1412, 501] on div "Hole for power supply cable" at bounding box center [1446, 487] width 198 height 28
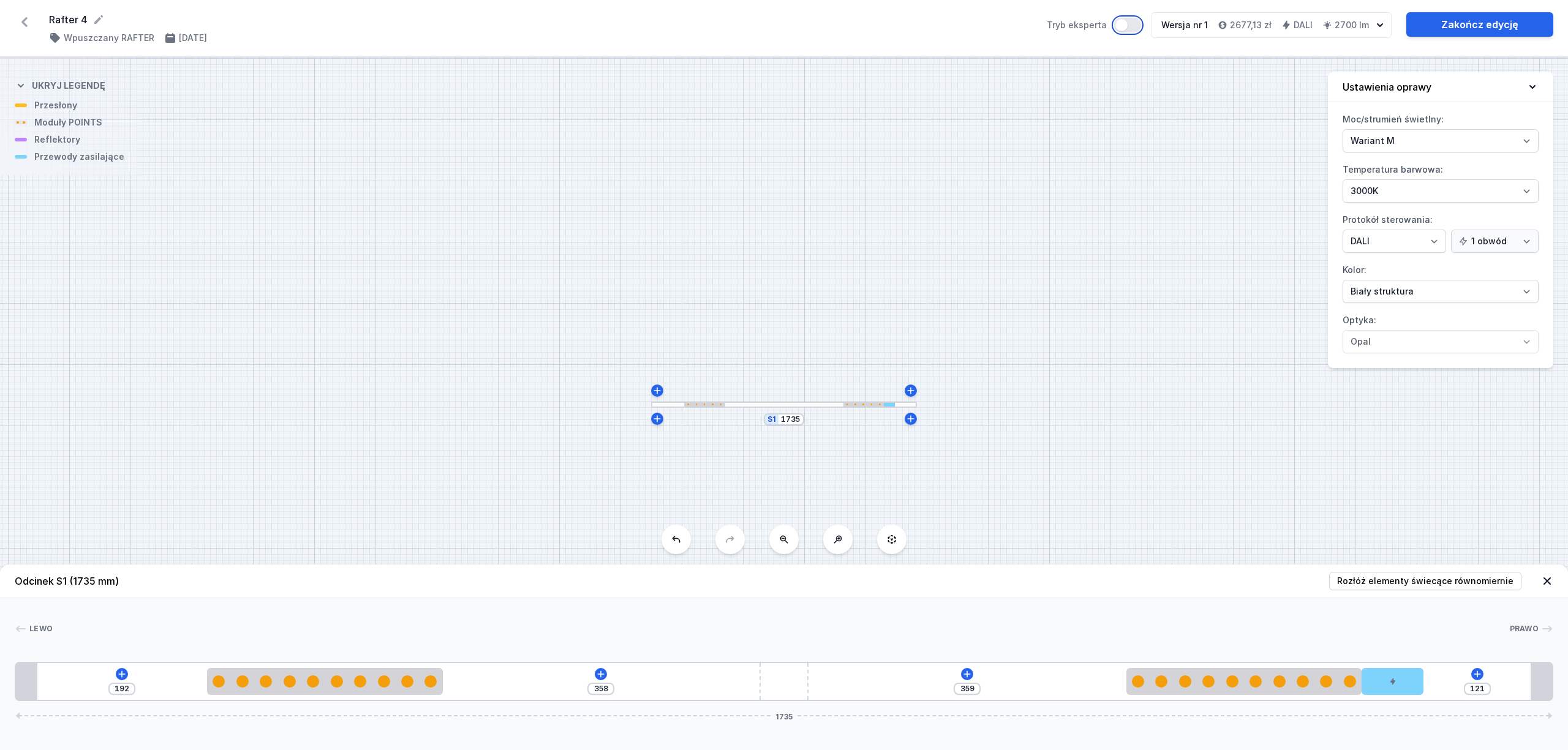
click at [1125, 23] on button "Tryb eksperta" at bounding box center [1127, 25] width 27 height 15
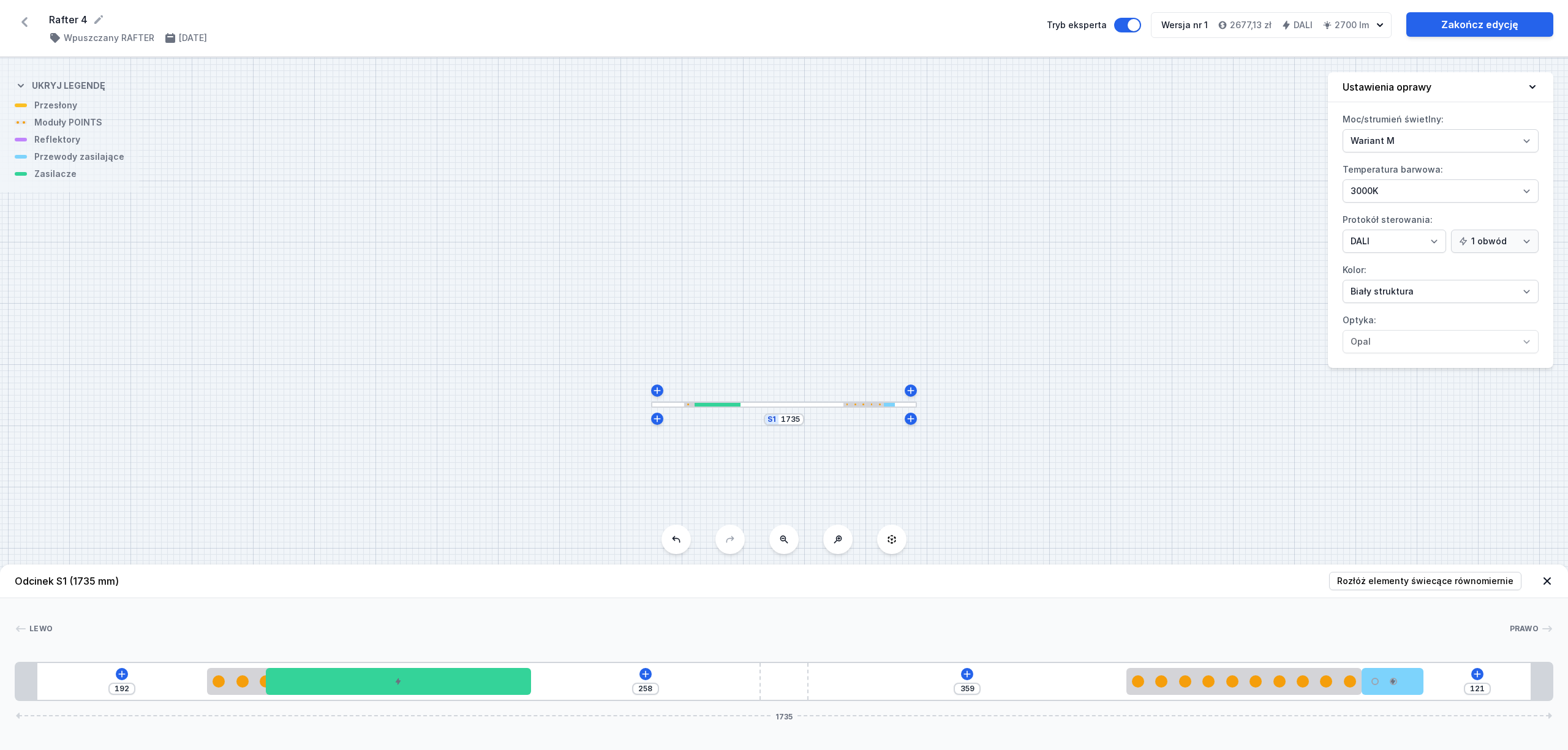
click at [1137, 15] on div "Tryb eksperta" at bounding box center [1094, 25] width 94 height 26
click at [1132, 25] on button "Tryb eksperta" at bounding box center [1127, 25] width 27 height 15
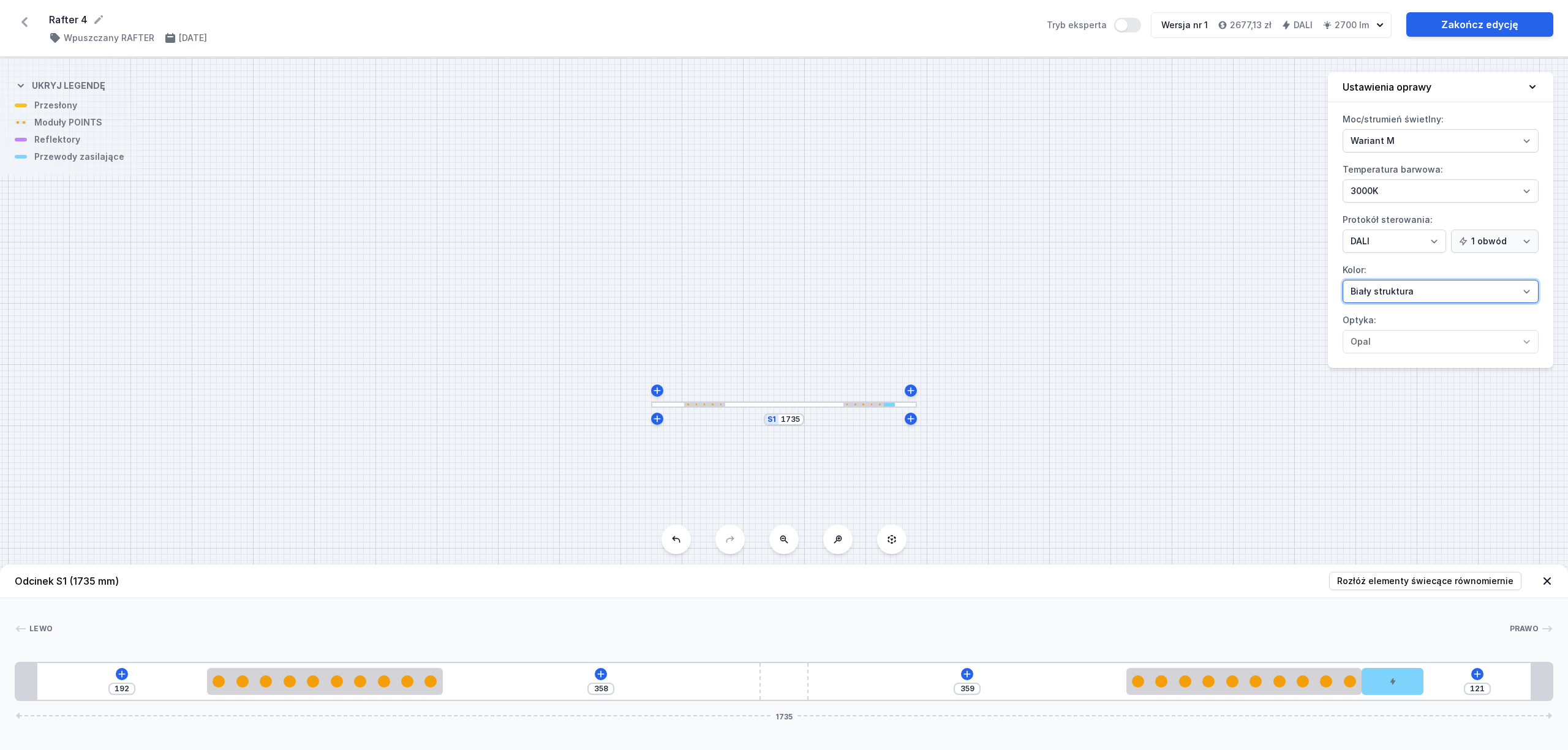
click at [1448, 296] on select "Biały struktura Czarny struktura Złoty struktura Miedziany Szary Inny (z palety…" at bounding box center [1441, 291] width 196 height 23
click at [1343, 282] on select "Biały struktura Czarny struktura Złoty struktura Miedziany Szary Inny (z palety…" at bounding box center [1441, 291] width 196 height 23
click at [1480, 31] on link "Zakończ edycję" at bounding box center [1480, 24] width 147 height 25
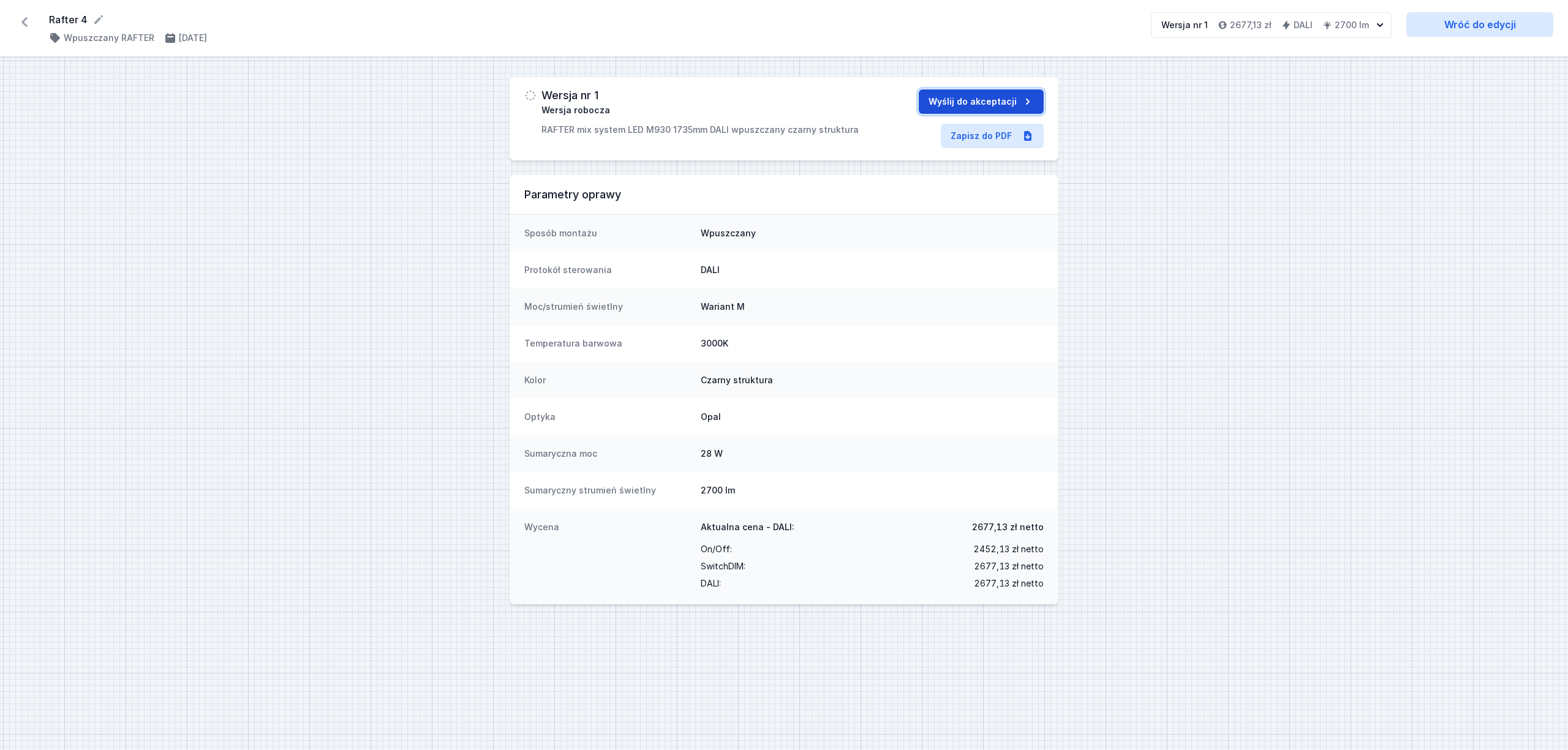
click at [930, 103] on button "Wyślij do akceptacji" at bounding box center [981, 101] width 125 height 25
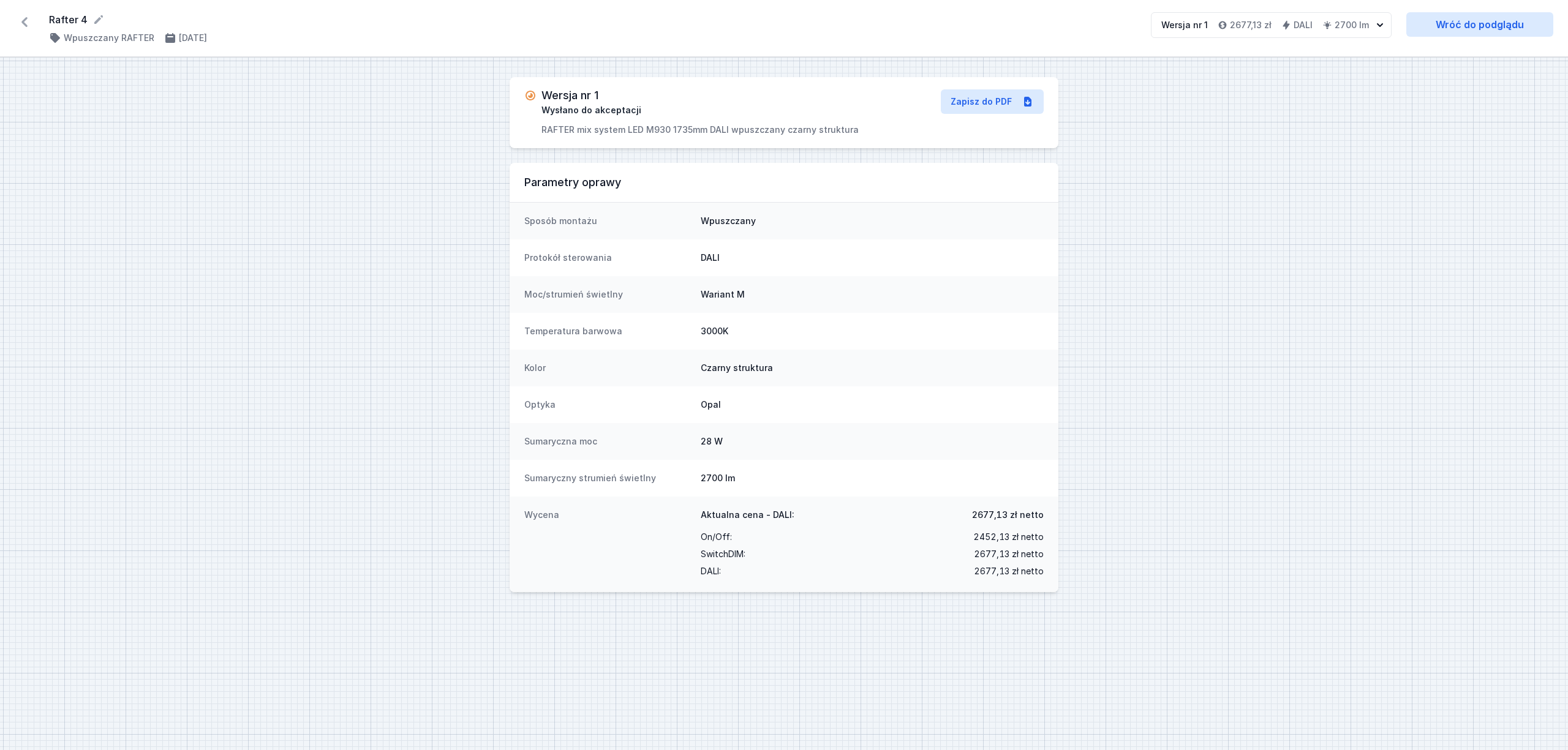
click at [29, 29] on icon at bounding box center [25, 22] width 20 height 20
